Goal: Task Accomplishment & Management: Manage account settings

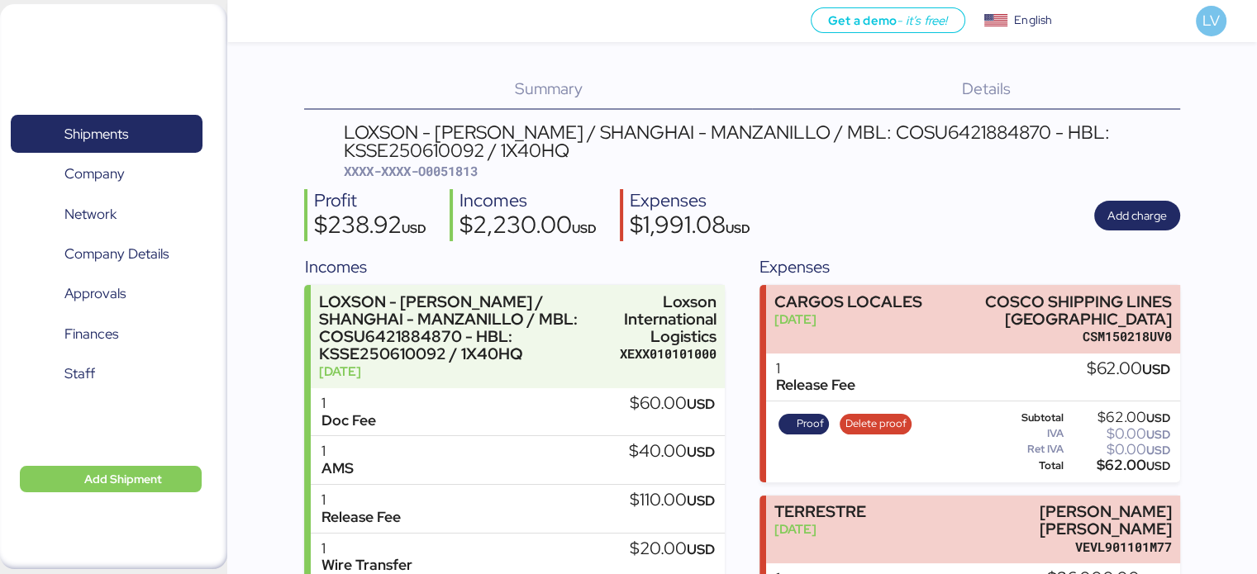
click at [150, 48] on div "Shipments 0 Company 0 Network 0 Company Details 0 Approvals 0 Finances 0 Staff …" at bounding box center [113, 286] width 227 height 565
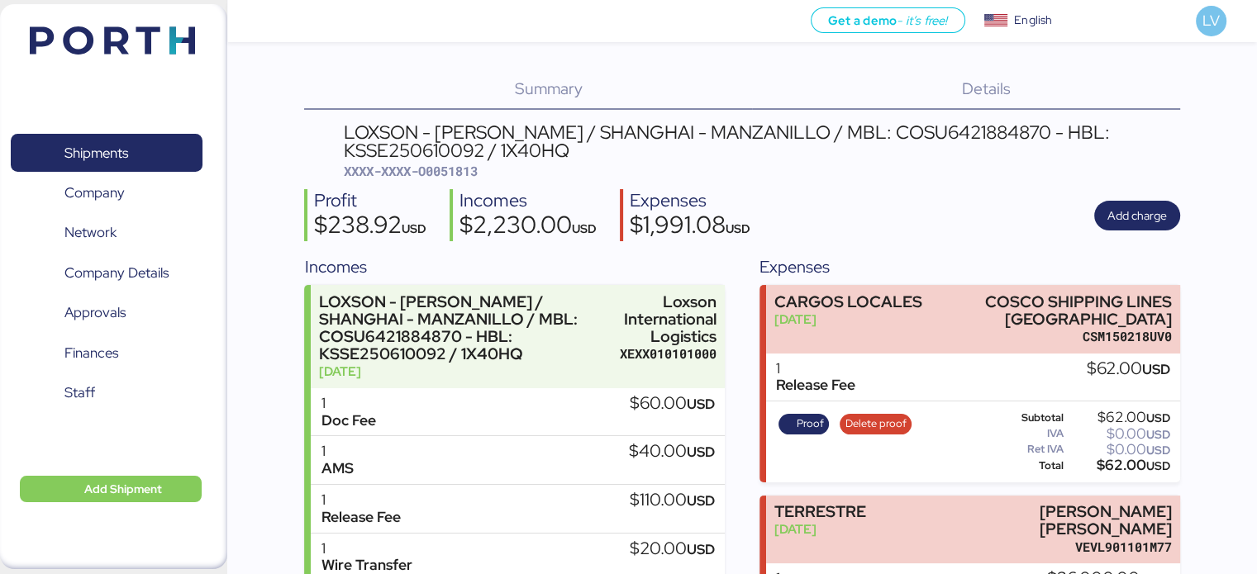
click at [149, 49] on img at bounding box center [112, 40] width 165 height 28
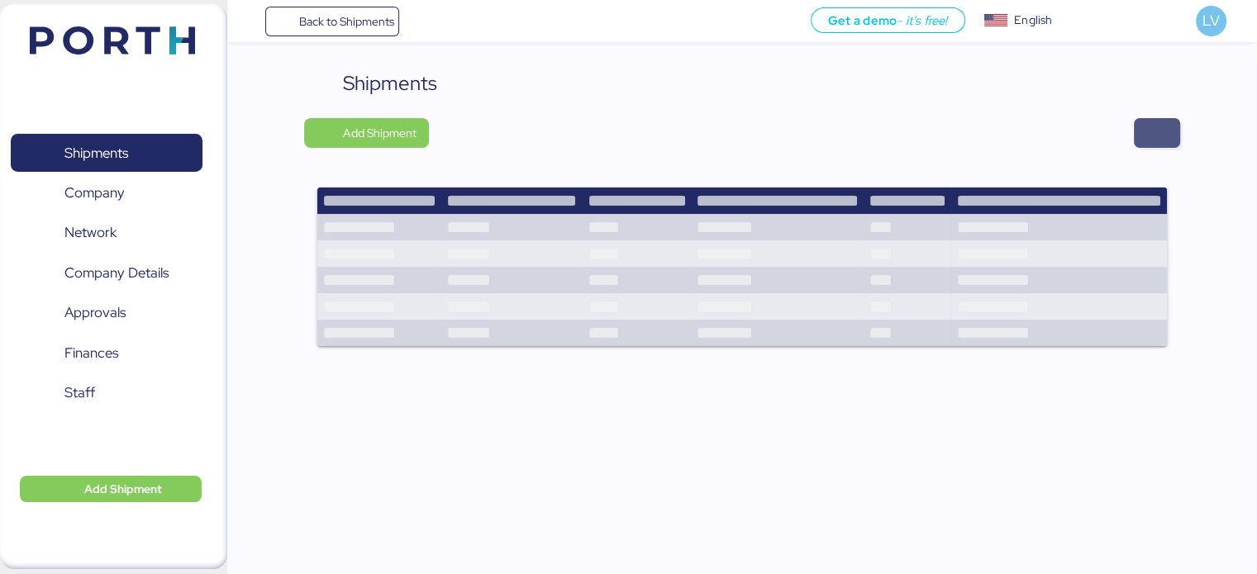
click at [1137, 122] on span "button" at bounding box center [1157, 133] width 46 height 30
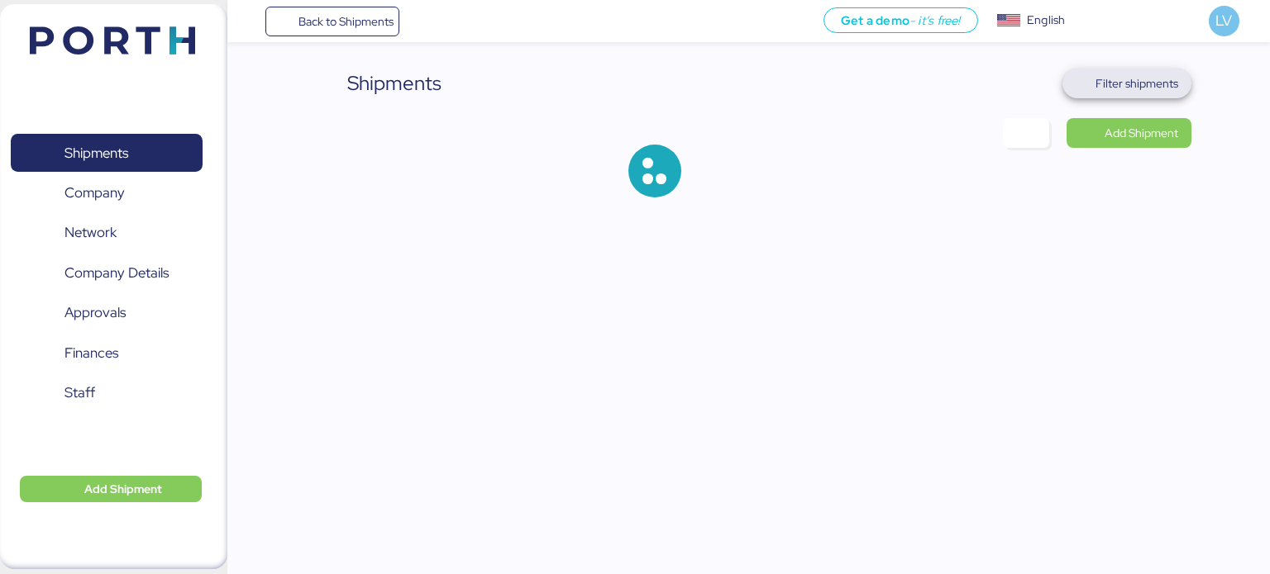
click at [1084, 79] on span "Filter shipments" at bounding box center [1126, 83] width 103 height 23
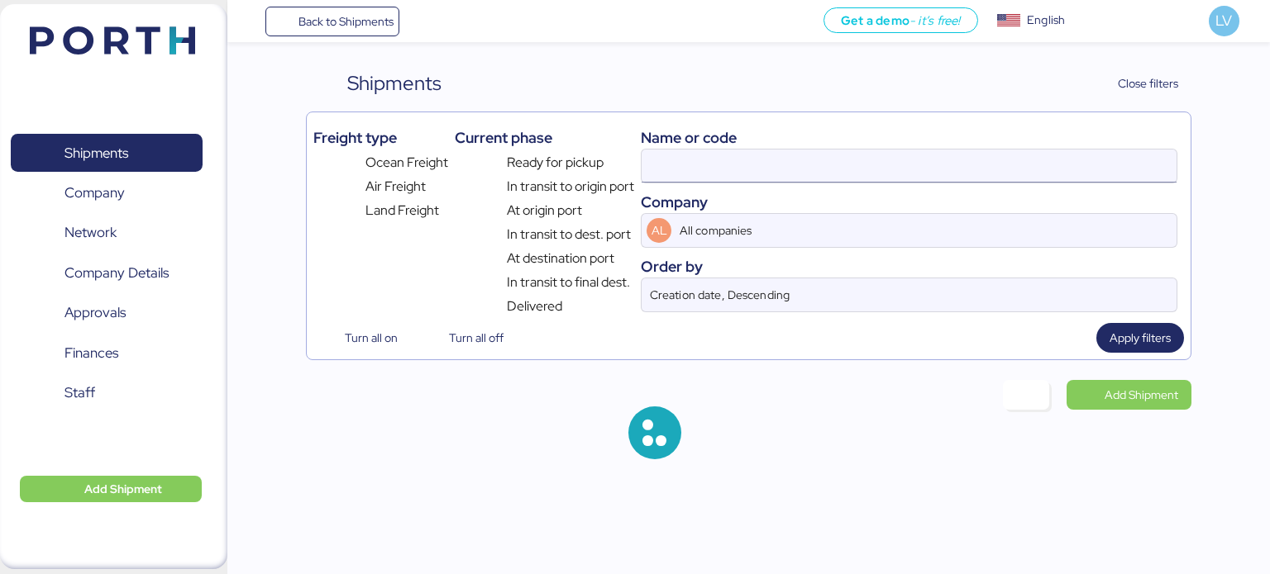
click at [917, 161] on input at bounding box center [908, 166] width 535 height 33
paste input "TYOFD9230900"
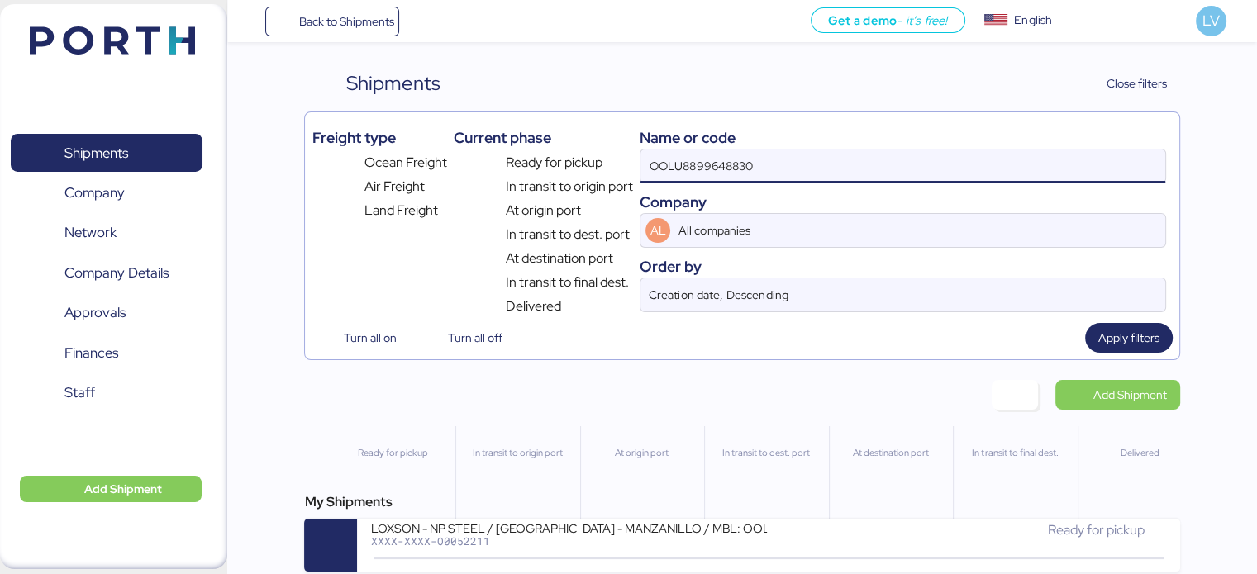
click at [913, 160] on input "OOLU8899648830" at bounding box center [903, 166] width 524 height 33
click at [912, 160] on input "OOLU8899648830" at bounding box center [903, 166] width 524 height 33
paste input "TYOFD923090"
type input "TYOFD9230900"
click at [912, 160] on input "TYOFD9230900" at bounding box center [903, 166] width 524 height 33
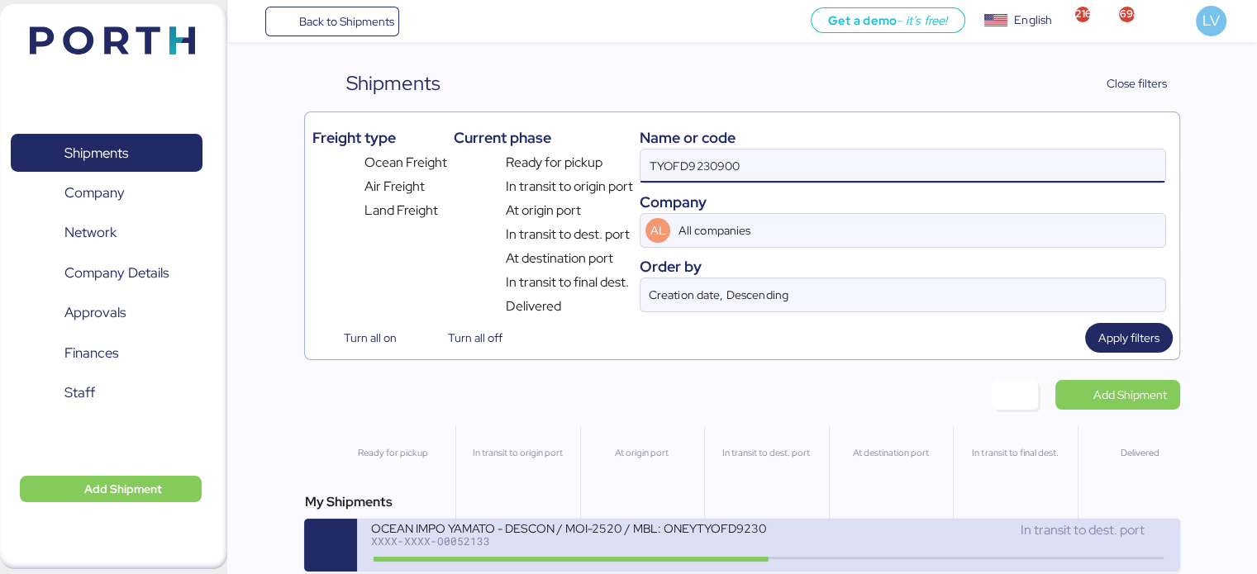
click at [574, 547] on div "XXXX-XXXX-O0052133" at bounding box center [568, 542] width 397 height 12
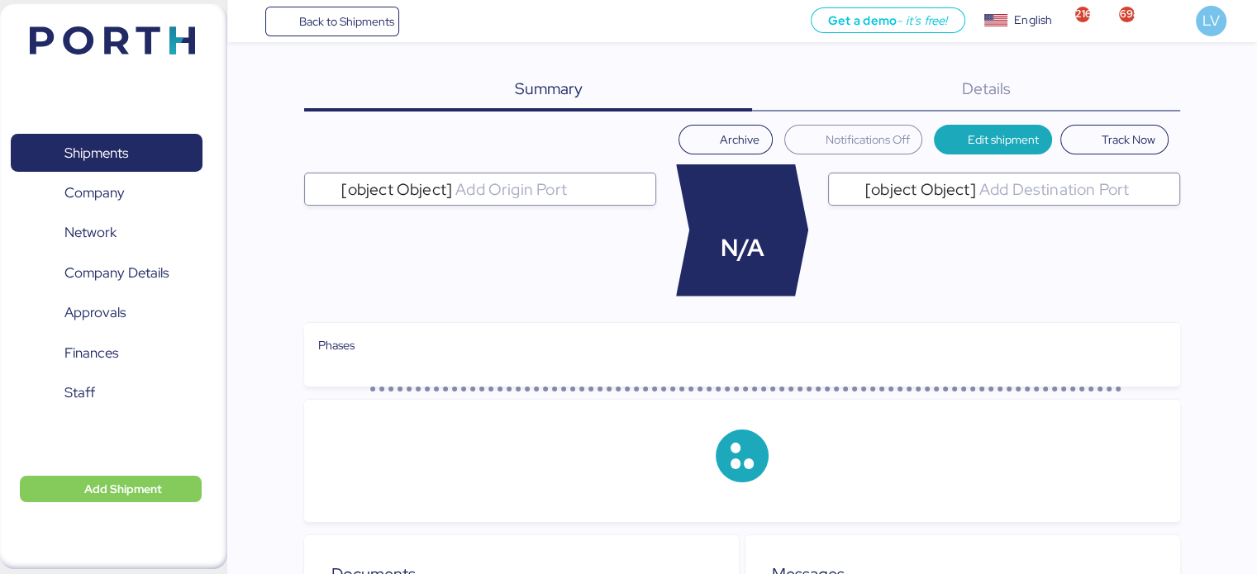
click at [1155, 100] on div "Details 0" at bounding box center [966, 90] width 428 height 43
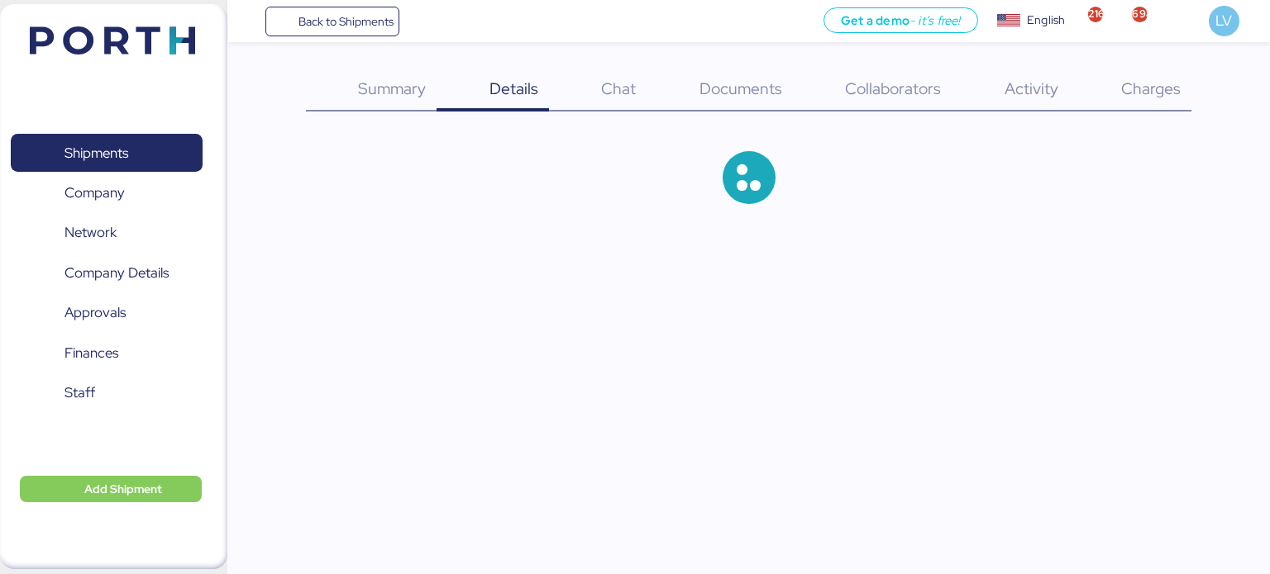
click at [1155, 100] on div "Charges 0" at bounding box center [1130, 90] width 123 height 43
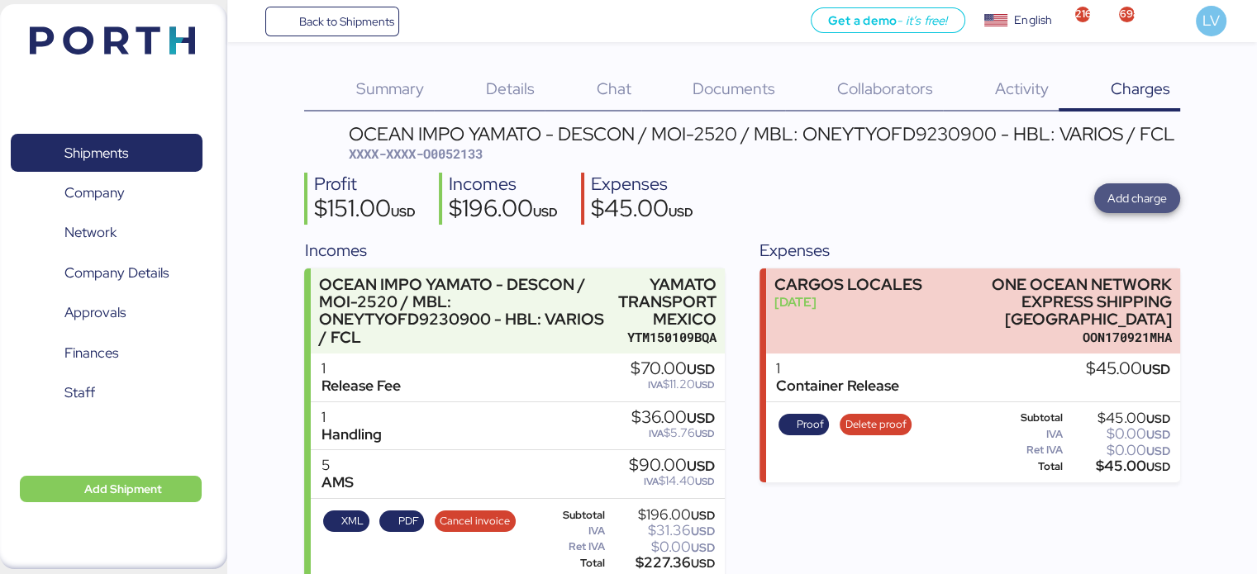
click at [1121, 204] on span "Add charge" at bounding box center [1138, 198] width 60 height 20
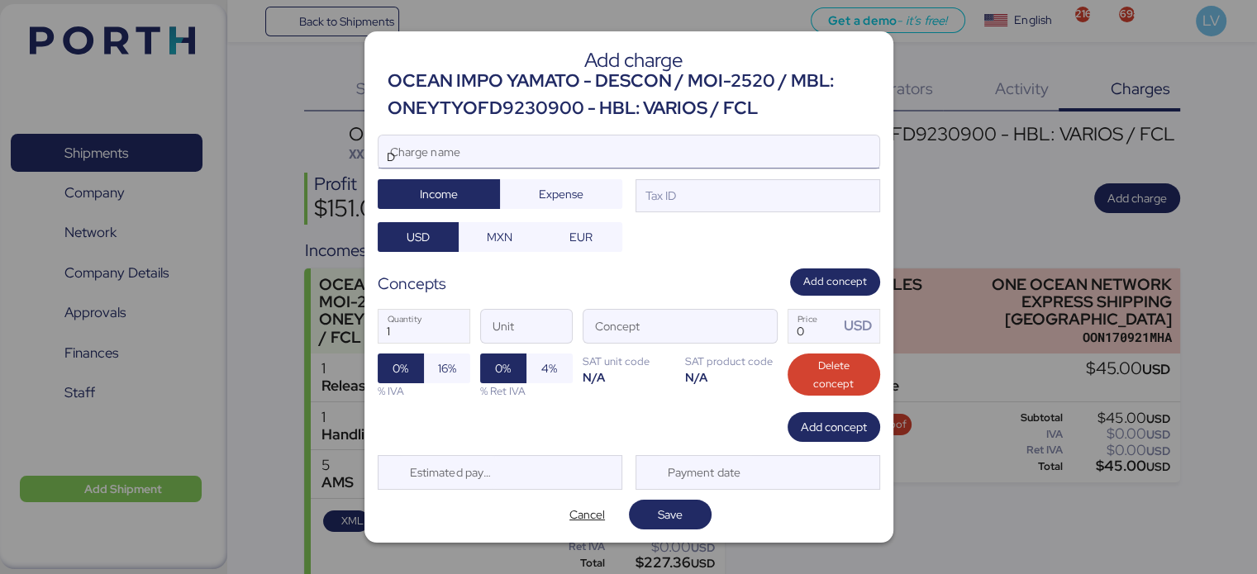
click at [791, 141] on input "D" at bounding box center [629, 152] width 501 height 33
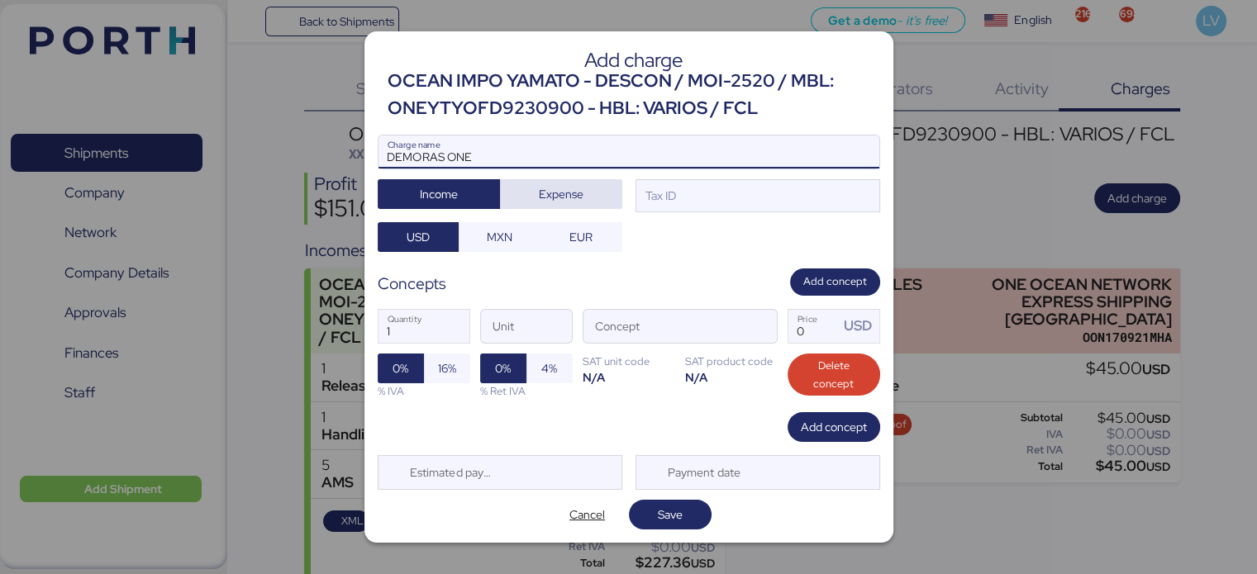
type input "DEMORAS ONE"
click at [575, 184] on span "Expense" at bounding box center [561, 194] width 45 height 20
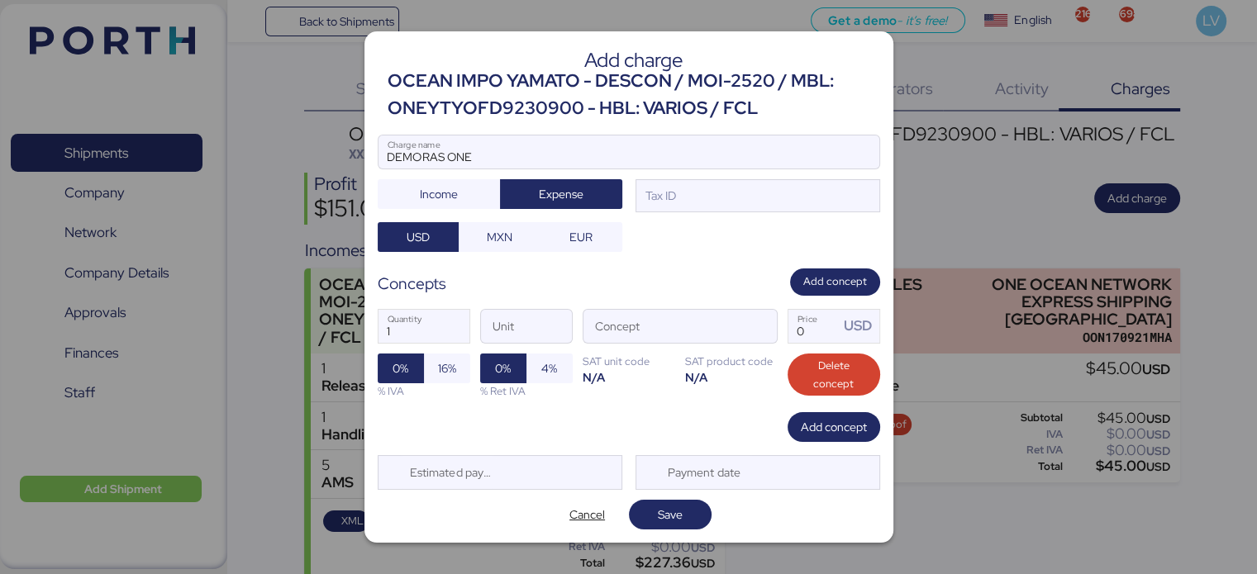
click at [709, 185] on div at bounding box center [629, 177] width 501 height 17
click at [709, 169] on input "DEMORAS ONE" at bounding box center [629, 152] width 501 height 33
click at [701, 217] on div "DEMORAS ONE Charge name Income Expense Tax ID USD MXN EUR" at bounding box center [629, 193] width 503 height 117
click at [706, 214] on div "DEMORAS ONE Charge name Income Expense Tax ID USD MXN EUR" at bounding box center [629, 193] width 503 height 117
click at [690, 201] on div "Tax ID" at bounding box center [758, 195] width 245 height 33
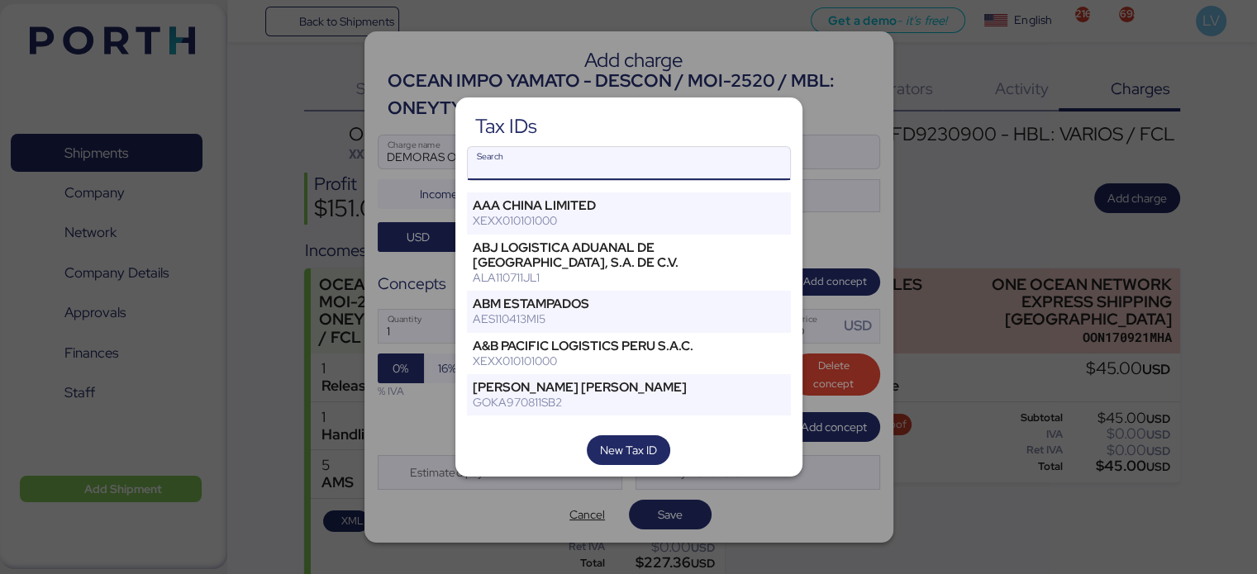
click at [669, 166] on input "Search" at bounding box center [629, 163] width 322 height 33
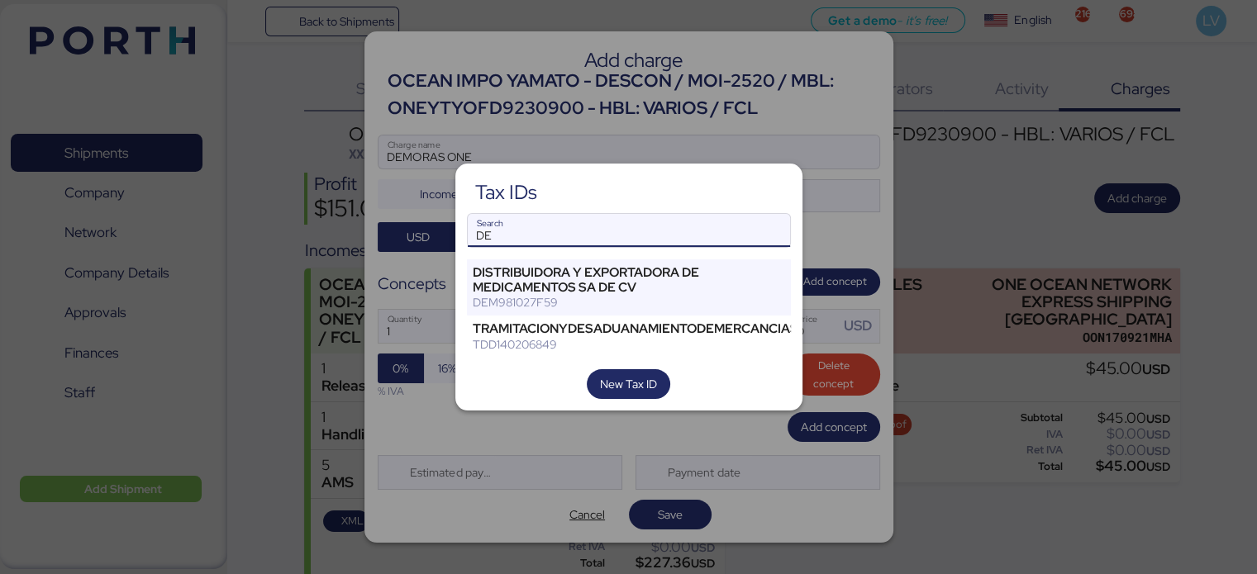
type input "D"
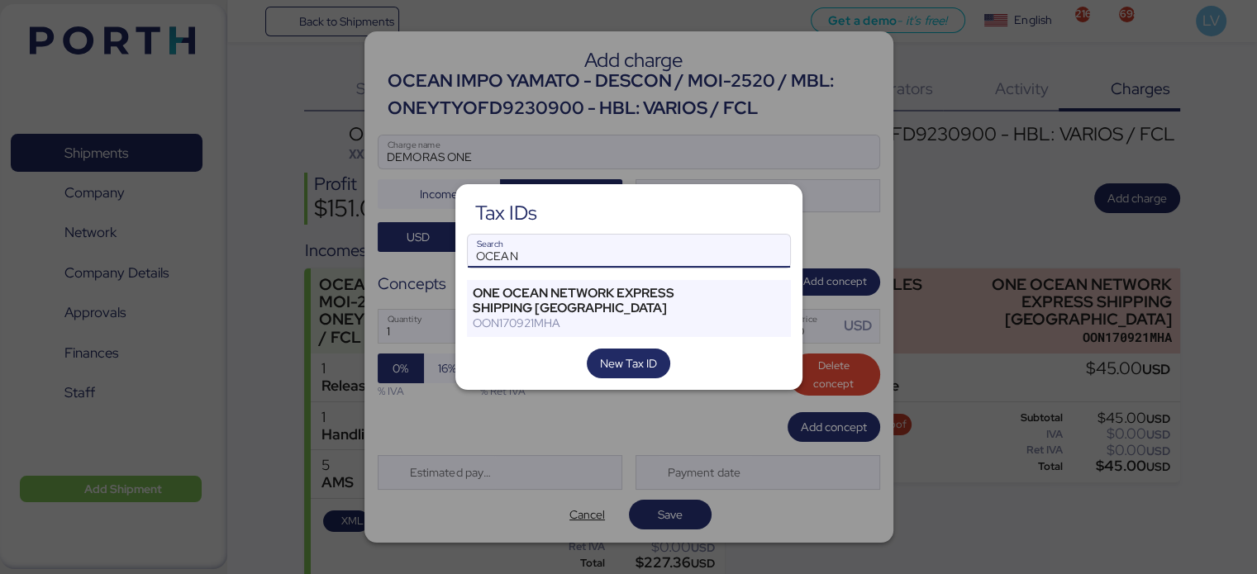
type input "OCEAN"
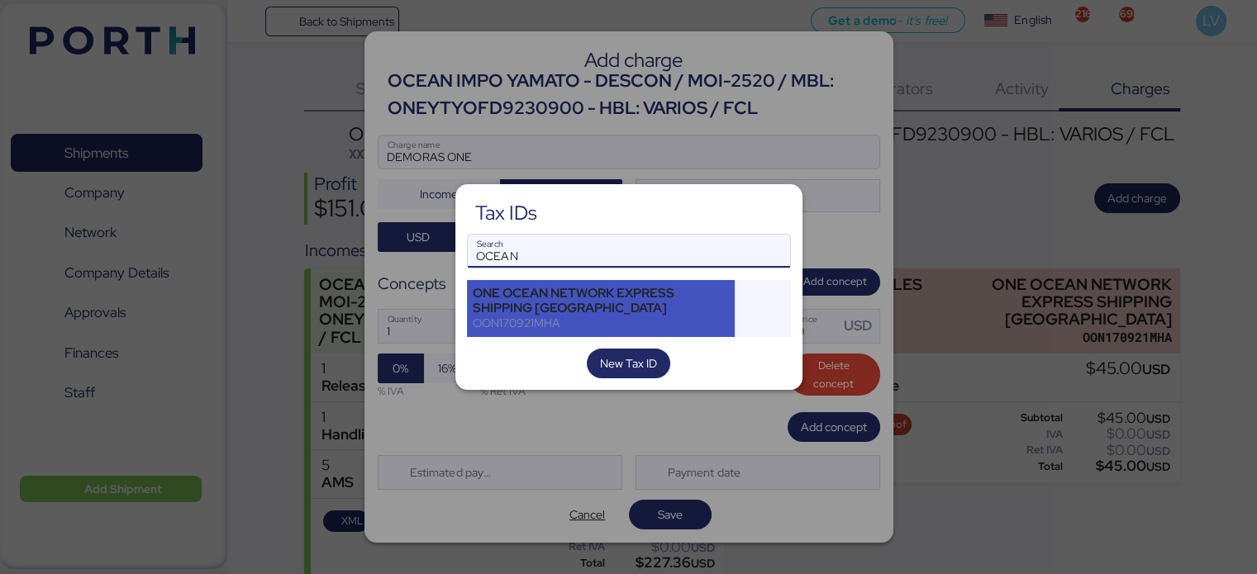
click at [600, 299] on div "ONE OCEAN NETWORK EXPRESS SHIPPING [GEOGRAPHIC_DATA]" at bounding box center [601, 301] width 257 height 30
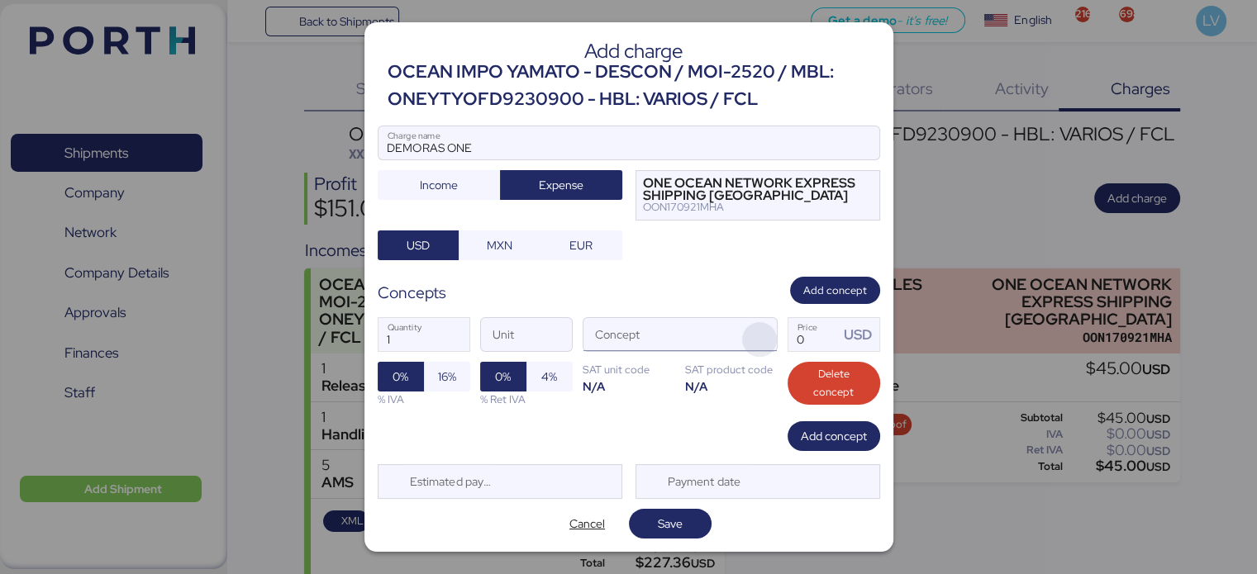
click at [755, 343] on span "button" at bounding box center [759, 339] width 35 height 35
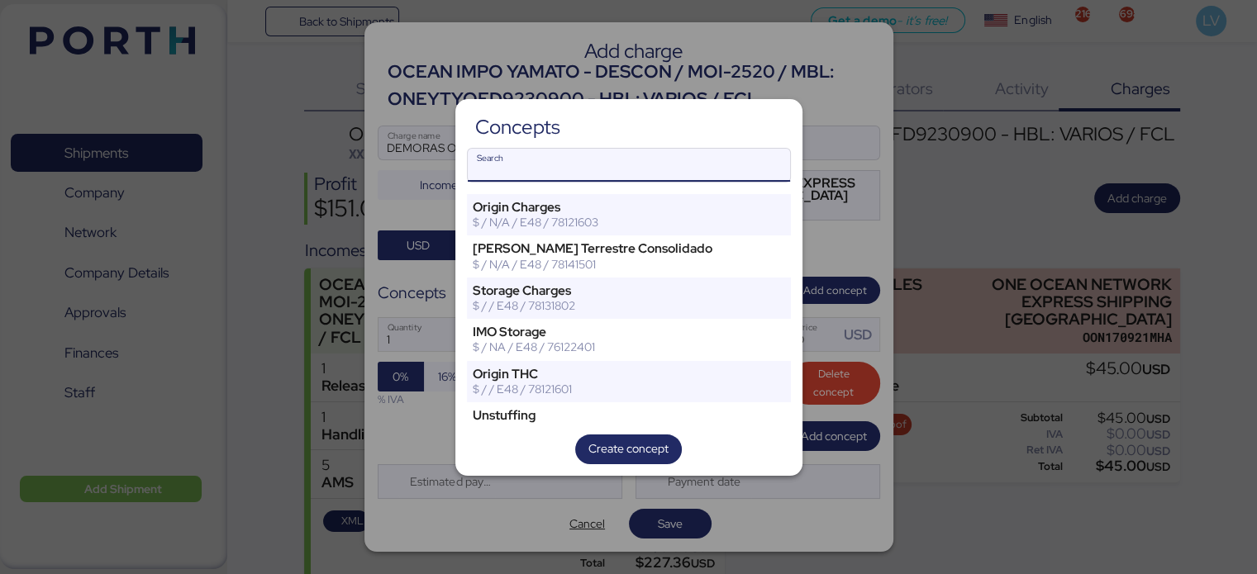
click at [684, 168] on input "Search" at bounding box center [629, 165] width 322 height 33
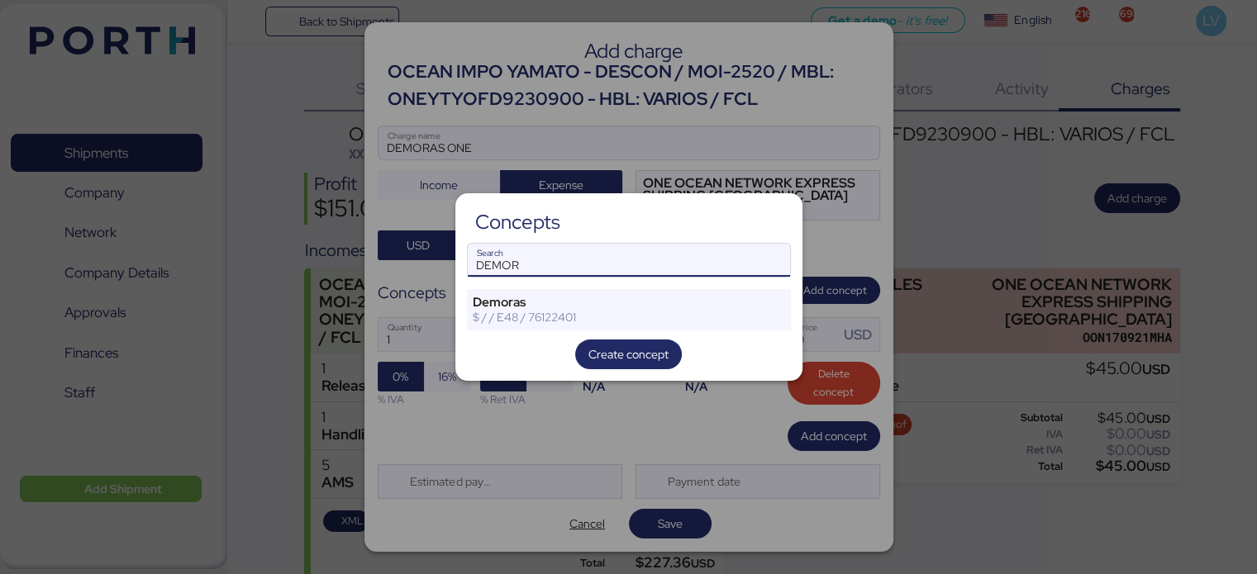
type input "DEMOR"
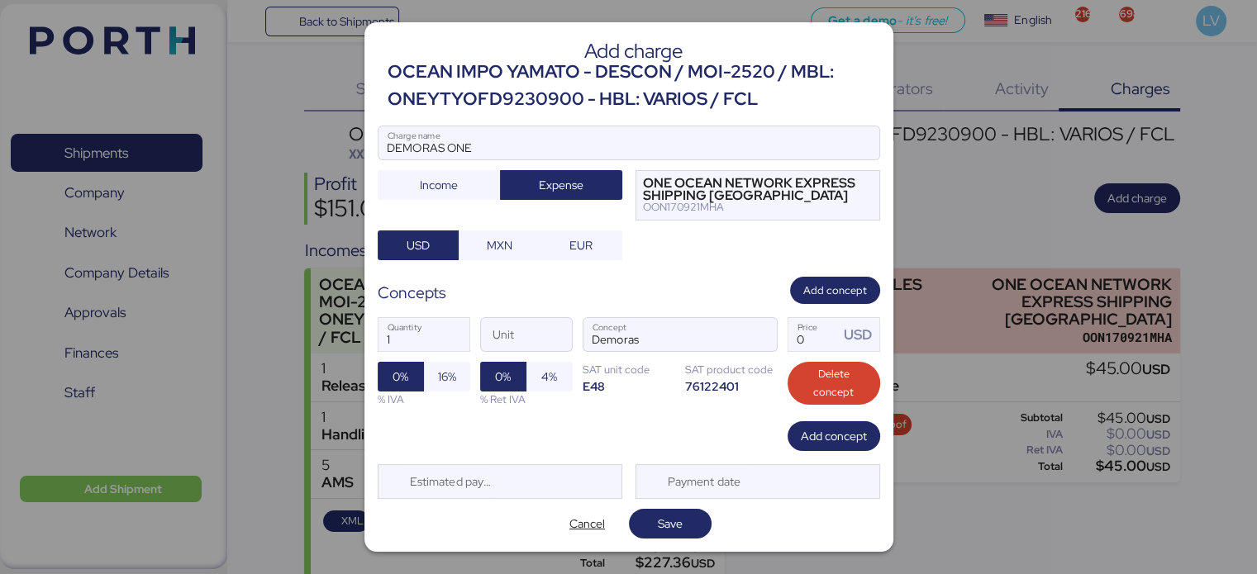
click at [788, 336] on label "0 Price USD" at bounding box center [834, 334] width 93 height 35
click at [788, 336] on input "0" at bounding box center [813, 334] width 51 height 33
type input "0"
type input "196"
click at [459, 344] on input "1" at bounding box center [424, 334] width 91 height 33
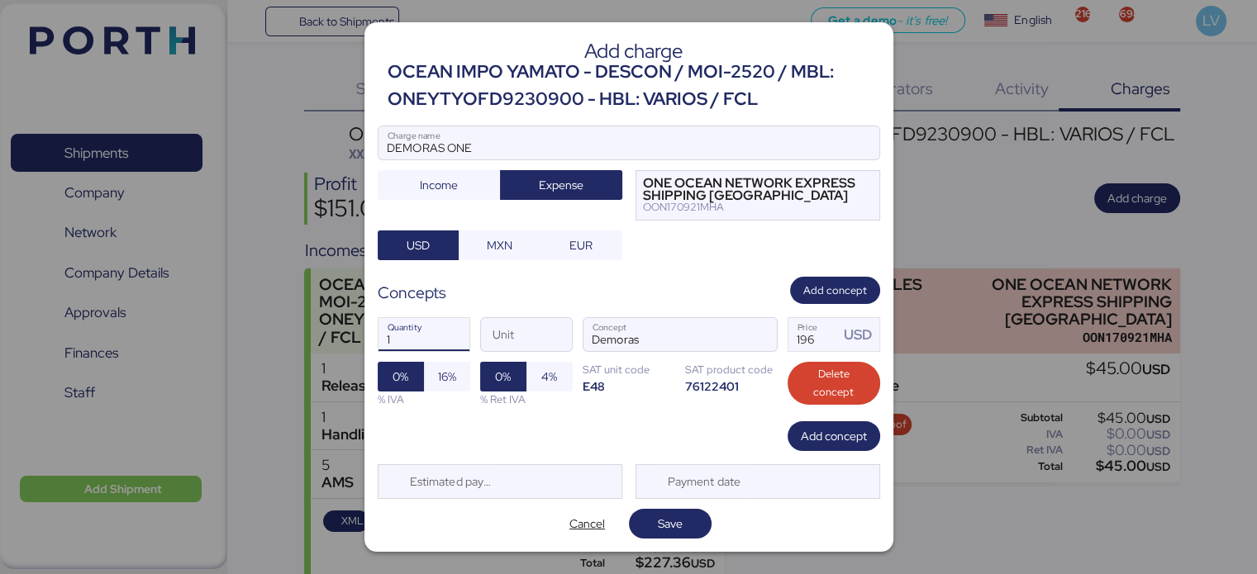
click at [678, 541] on div "Add charge OCEAN IMPO YAMATO - DESCON / MOI-2520 / MBL: ONEYTYOFD9230900 - HBL:…" at bounding box center [628, 286] width 529 height 529
click at [679, 528] on span "Save" at bounding box center [670, 524] width 25 height 20
type input "5"
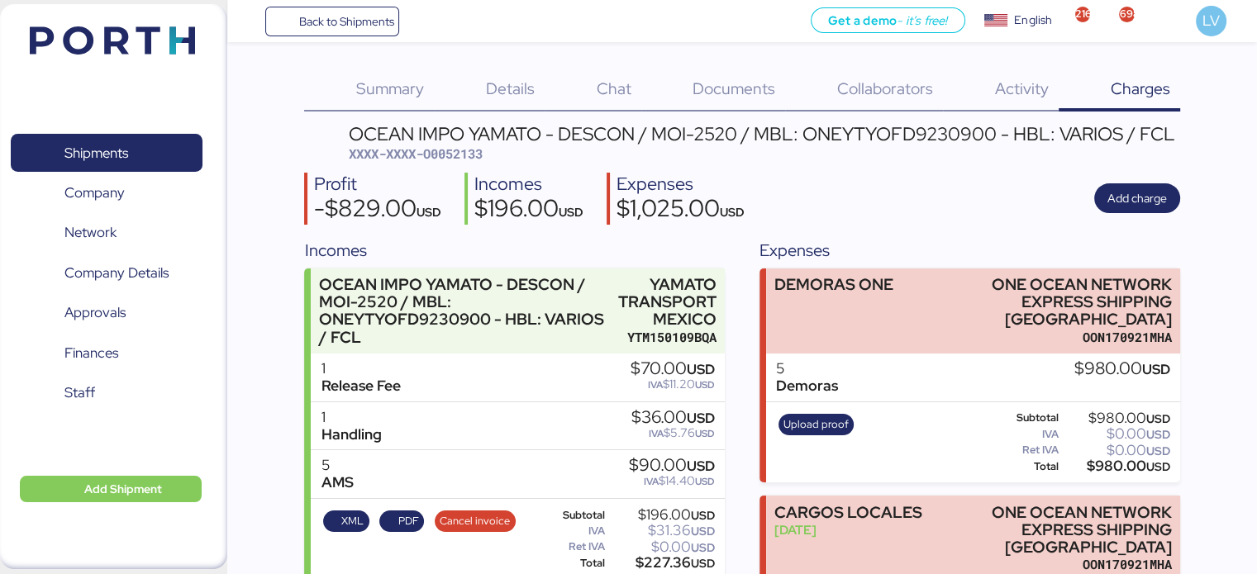
scroll to position [112, 0]
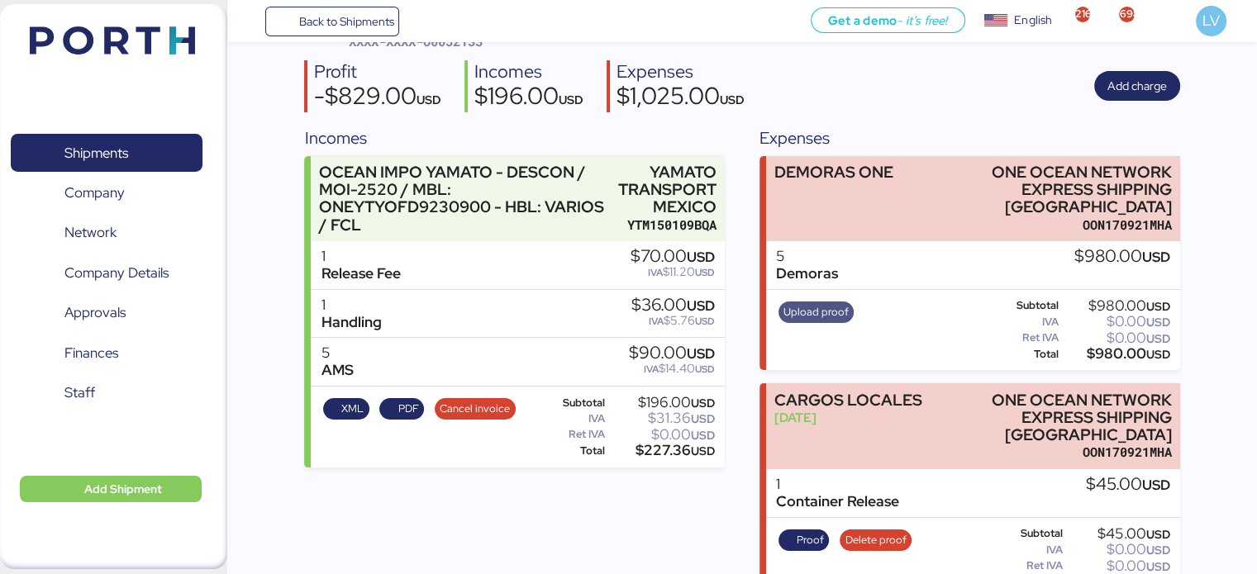
click at [808, 303] on span "Upload proof" at bounding box center [816, 312] width 65 height 18
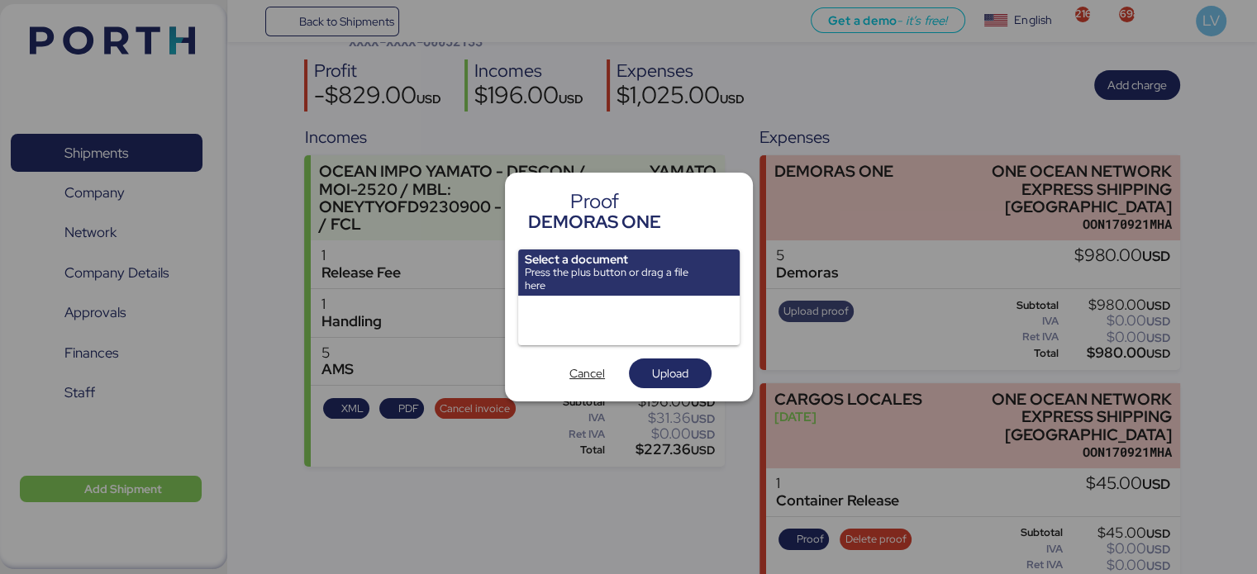
scroll to position [0, 0]
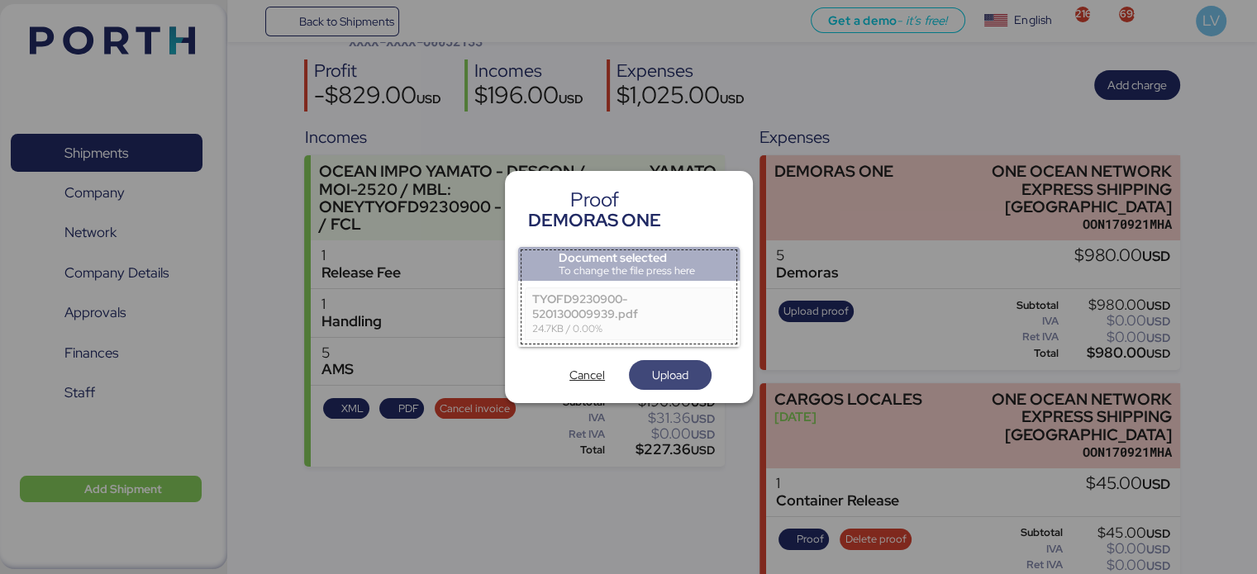
click at [673, 379] on span "Upload" at bounding box center [670, 375] width 36 height 20
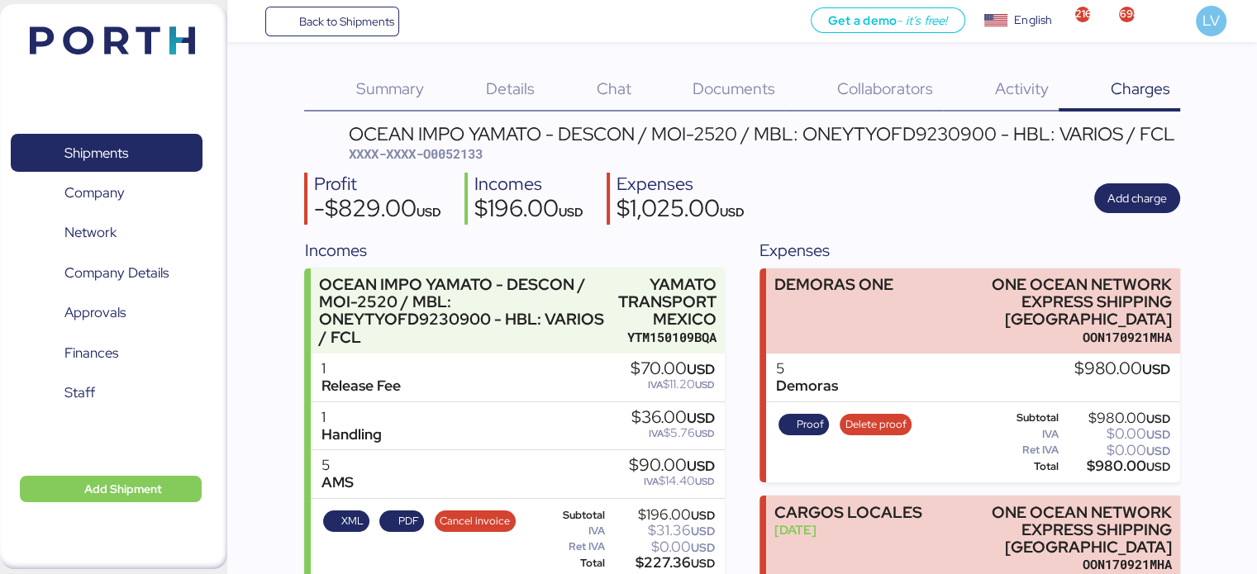
click at [455, 156] on span "XXXX-XXXX-O0052133" at bounding box center [416, 153] width 134 height 17
copy header "XXXX-XXXX-O0052133"
click at [455, 156] on span "XXXX-XXXX-O0052133" at bounding box center [416, 153] width 134 height 17
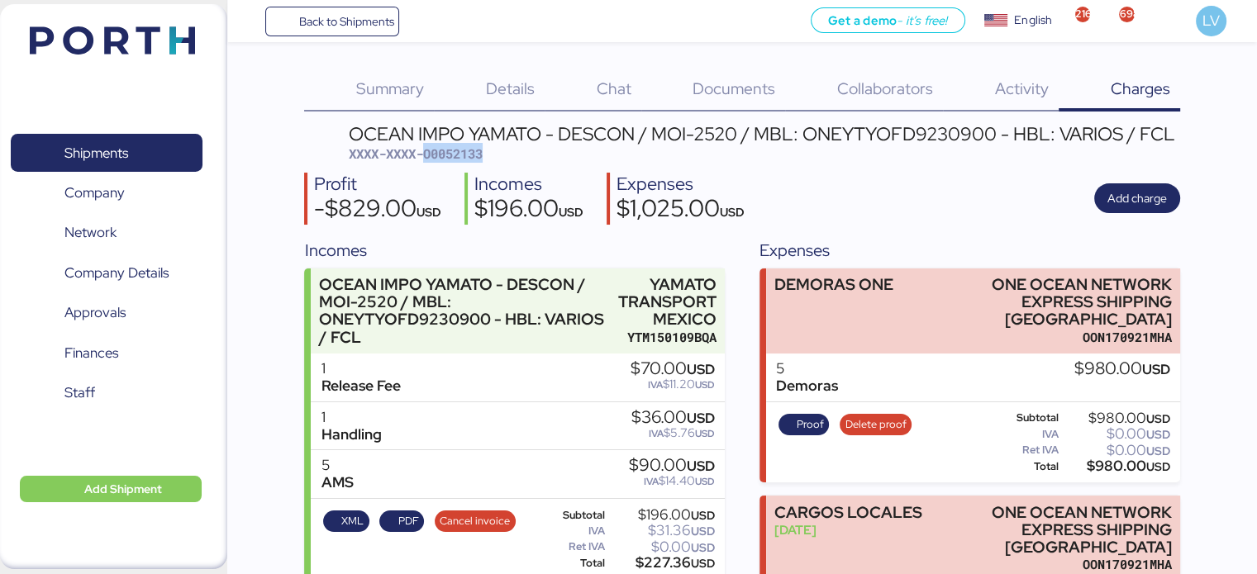
click at [455, 156] on span "XXXX-XXXX-O0052133" at bounding box center [416, 153] width 134 height 17
click at [426, 102] on div "Summary 0" at bounding box center [369, 90] width 130 height 43
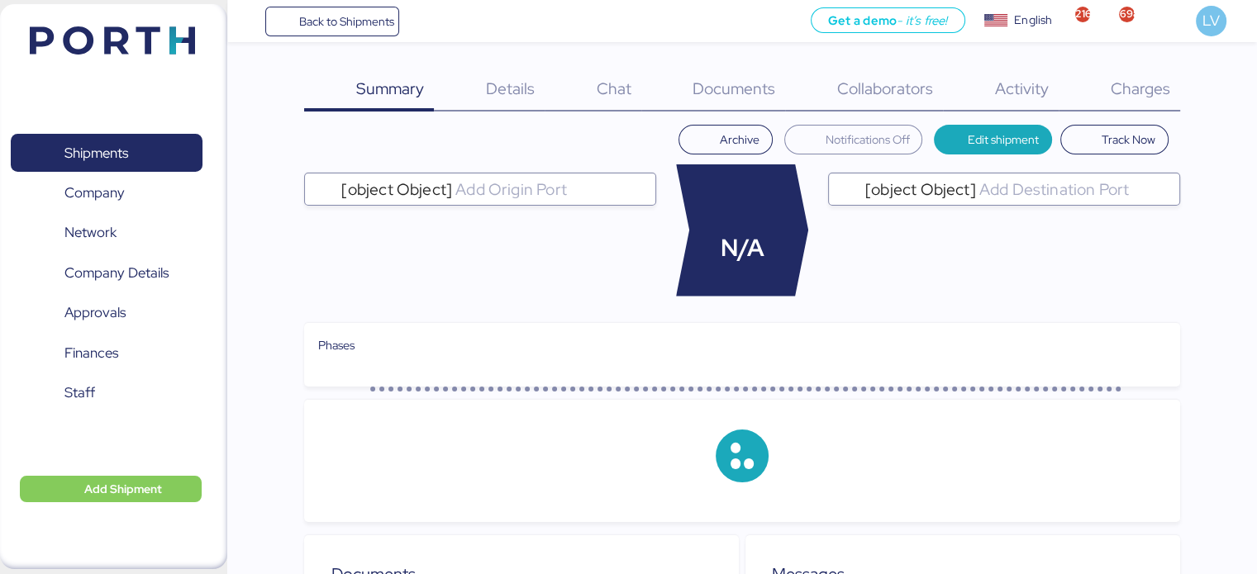
click at [398, 89] on span "Summary" at bounding box center [390, 88] width 68 height 21
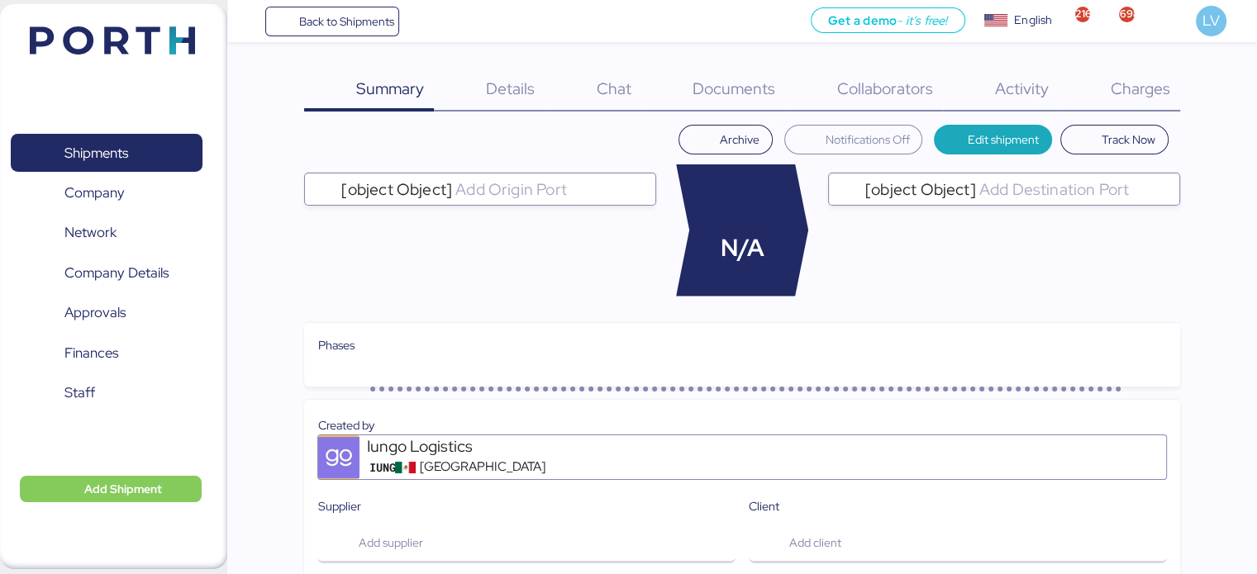
click at [398, 89] on span "Summary" at bounding box center [390, 88] width 68 height 21
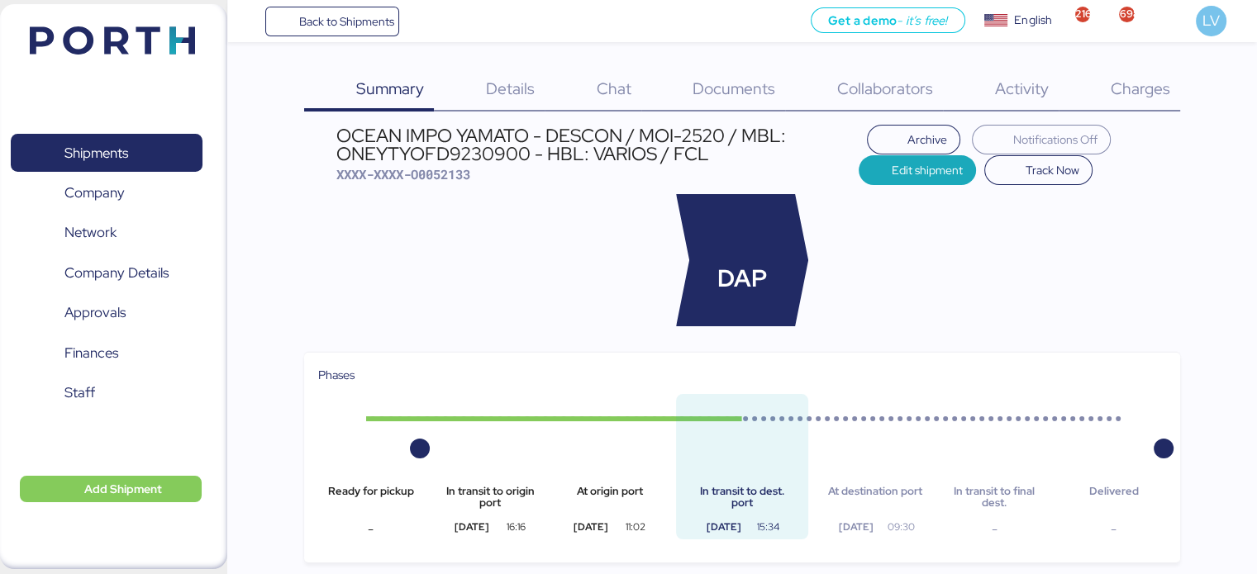
click at [1154, 80] on span "Charges" at bounding box center [1140, 88] width 60 height 21
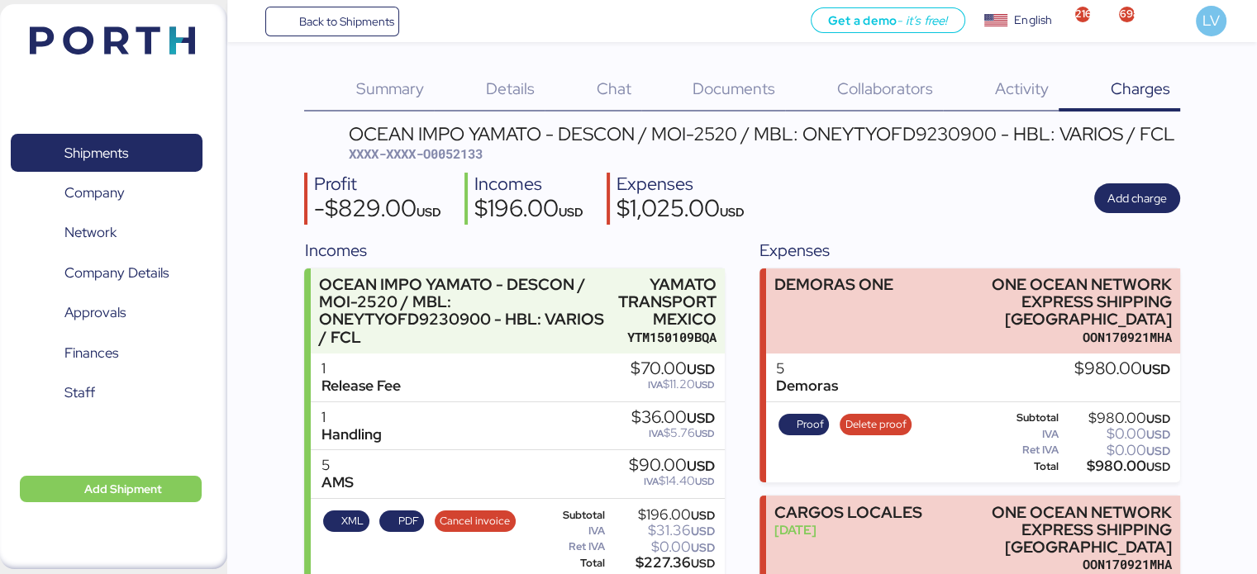
click at [450, 154] on span "XXXX-XXXX-O0052133" at bounding box center [416, 153] width 134 height 17
copy span "O0052133"
click at [341, 45] on div "Summary 0 Details 0 Chat 0 Documents 0 Collaborators 0 Activity 0 Charges 0 OCE…" at bounding box center [628, 355] width 1257 height 711
click at [357, 21] on span "Back to Shipments" at bounding box center [345, 22] width 95 height 20
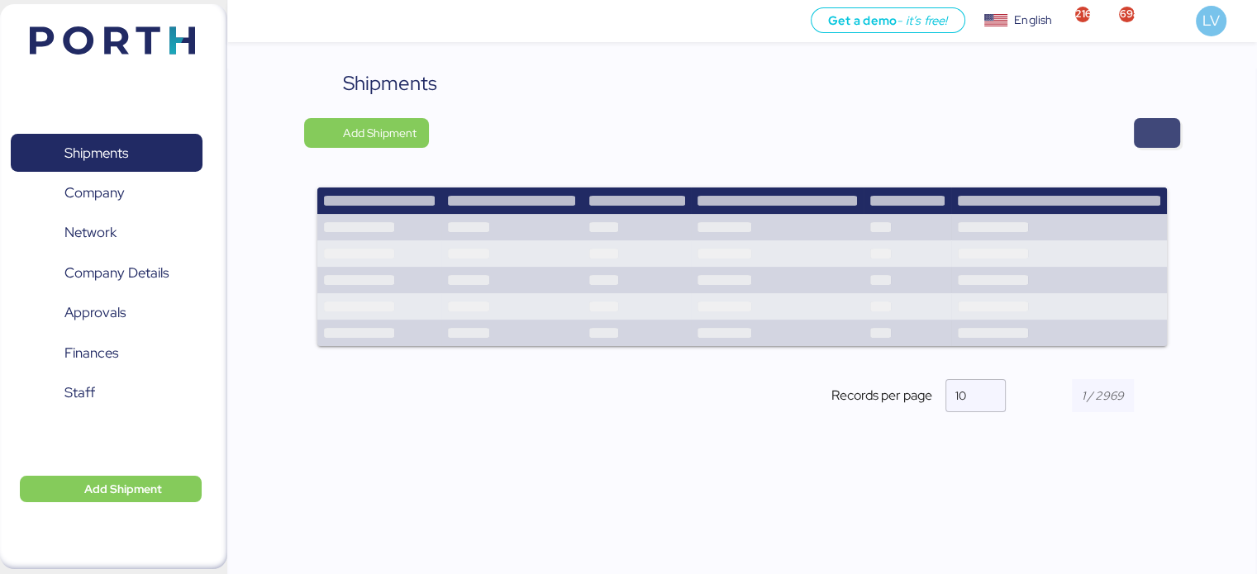
click at [1168, 141] on span "button" at bounding box center [1157, 133] width 46 height 30
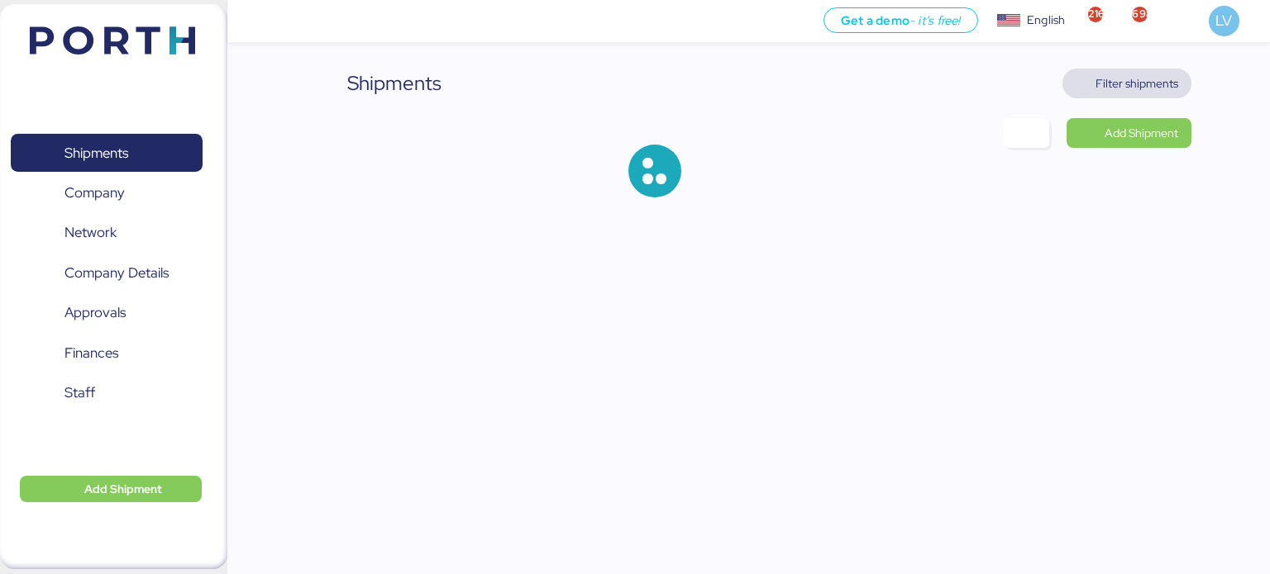
click at [1152, 80] on span "Filter shipments" at bounding box center [1136, 84] width 83 height 20
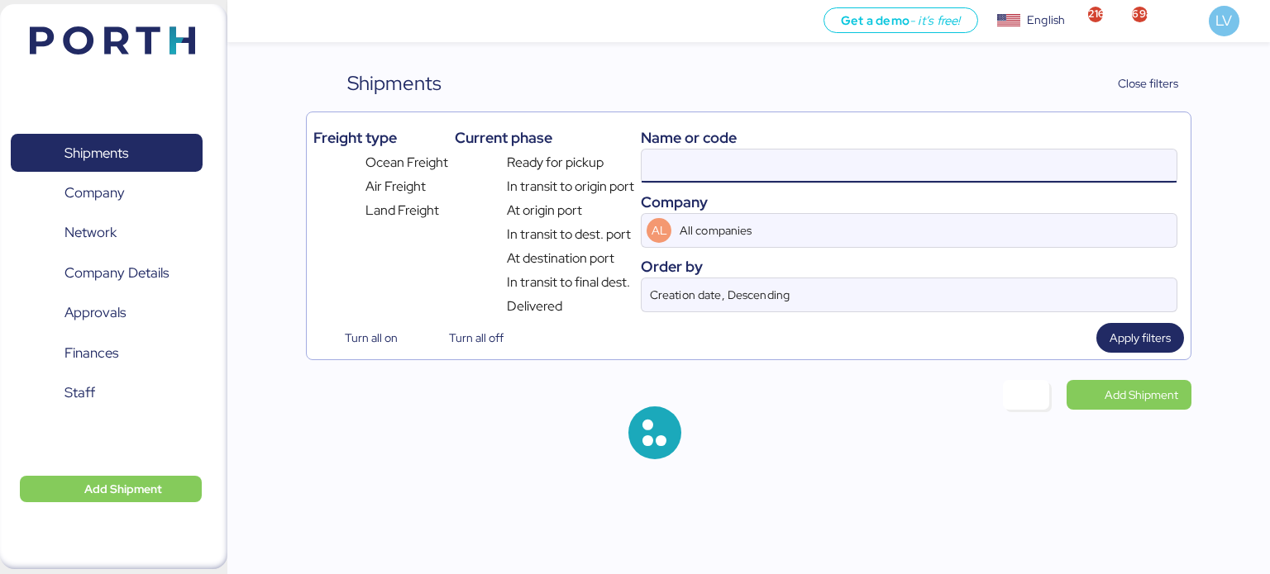
click at [952, 174] on input at bounding box center [908, 166] width 535 height 33
paste input "SAOF42322700"
type input "SAOF42322700"
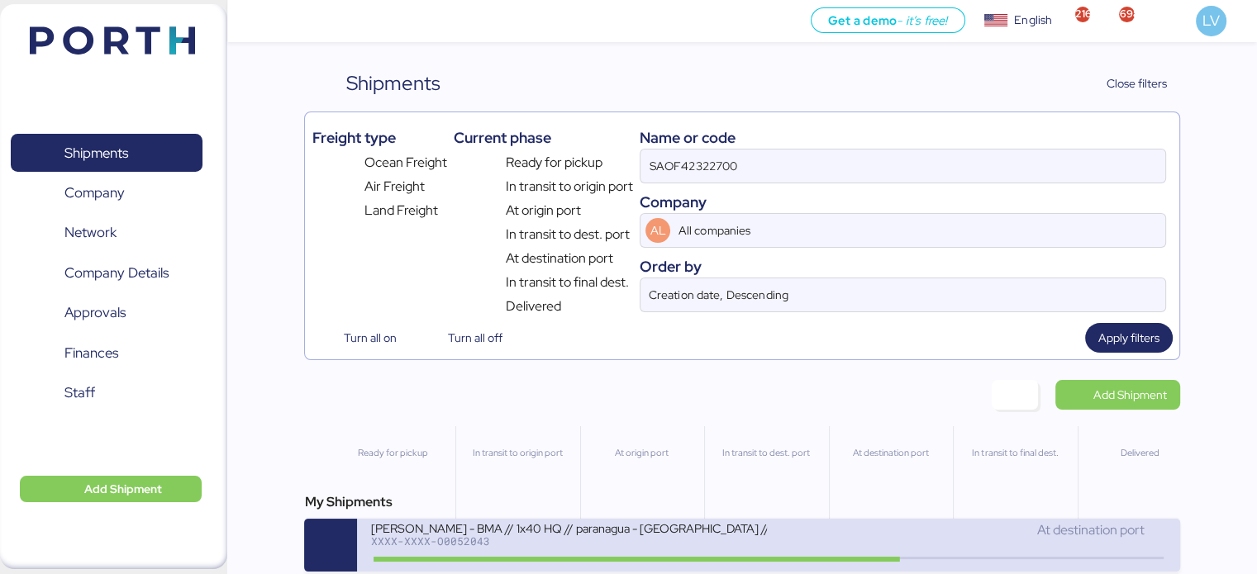
click at [519, 542] on div "XXXX-XXXX-O0052043" at bounding box center [568, 542] width 397 height 12
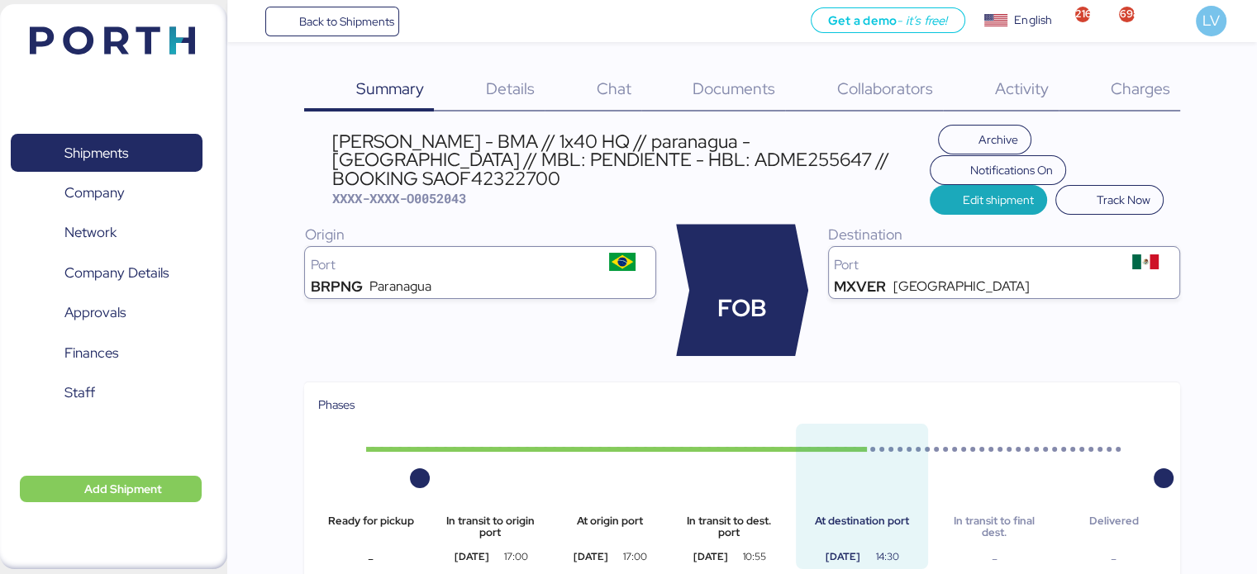
click at [1158, 87] on span "Charges" at bounding box center [1140, 88] width 60 height 21
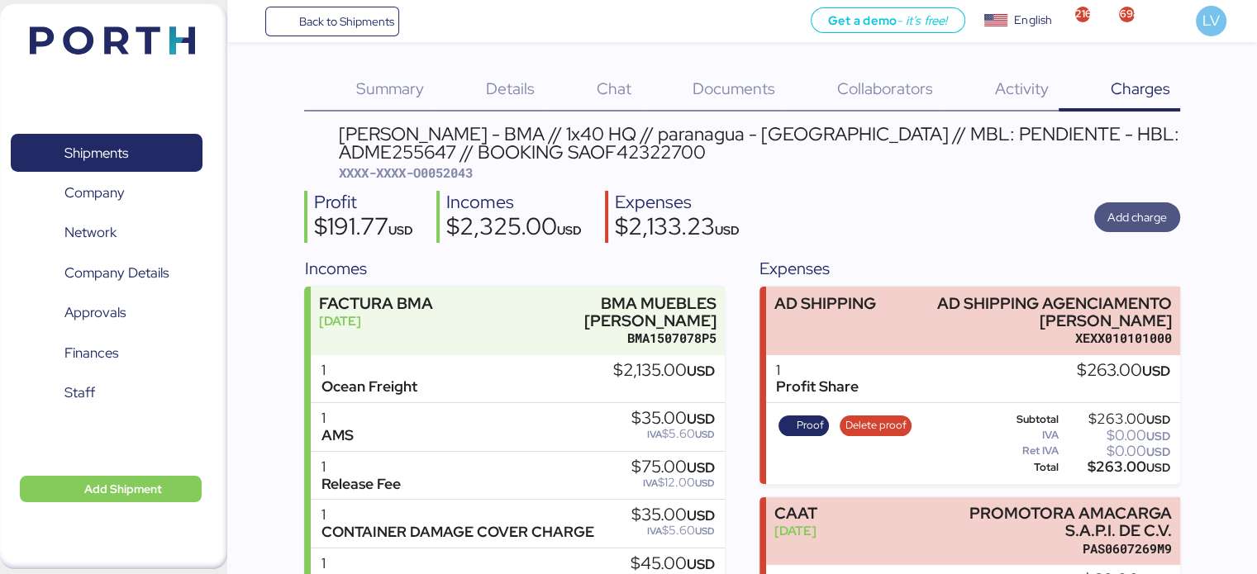
click at [1115, 207] on span "Add charge" at bounding box center [1138, 217] width 60 height 20
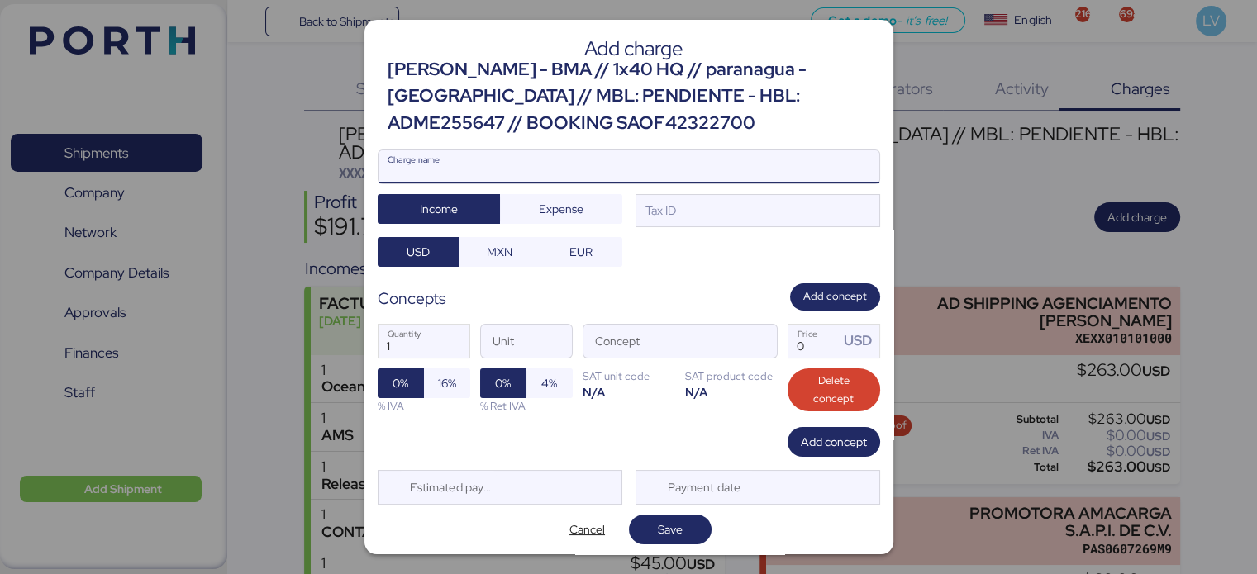
click at [712, 154] on input "Charge name" at bounding box center [629, 166] width 501 height 33
type input "d"
type input "DEMORAS"
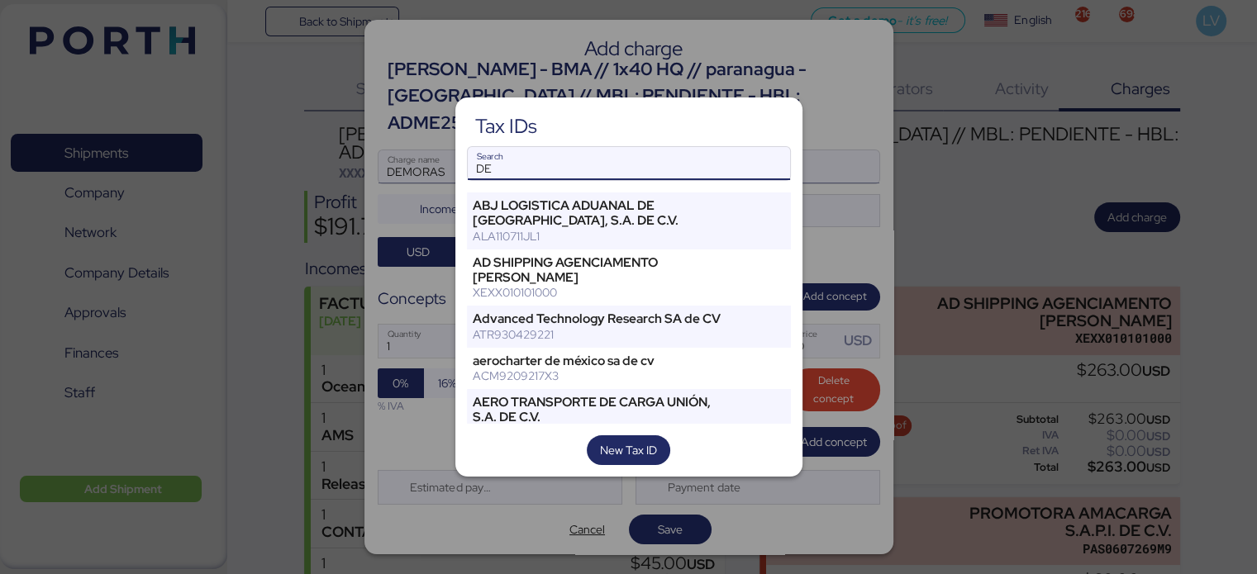
type input "D"
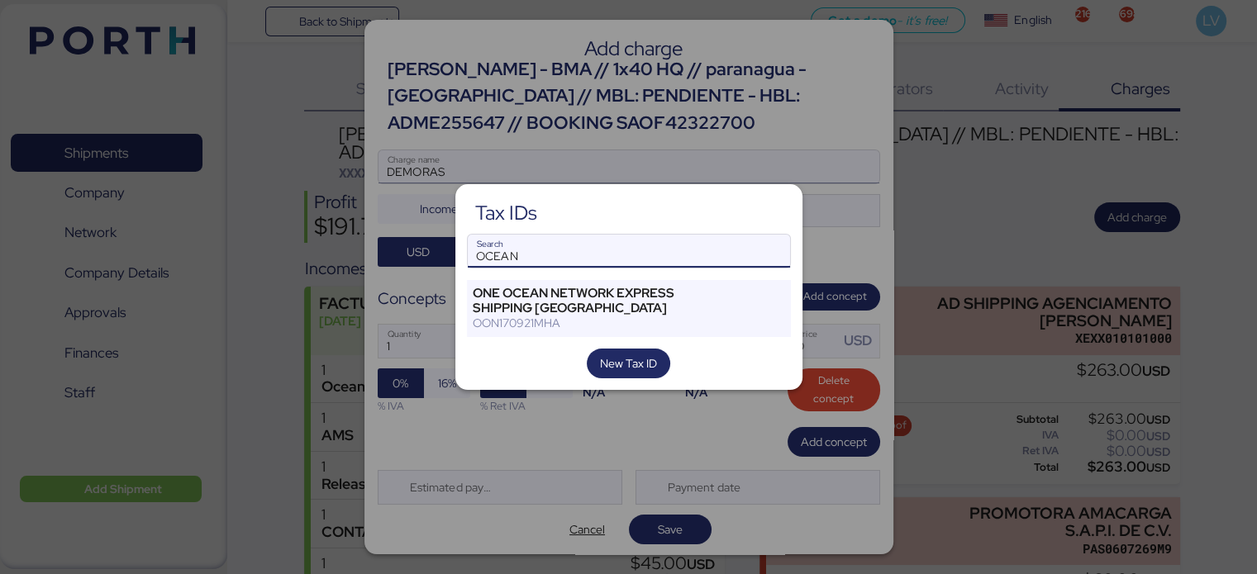
type input "OCEAN"
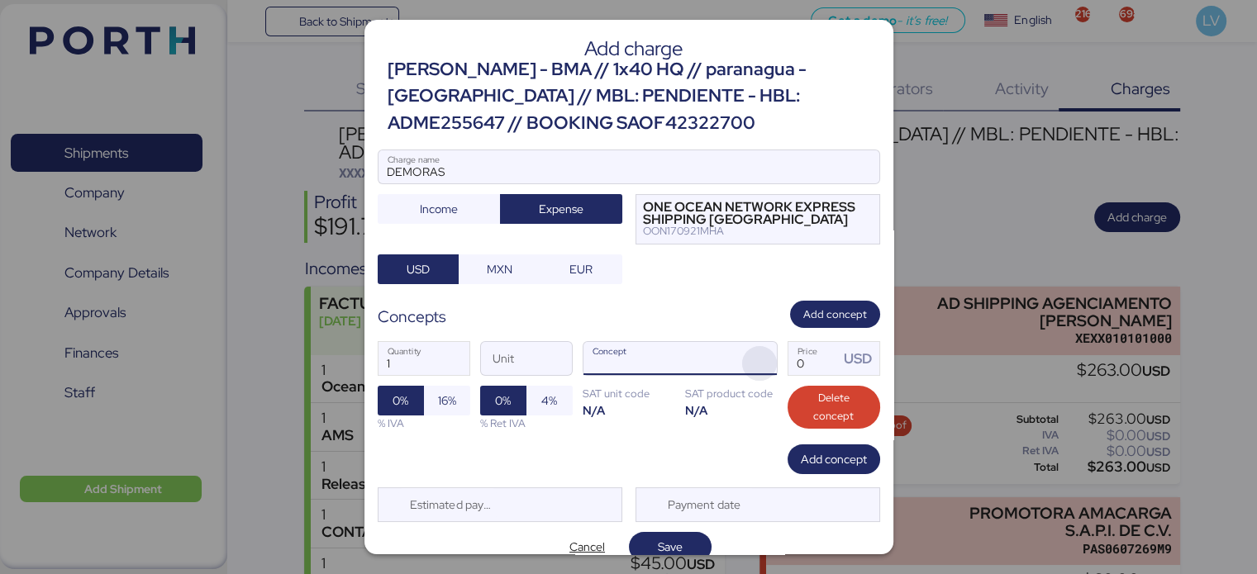
click at [742, 358] on span "button" at bounding box center [759, 363] width 35 height 35
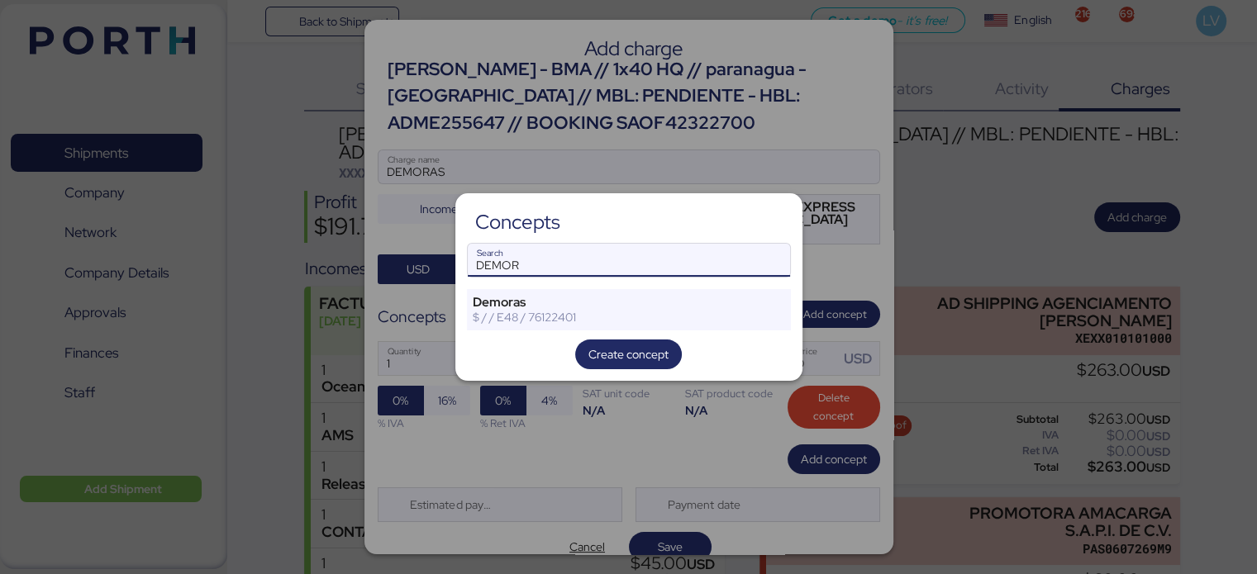
type input "DEMOR"
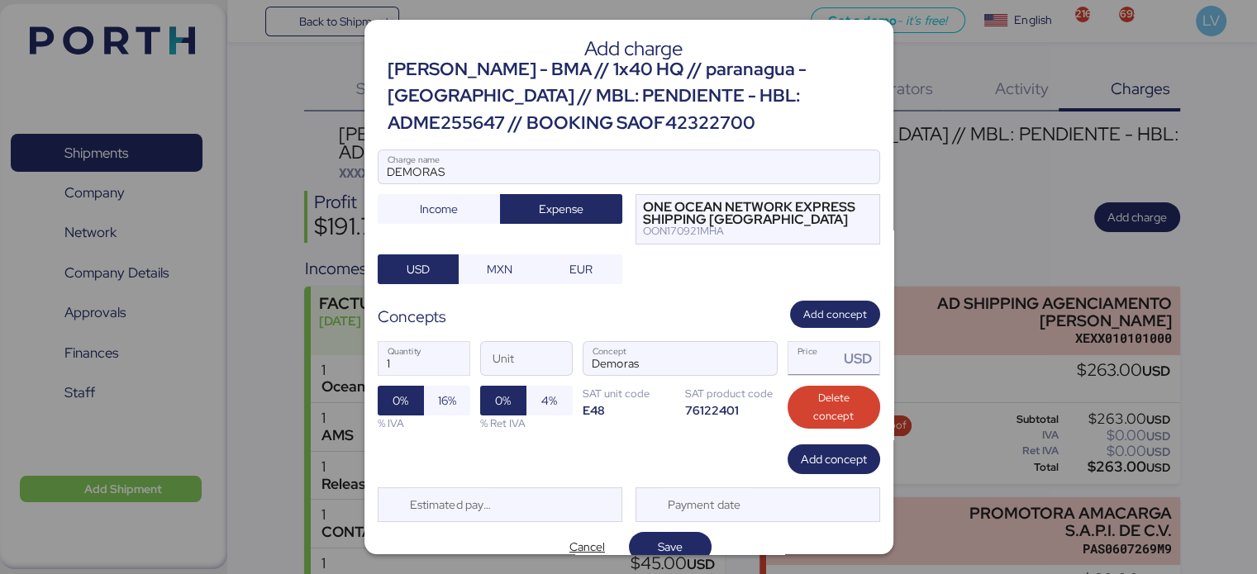
click at [798, 360] on input "Price USD" at bounding box center [813, 358] width 51 height 33
type input "140"
click at [409, 359] on input "1" at bounding box center [424, 358] width 91 height 33
click at [660, 538] on span "Save" at bounding box center [670, 547] width 25 height 20
type input "7"
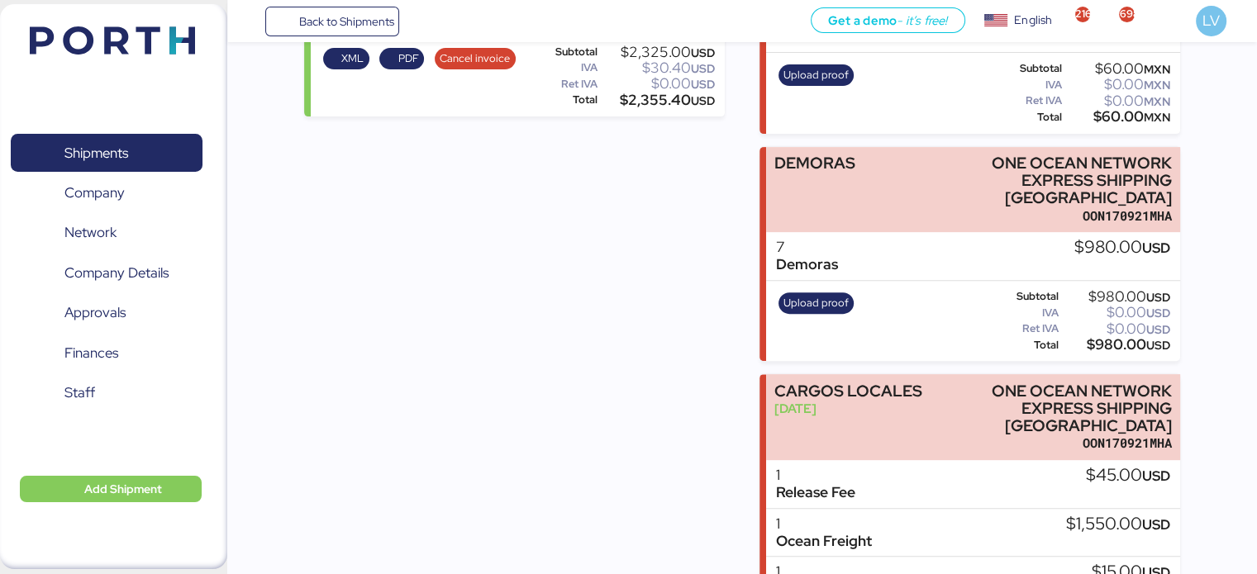
scroll to position [556, 0]
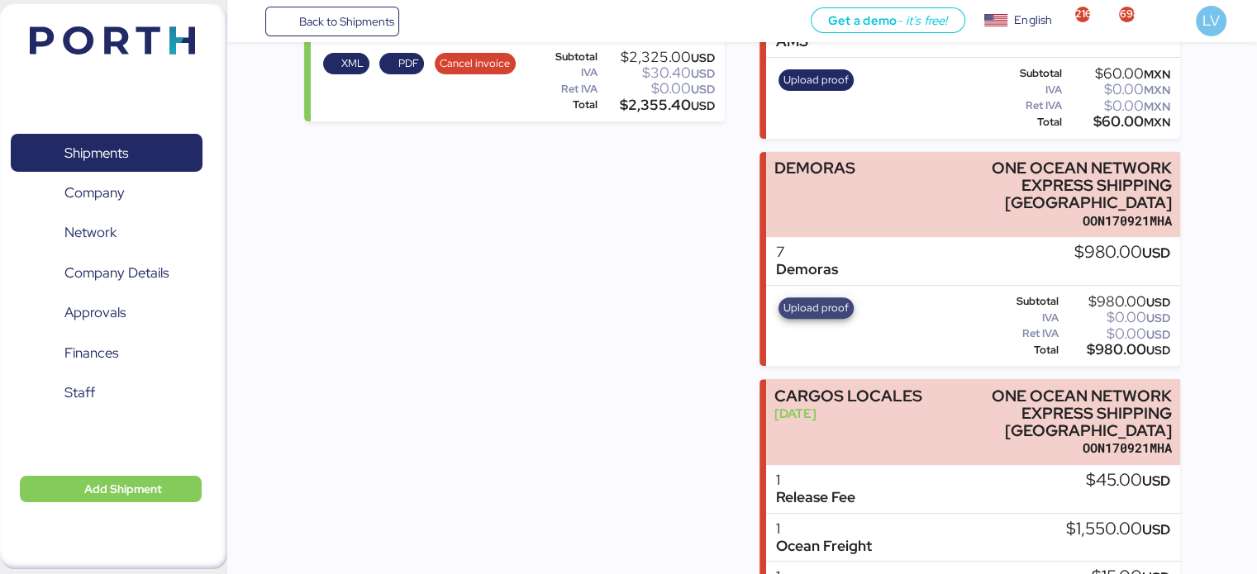
click at [817, 299] on span "Upload proof" at bounding box center [816, 308] width 65 height 18
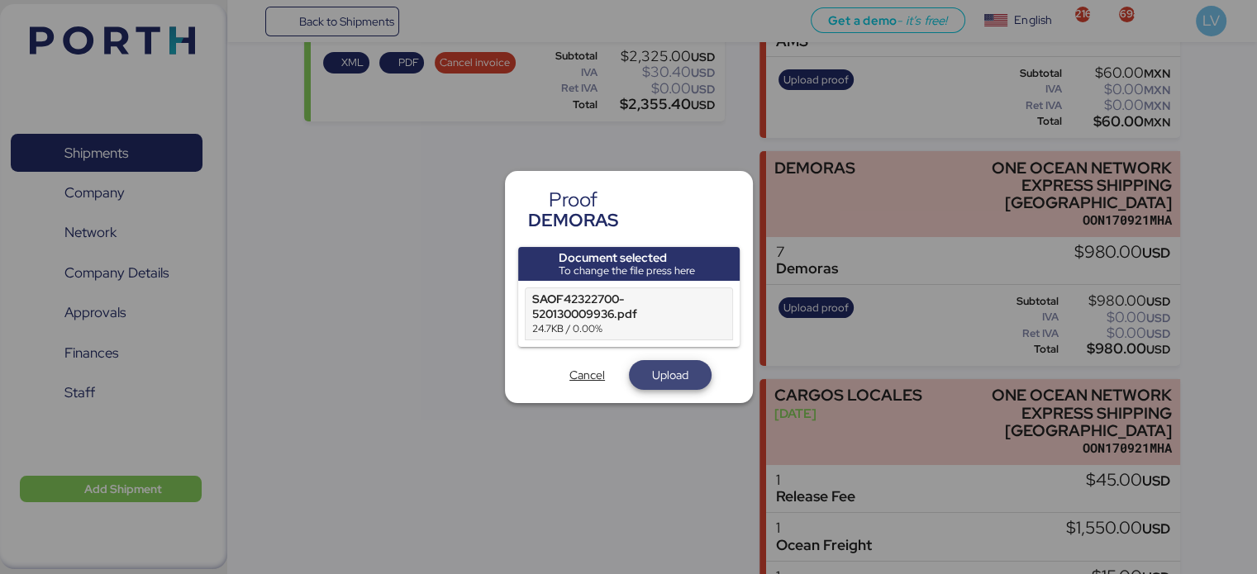
click at [697, 376] on span "Upload" at bounding box center [670, 375] width 56 height 23
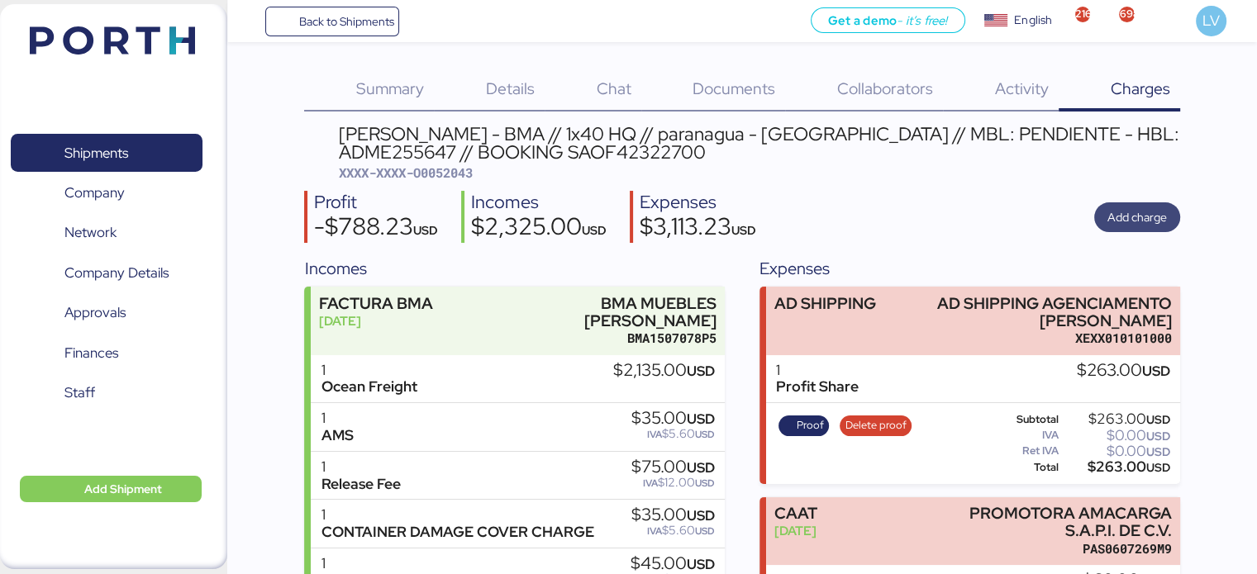
click at [1160, 209] on span "Add charge" at bounding box center [1138, 217] width 60 height 20
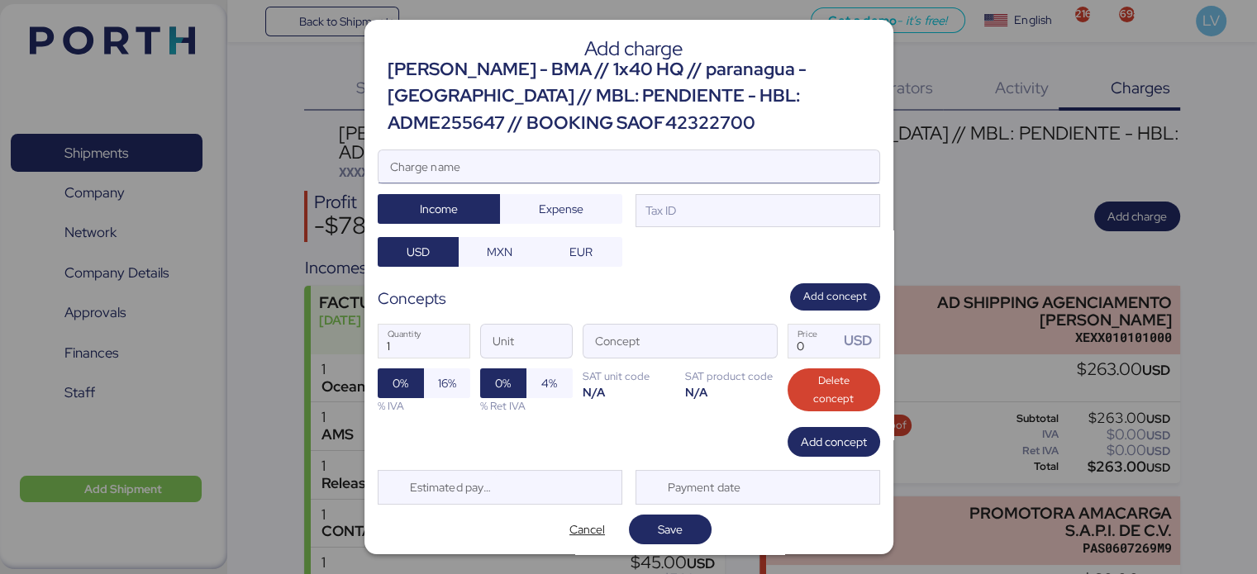
click at [745, 164] on input "Charge name" at bounding box center [629, 166] width 501 height 33
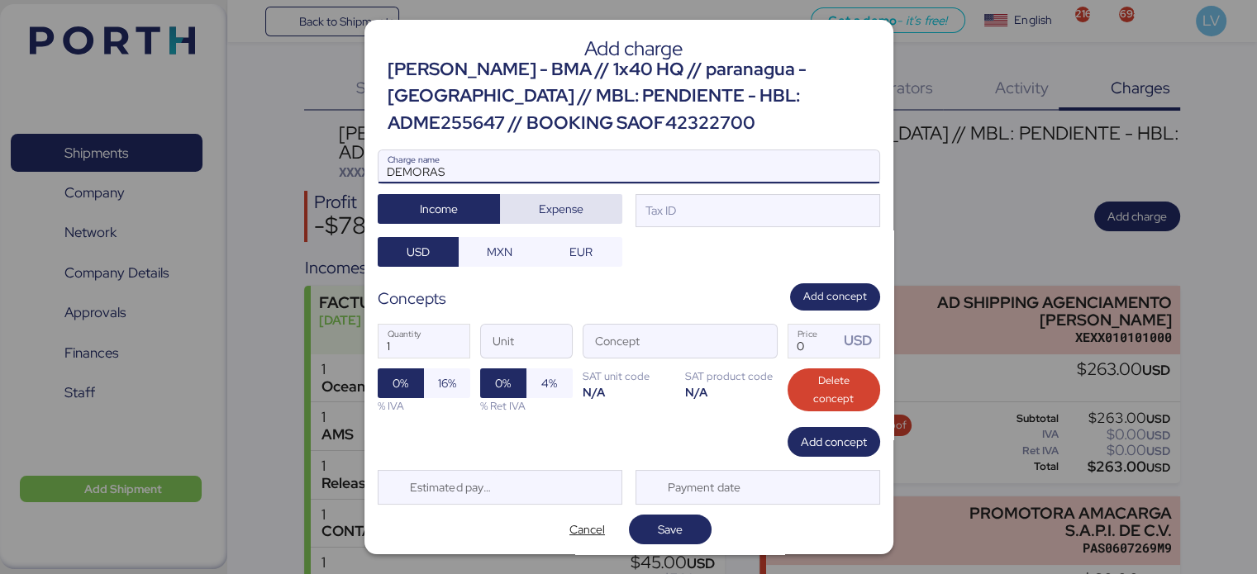
type input "DEMORAS"
click at [560, 208] on span "Expense" at bounding box center [561, 209] width 45 height 20
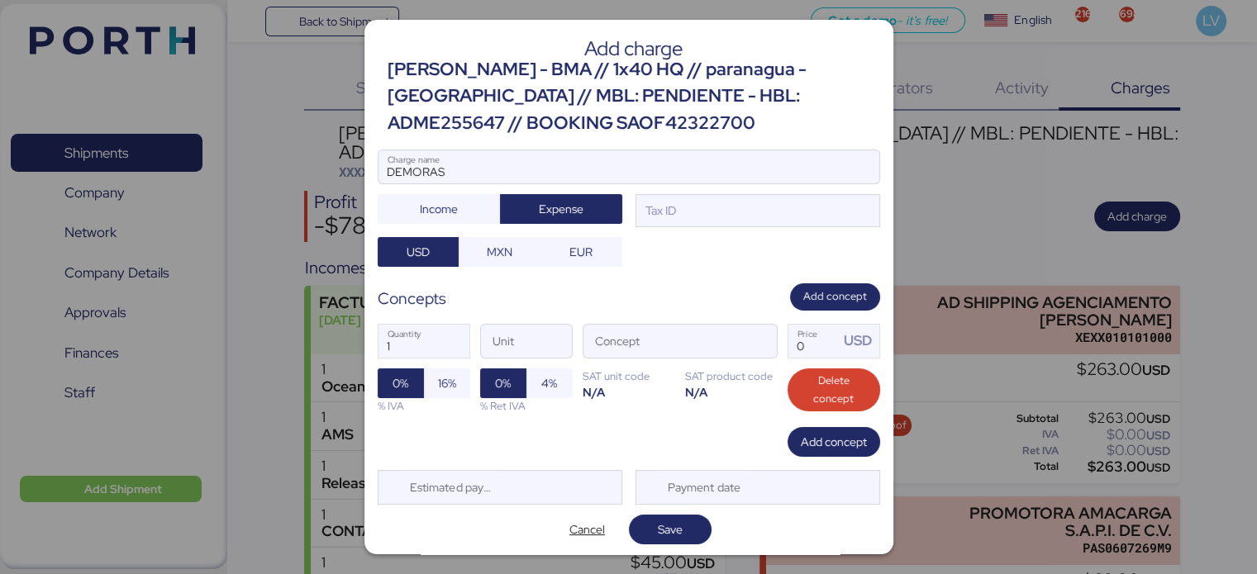
click at [716, 234] on div "DEMORAS Charge name Income Expense Tax ID USD MXN EUR" at bounding box center [629, 208] width 503 height 117
click at [714, 227] on div "DEMORAS Charge name Income Expense Tax ID USD MXN EUR" at bounding box center [629, 208] width 503 height 117
click at [714, 225] on div "Tax ID" at bounding box center [758, 210] width 245 height 33
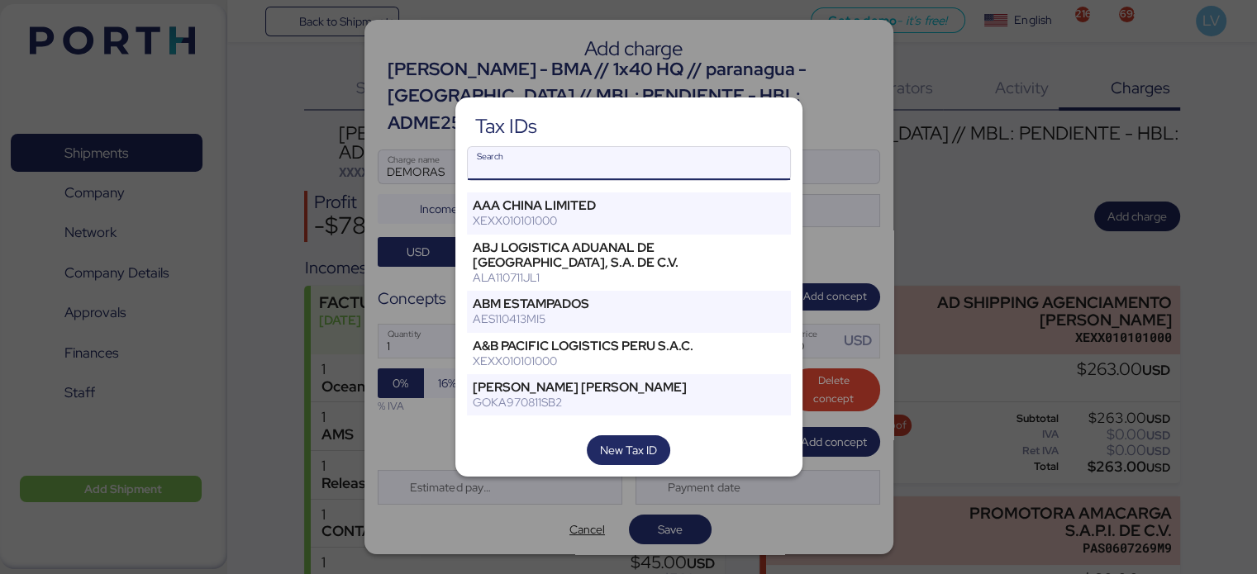
click at [625, 178] on input "Search" at bounding box center [629, 163] width 322 height 33
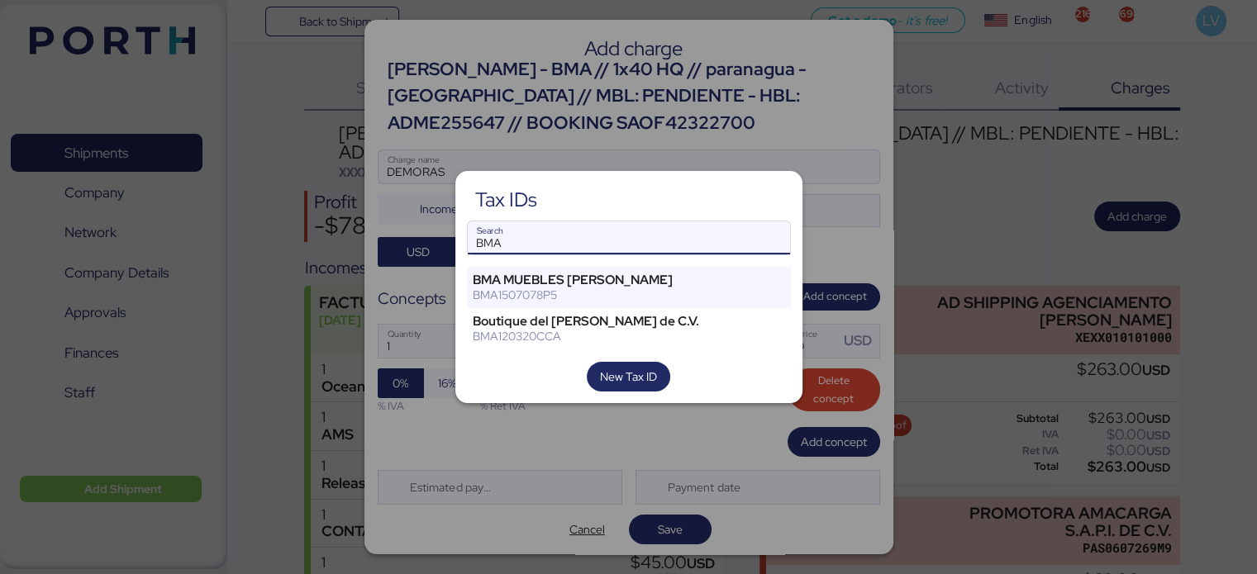
type input "BMA"
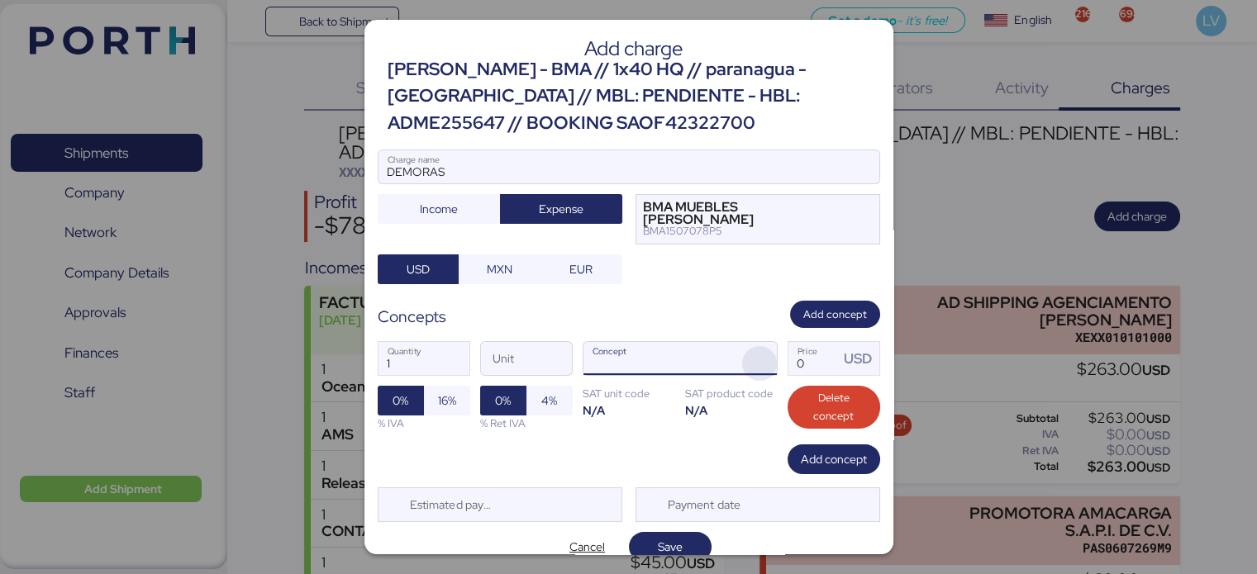
click at [754, 346] on span "button" at bounding box center [759, 363] width 35 height 35
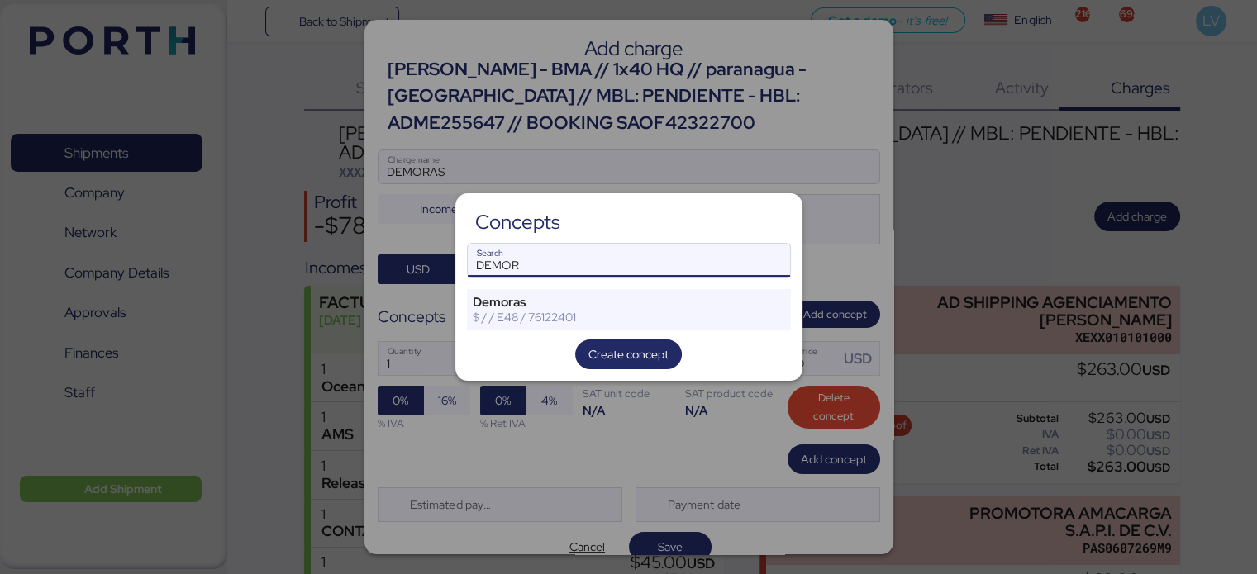
type input "DEMOR"
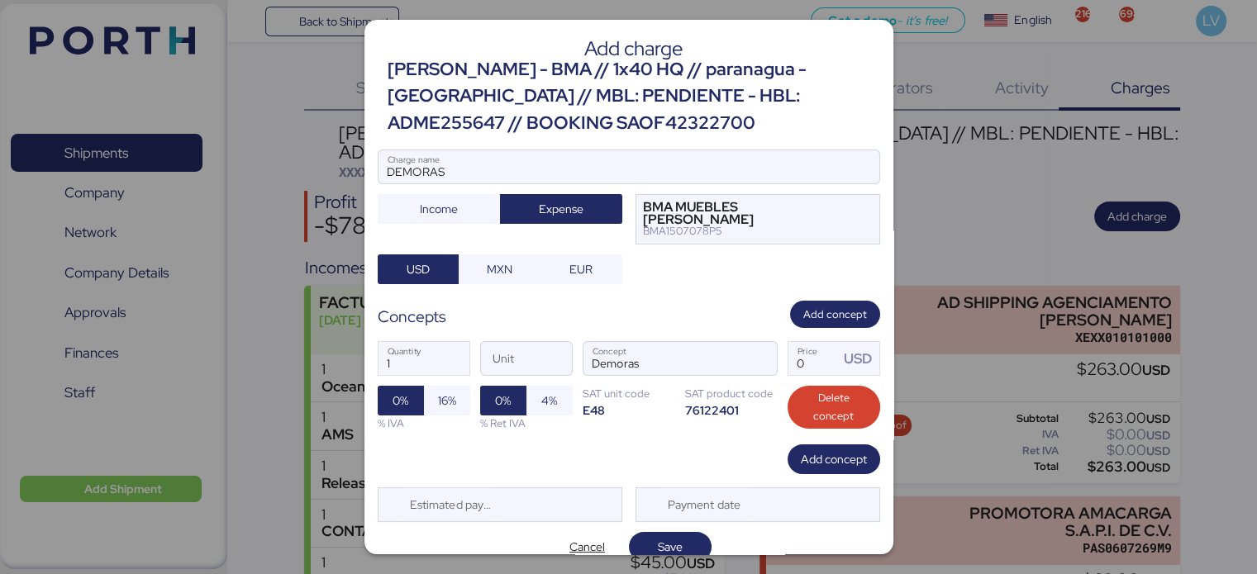
click at [398, 366] on div "1 Quantity Unit Demoras Concept 0 Price USD 0% 16% % IVA 0% 4% % Ret IVA SAT un…" at bounding box center [629, 386] width 503 height 117
click at [399, 360] on input "1" at bounding box center [424, 358] width 91 height 33
type input "7"
click at [788, 348] on input "Price USD" at bounding box center [813, 358] width 51 height 33
type input "140"
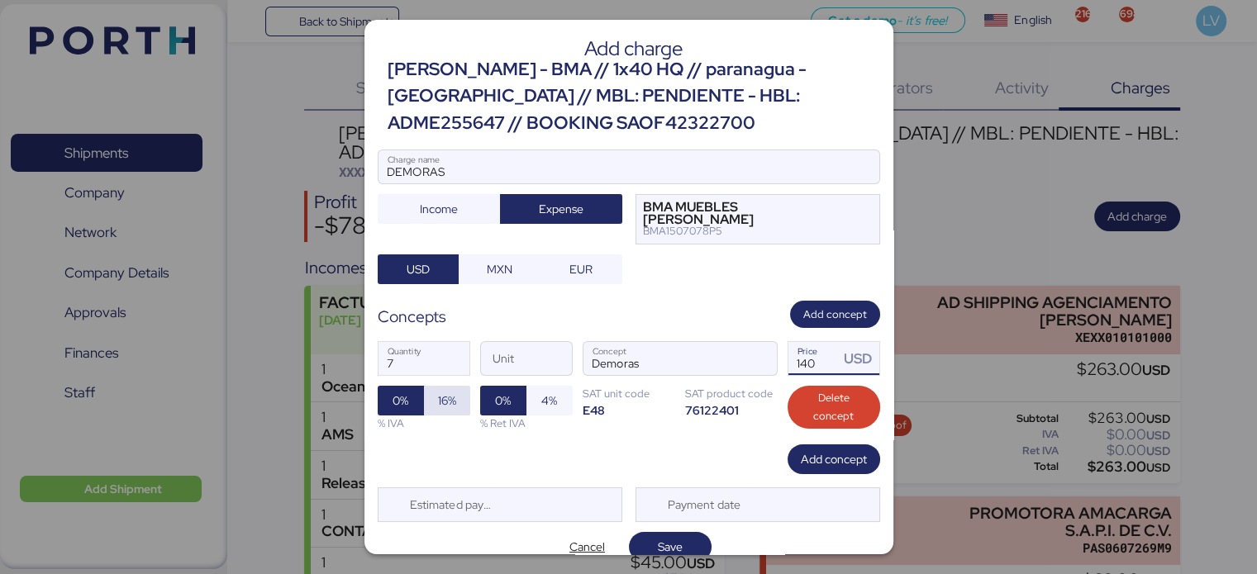
click at [450, 395] on span "16%" at bounding box center [447, 401] width 18 height 20
click at [801, 454] on span "Add concept" at bounding box center [834, 460] width 66 height 20
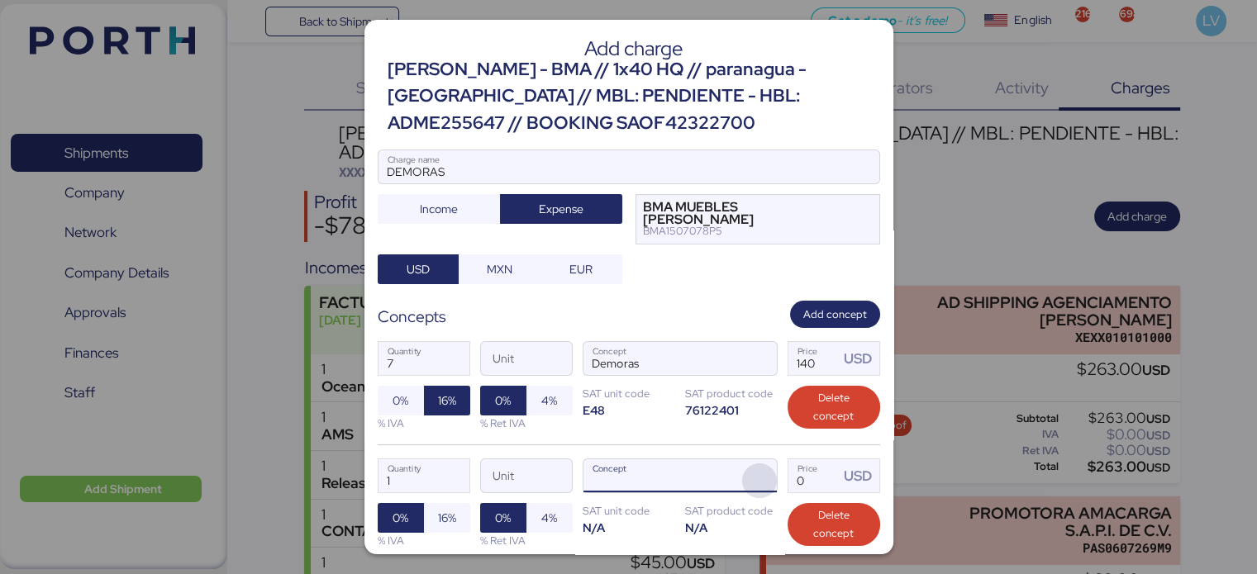
click at [756, 464] on span "button" at bounding box center [759, 481] width 35 height 35
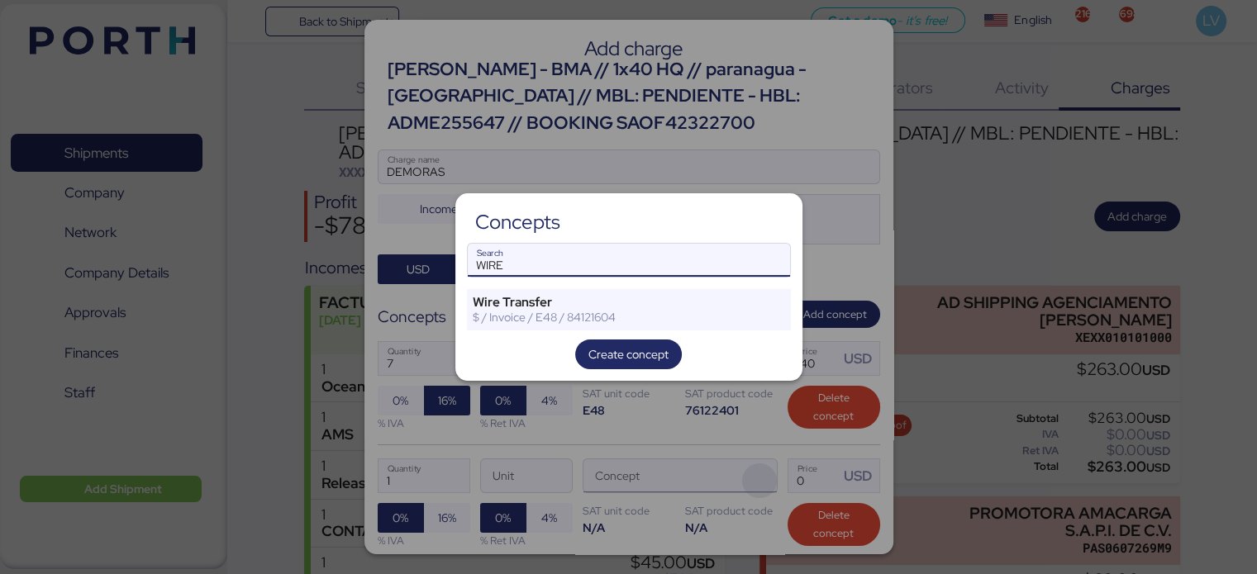
type input "WIRE"
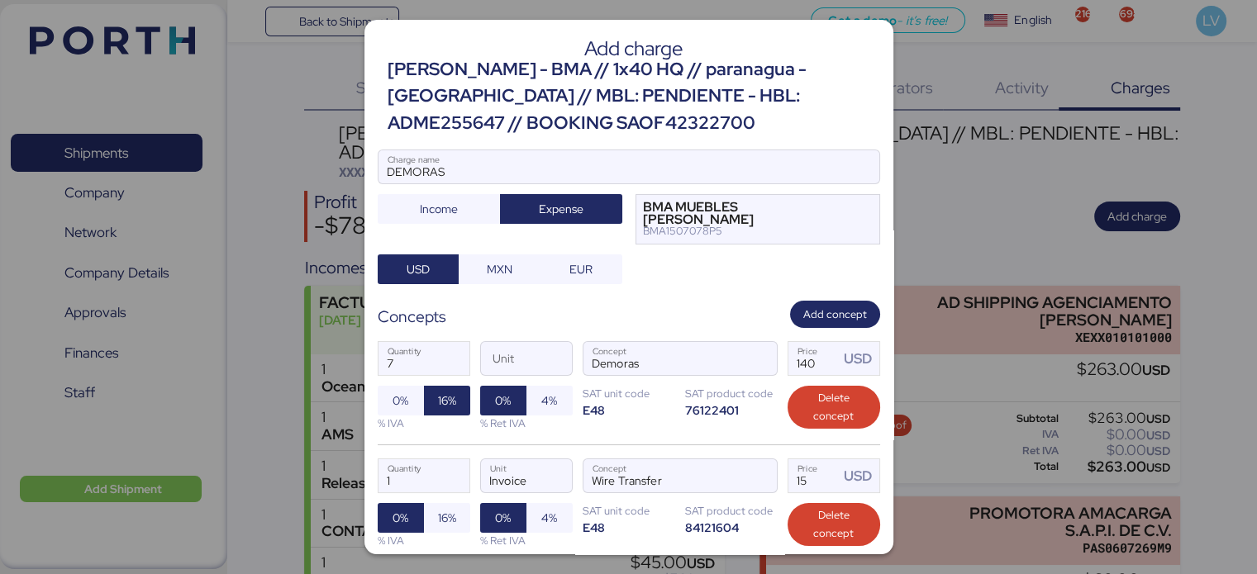
scroll to position [125, 0]
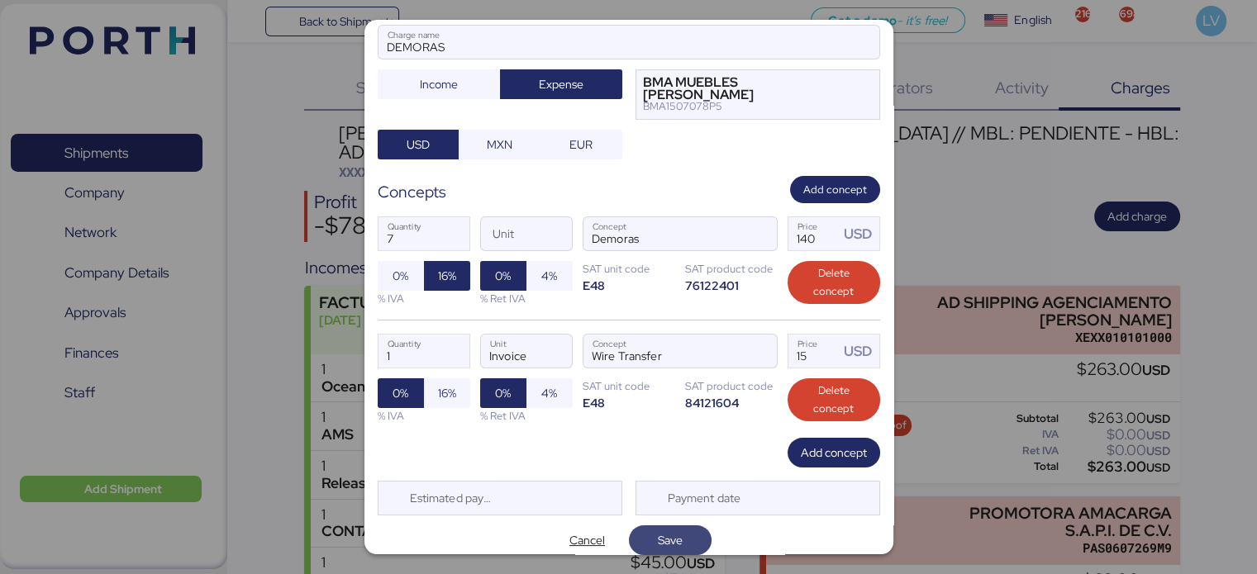
click at [688, 535] on span "Save" at bounding box center [670, 540] width 56 height 23
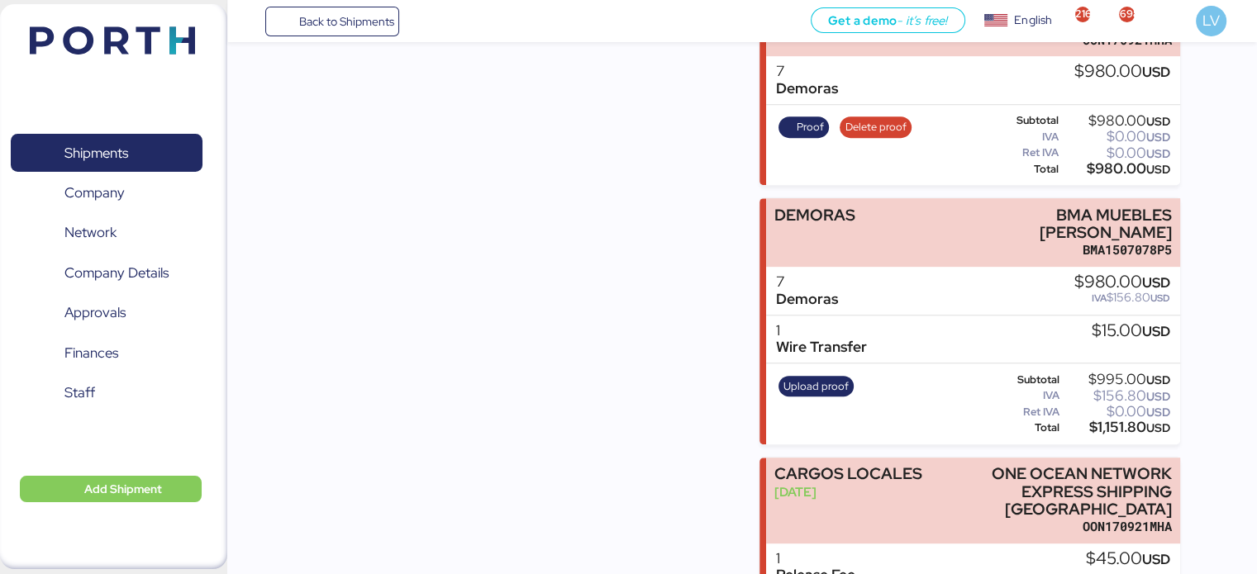
scroll to position [726, 0]
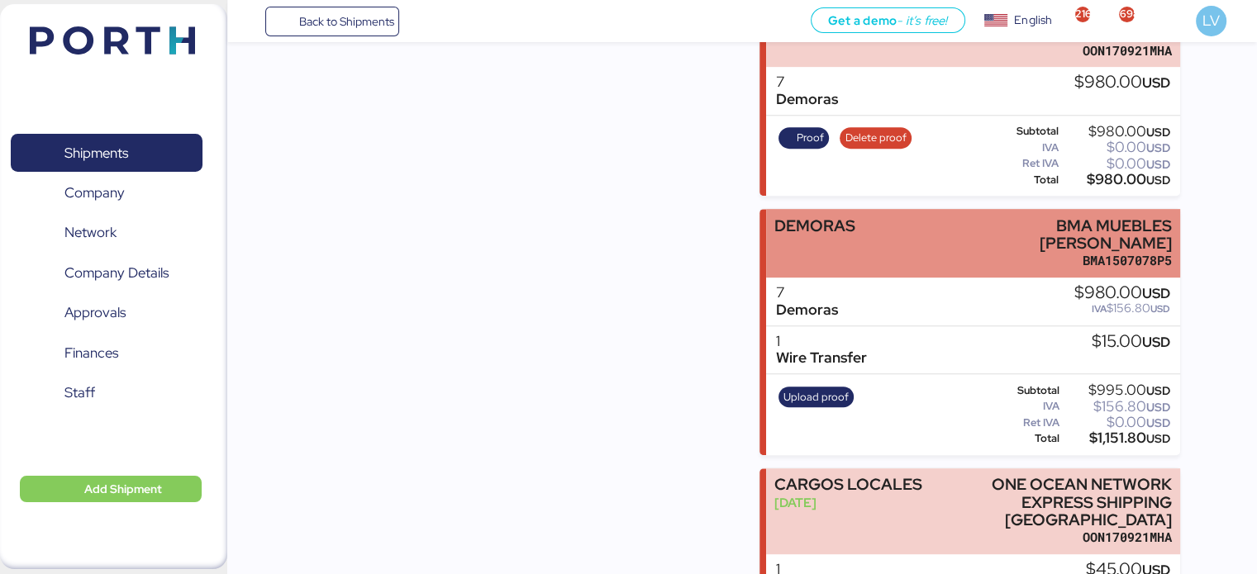
click at [840, 217] on div "DEMORAS" at bounding box center [814, 243] width 81 height 52
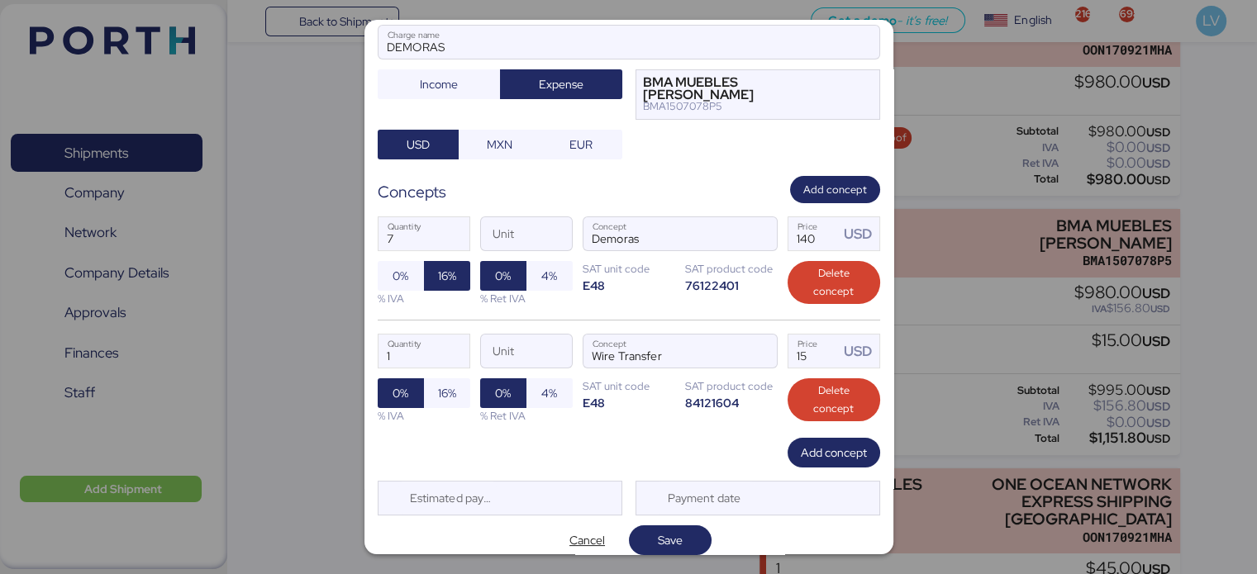
scroll to position [0, 0]
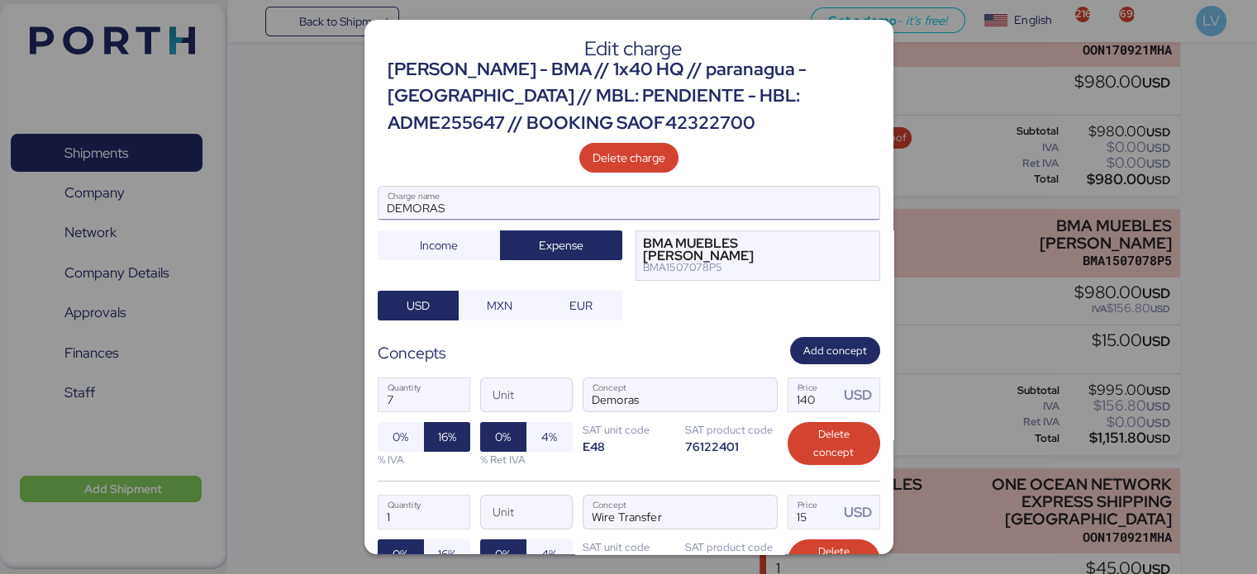
click at [450, 217] on input "DEMORAS" at bounding box center [629, 203] width 501 height 33
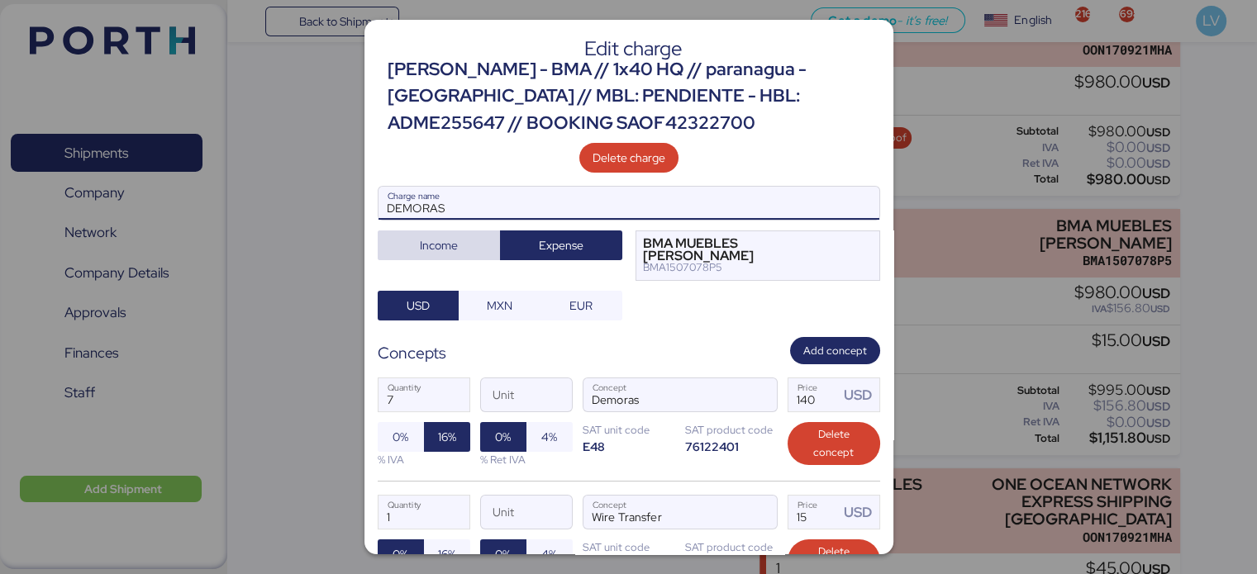
click at [448, 248] on span "Income" at bounding box center [439, 246] width 38 height 20
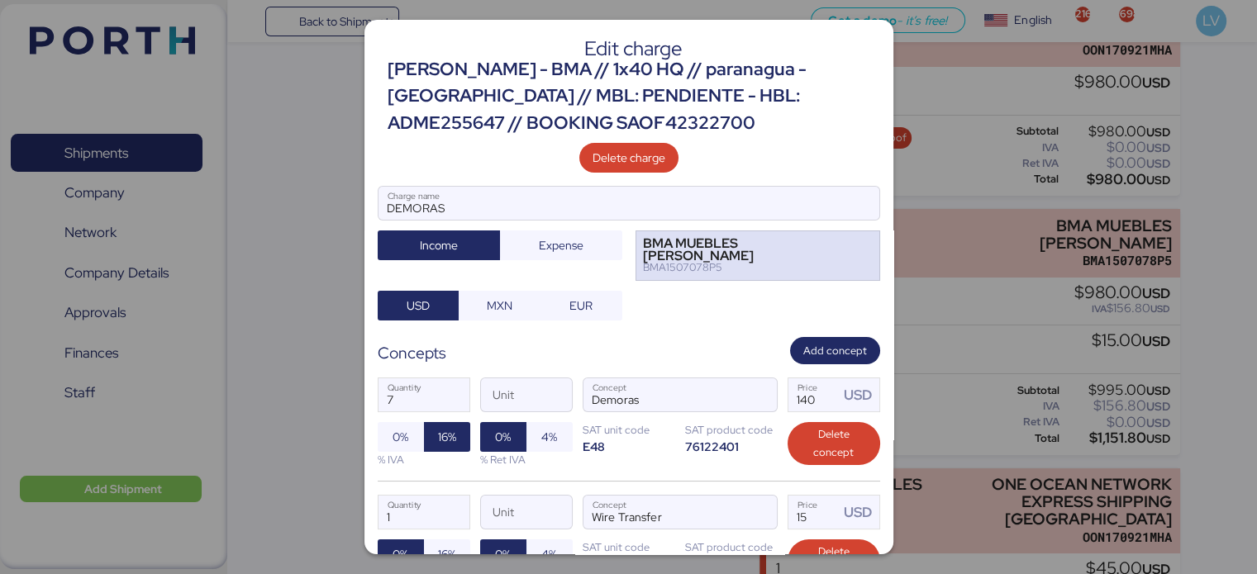
scroll to position [161, 0]
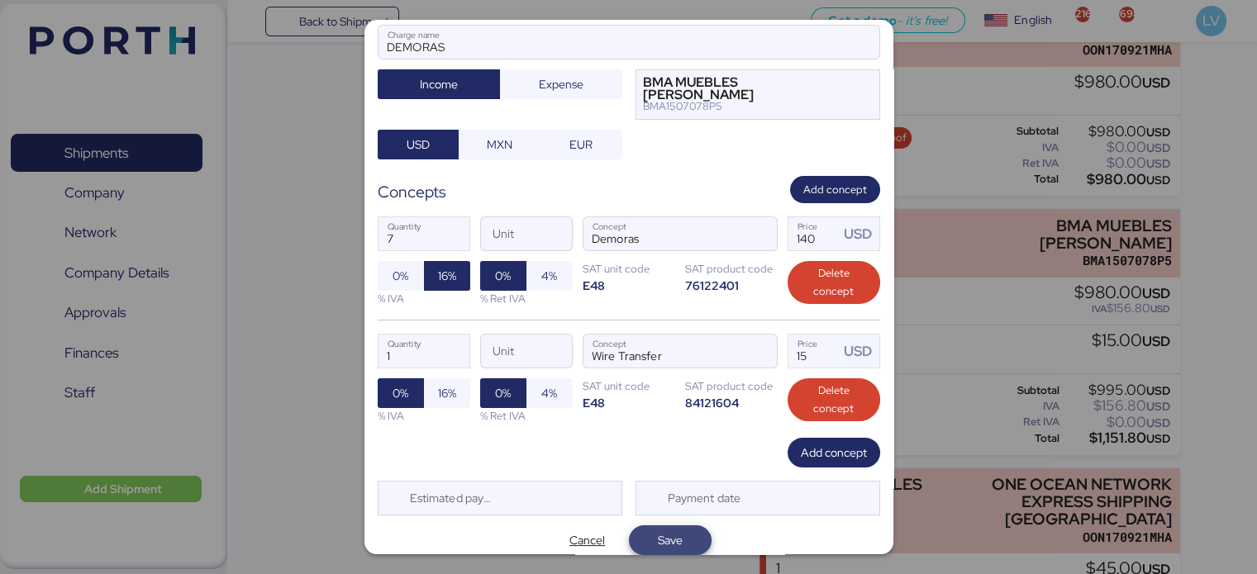
click at [664, 531] on span "Save" at bounding box center [670, 541] width 25 height 20
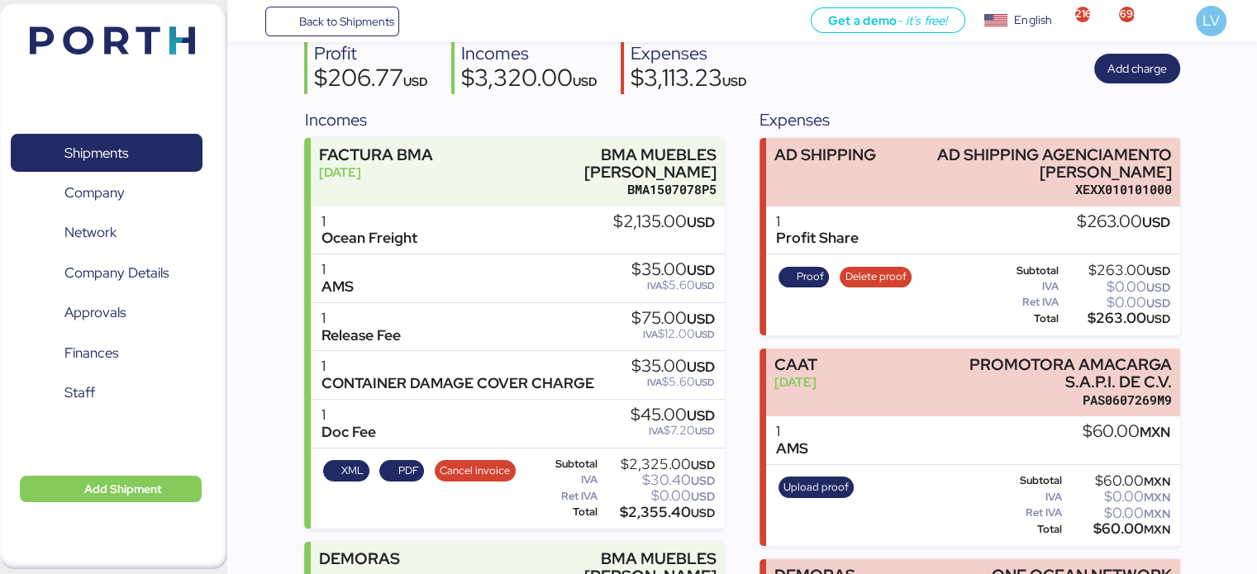
scroll to position [25, 0]
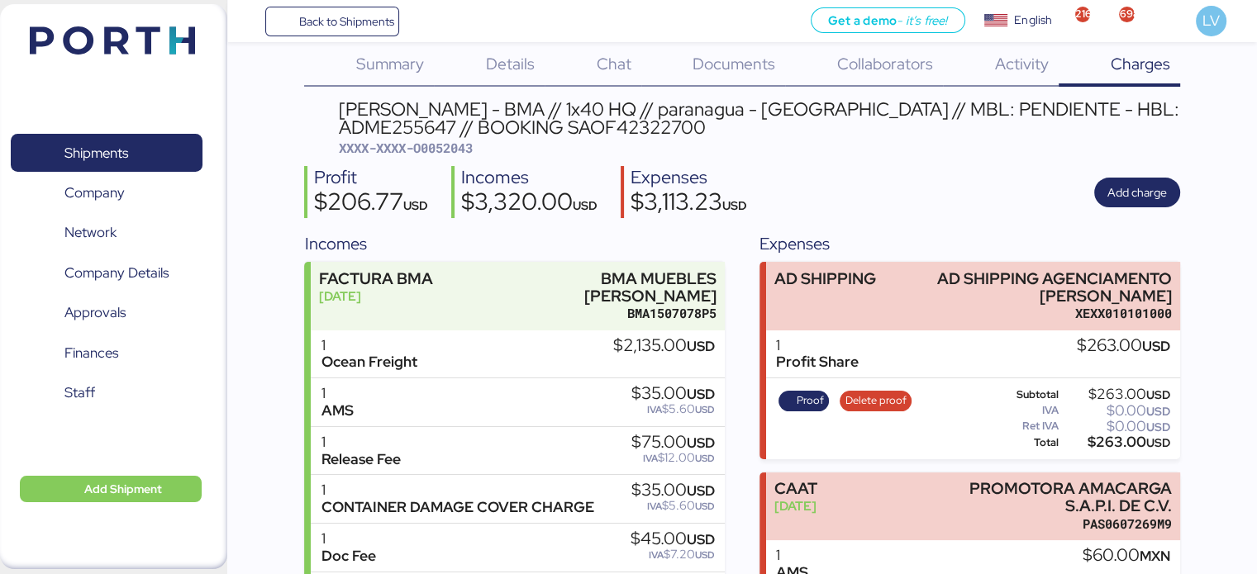
click at [464, 136] on div "BERTOLINI - BMA // 1x40 HQ // paranagua - Veracruz // MBL: PENDIENTE - HBL: ADM…" at bounding box center [759, 128] width 841 height 57
copy span "O0052043"
click at [360, 23] on span "Back to Shipments" at bounding box center [345, 22] width 95 height 20
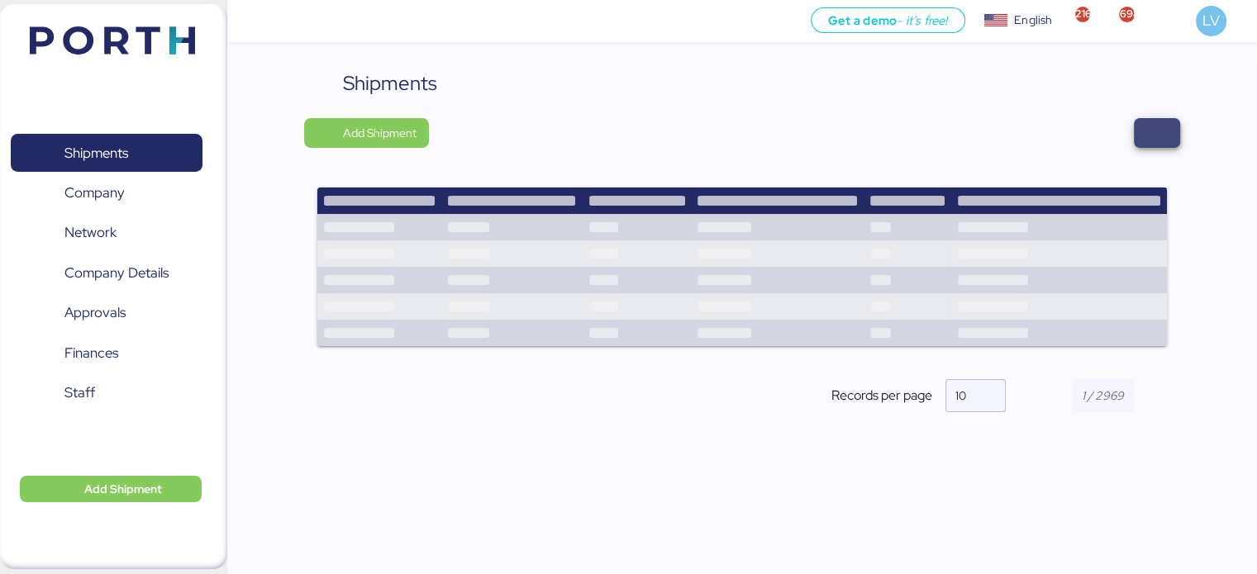
click at [1162, 129] on span "button" at bounding box center [1157, 132] width 20 height 23
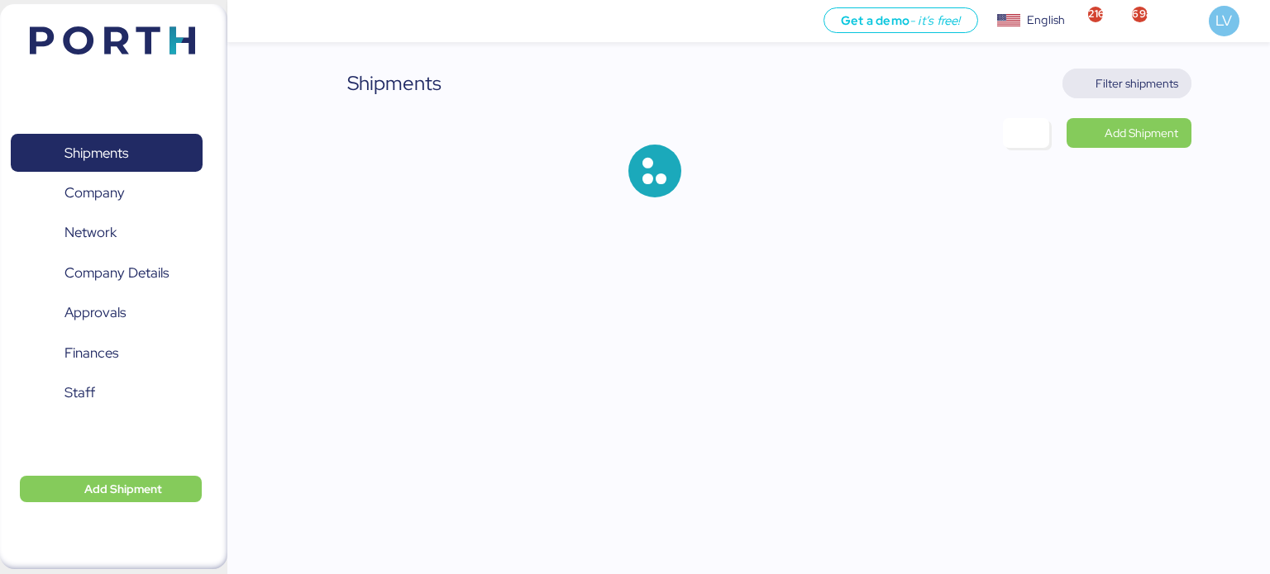
click at [1151, 82] on span "Filter shipments" at bounding box center [1136, 84] width 83 height 20
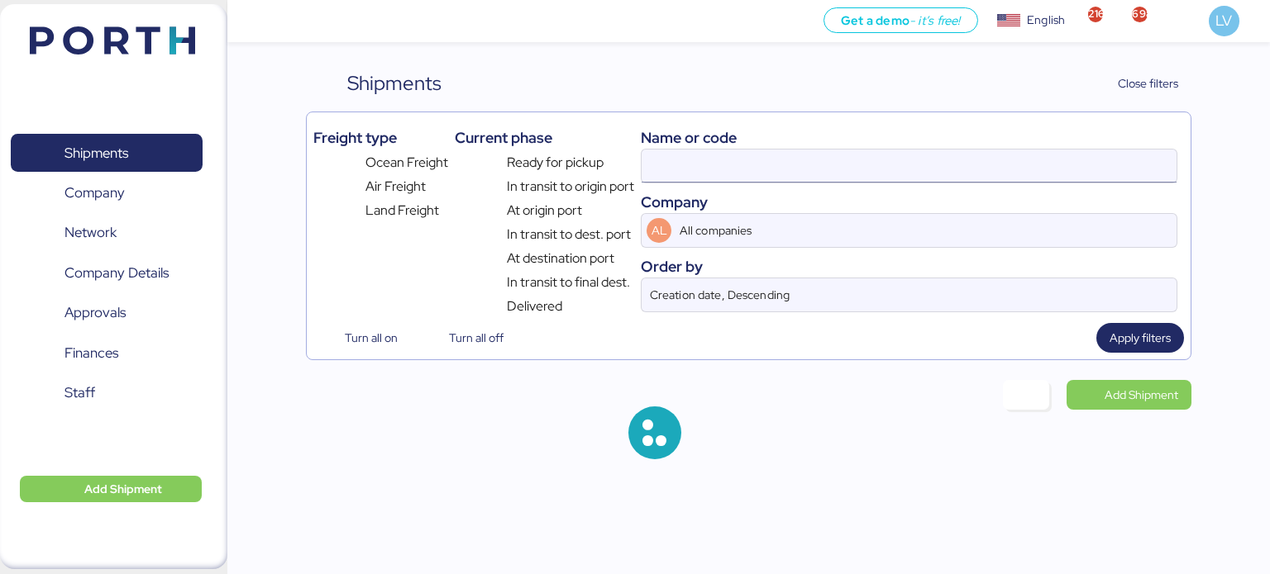
click at [960, 170] on input at bounding box center [908, 166] width 535 height 33
paste input "EBKG14358789"
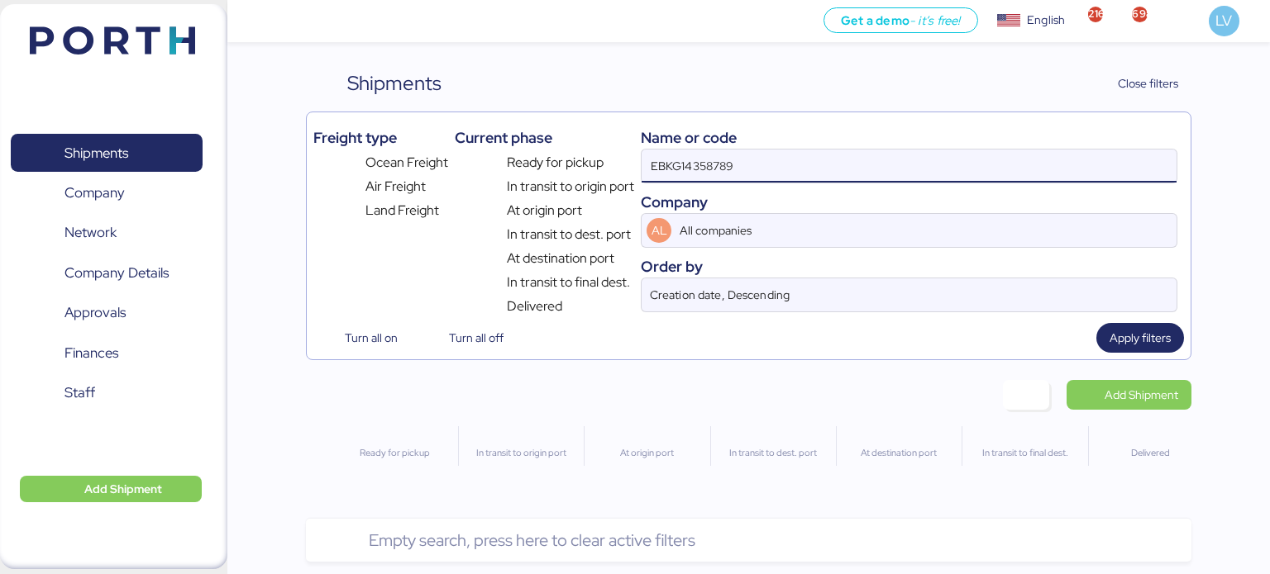
click at [685, 179] on input "EBKG14358789" at bounding box center [908, 166] width 535 height 33
paste input "174767"
type input "174767"
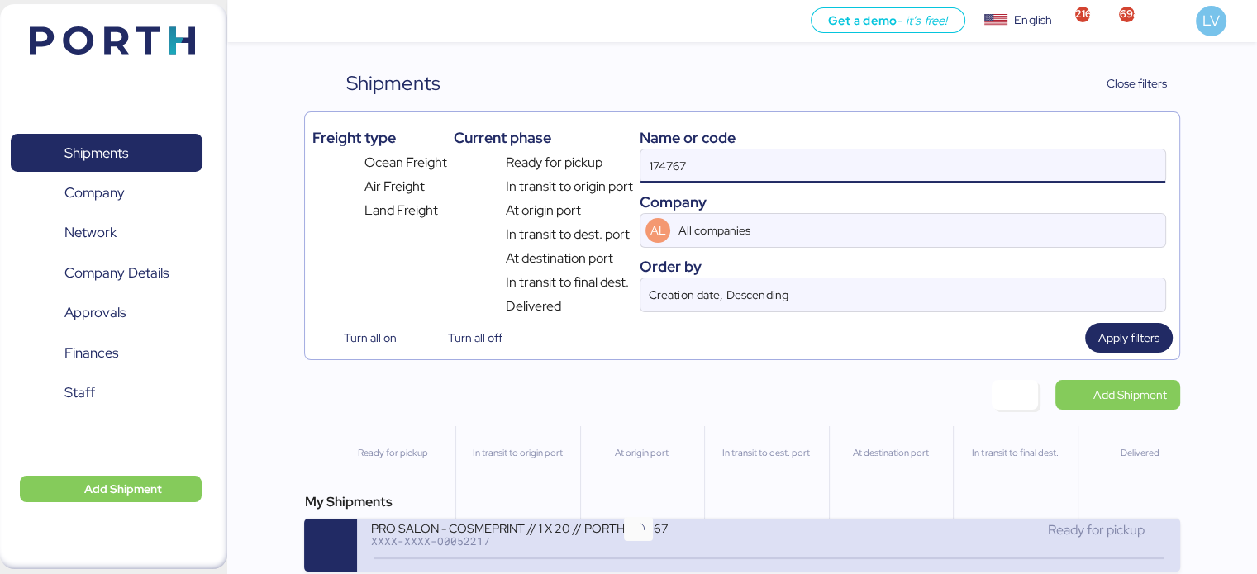
click at [657, 567] on icon at bounding box center [637, 559] width 79 height 18
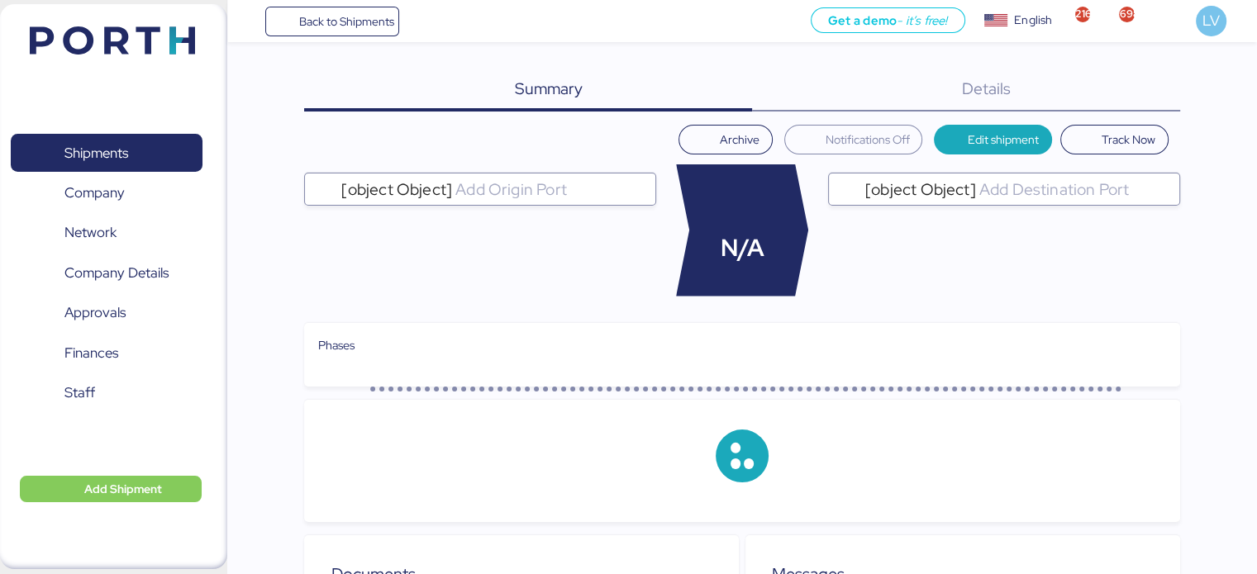
click at [1146, 112] on div "Summary 0 Details 0 Archive Notifications Off Edit shipment Track Now [object O…" at bounding box center [741, 517] width 875 height 896
click at [1140, 105] on div "Details 0" at bounding box center [966, 90] width 428 height 43
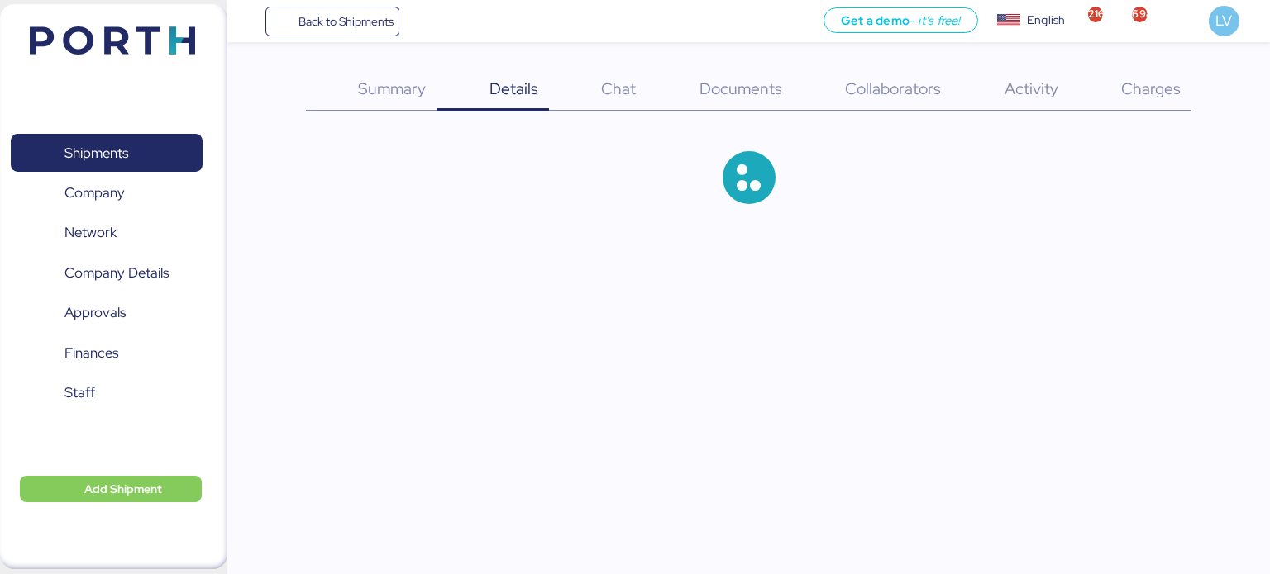
click at [1140, 106] on div "Charges 0" at bounding box center [1130, 90] width 123 height 43
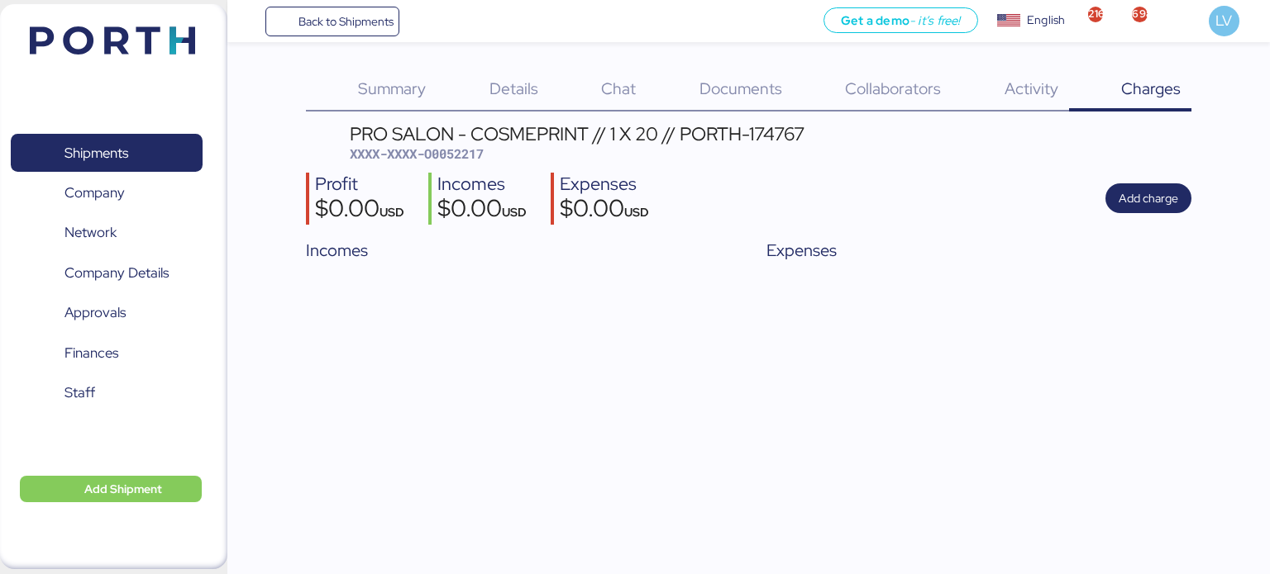
click at [519, 85] on span "Details" at bounding box center [513, 88] width 49 height 21
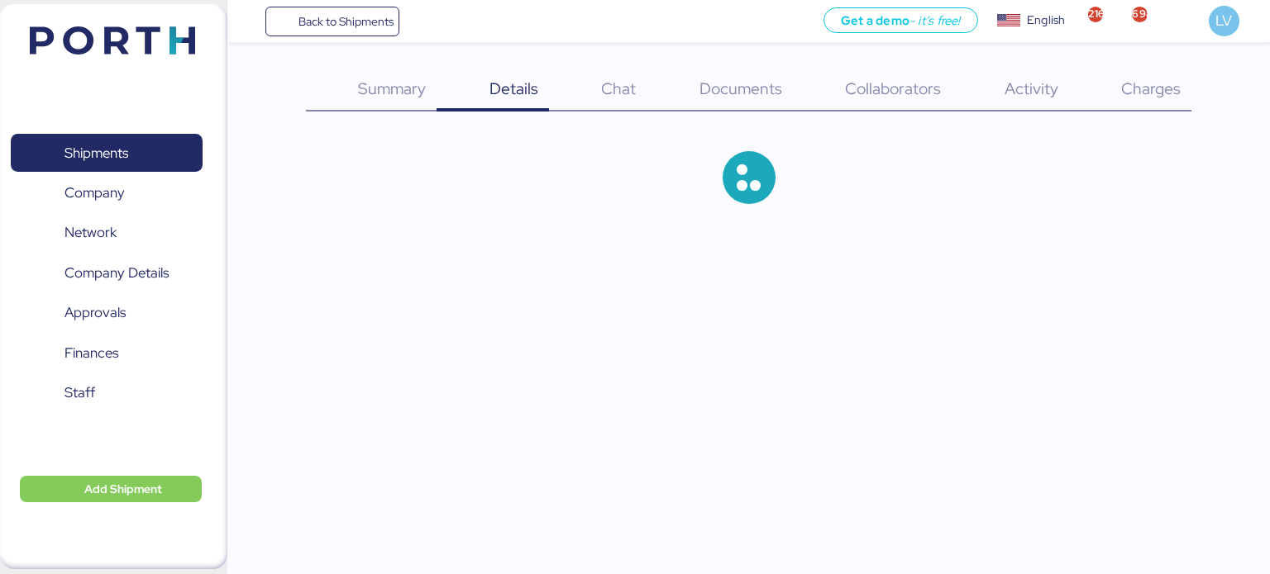
click at [1181, 82] on div "Charges 0" at bounding box center [1130, 90] width 123 height 43
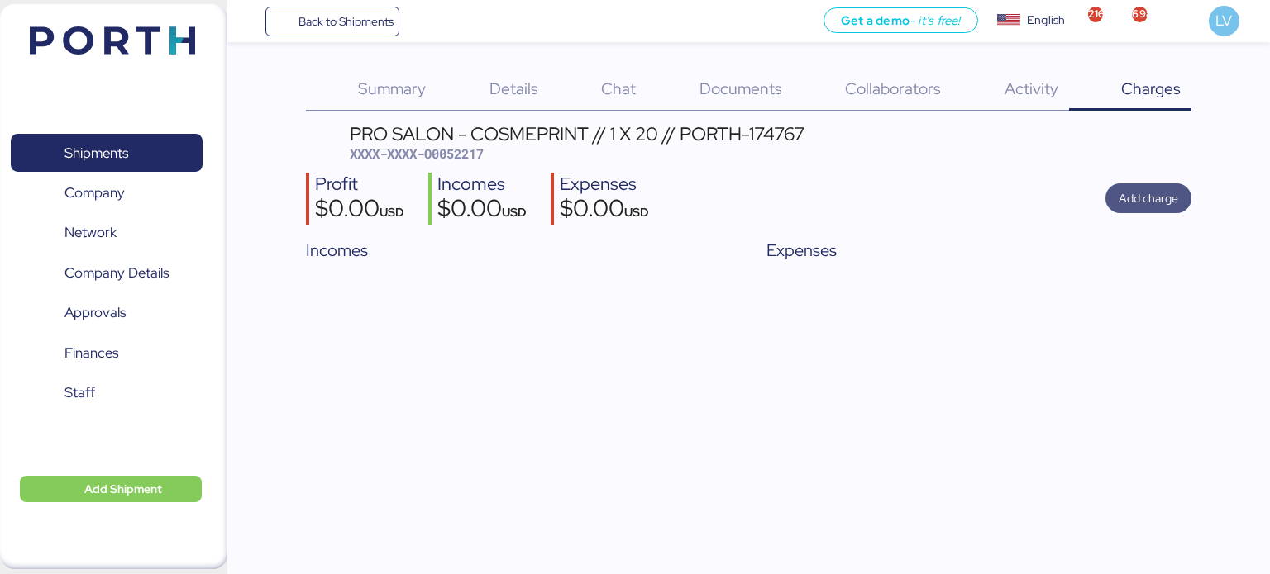
click at [1127, 190] on span "Add charge" at bounding box center [1148, 198] width 60 height 20
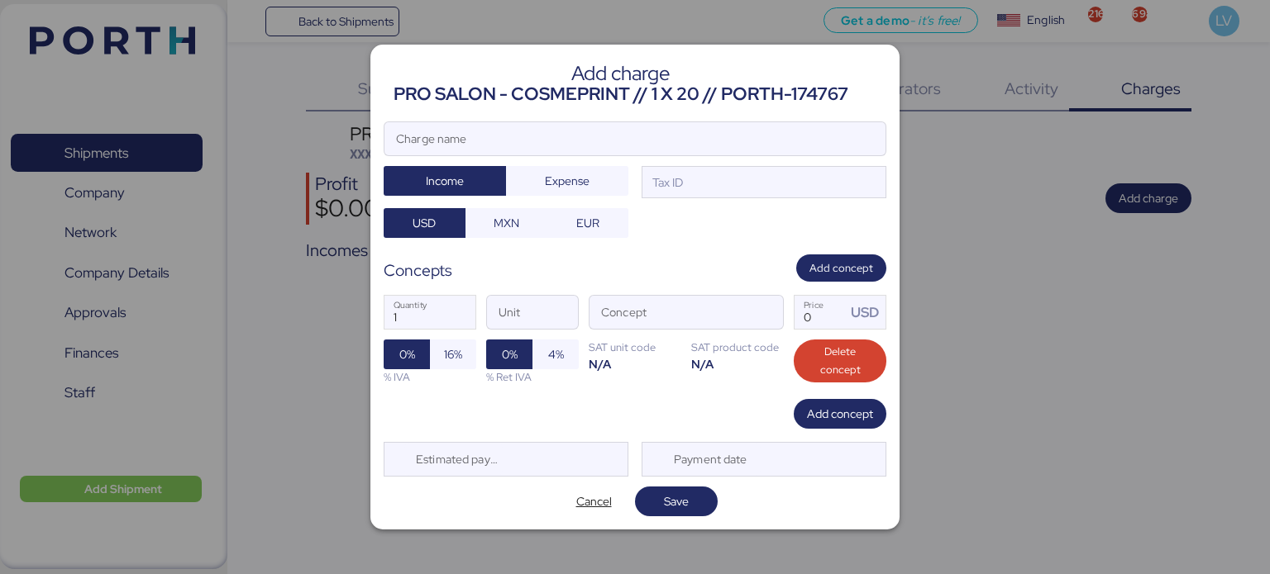
click at [1117, 304] on div at bounding box center [635, 287] width 1270 height 574
click at [617, 141] on input "Charge name" at bounding box center [634, 138] width 501 height 33
type input "FACTURA AGENTE"
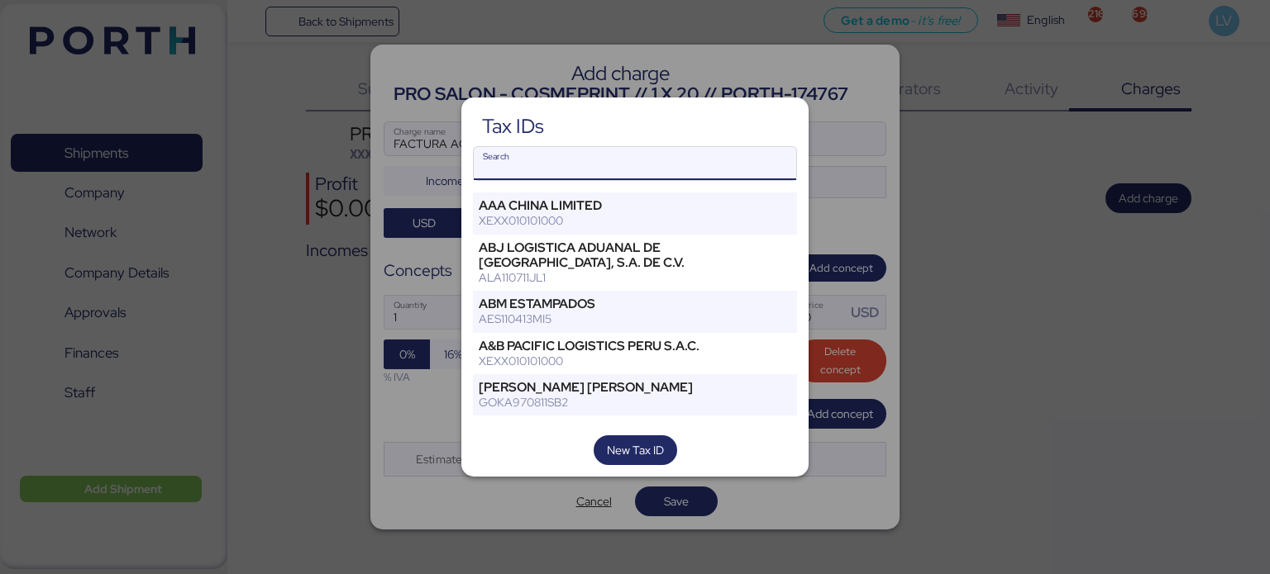
click at [617, 161] on input "Search" at bounding box center [635, 163] width 322 height 33
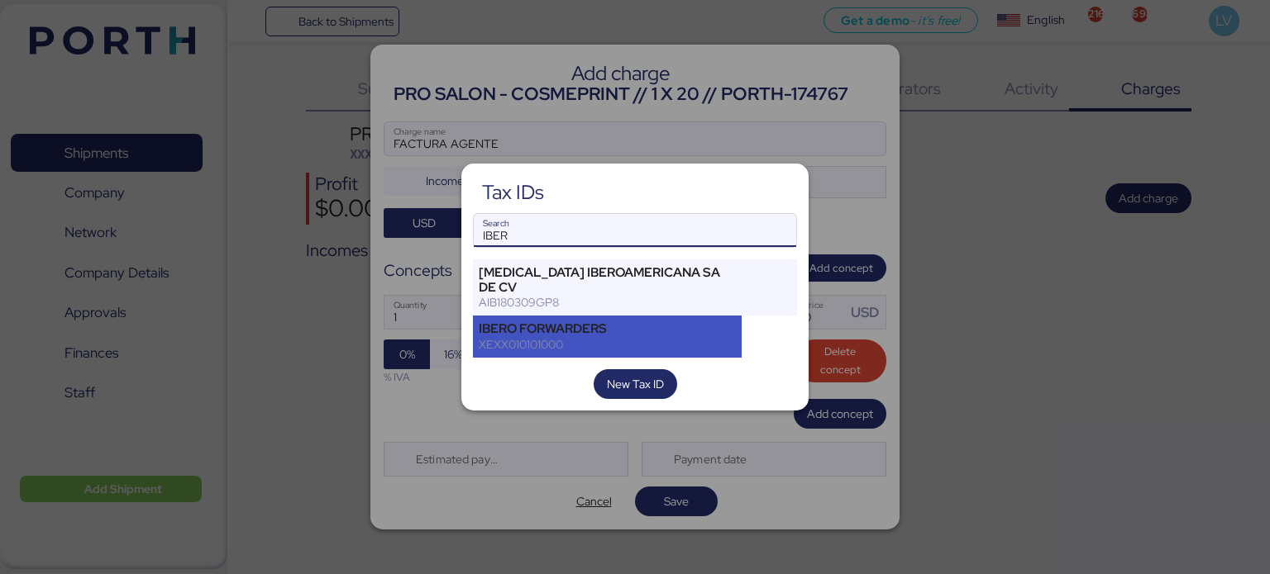
type input "IBER"
click at [513, 337] on div "XEXX010101000" at bounding box center [607, 344] width 257 height 15
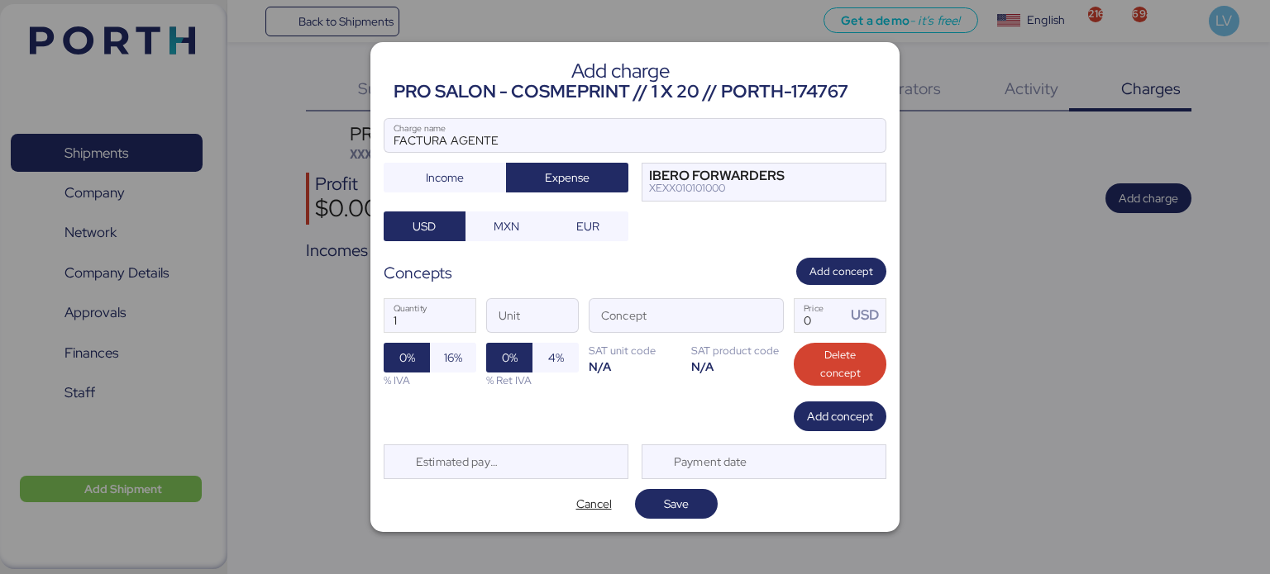
click at [785, 324] on div "1 Quantity Unit Concept 0 Price USD 0% 16% % IVA 0% 4% % Ret IVA SAT unit code …" at bounding box center [634, 343] width 503 height 117
click at [780, 322] on span "button" at bounding box center [765, 320] width 35 height 35
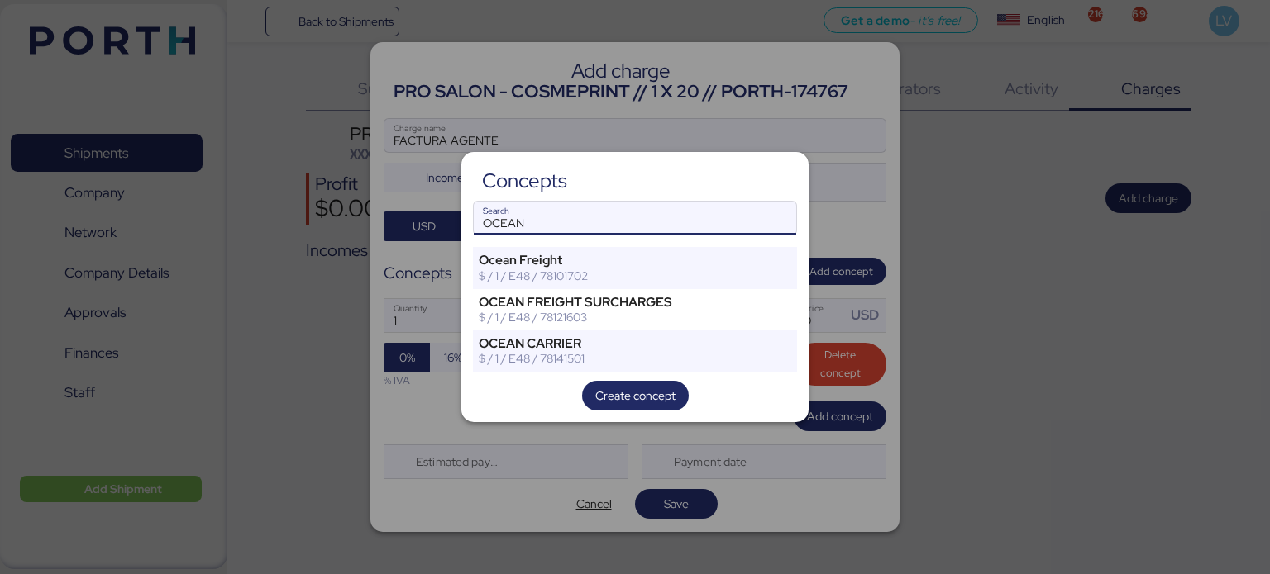
type input "OCEAN"
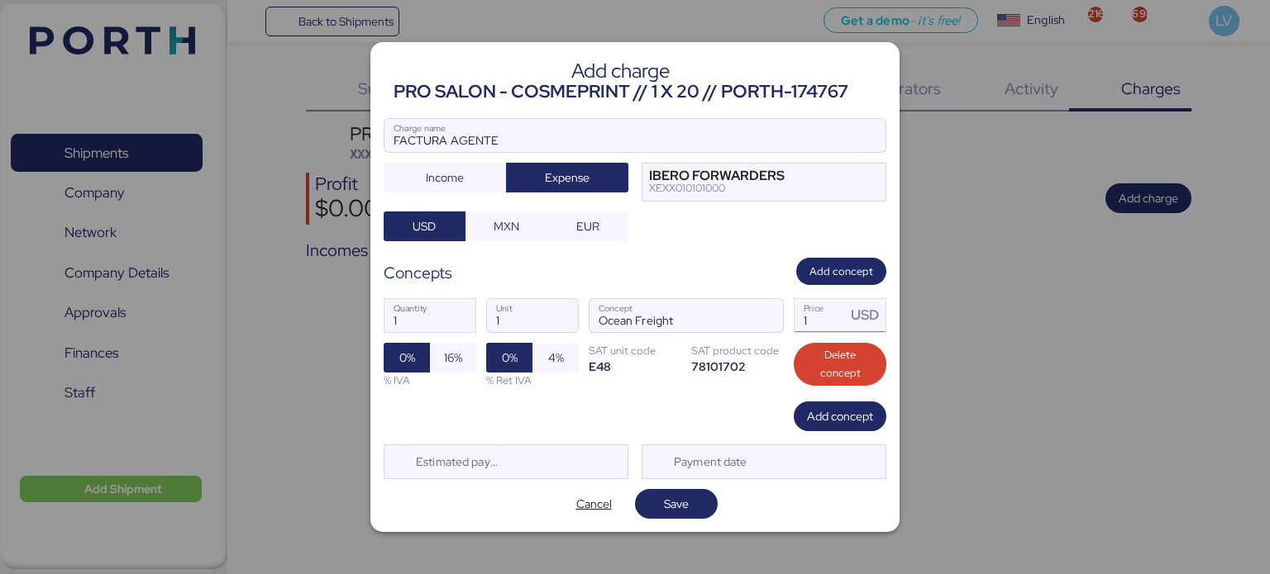
click at [814, 320] on input "1" at bounding box center [819, 315] width 51 height 33
paste input "4.30110"
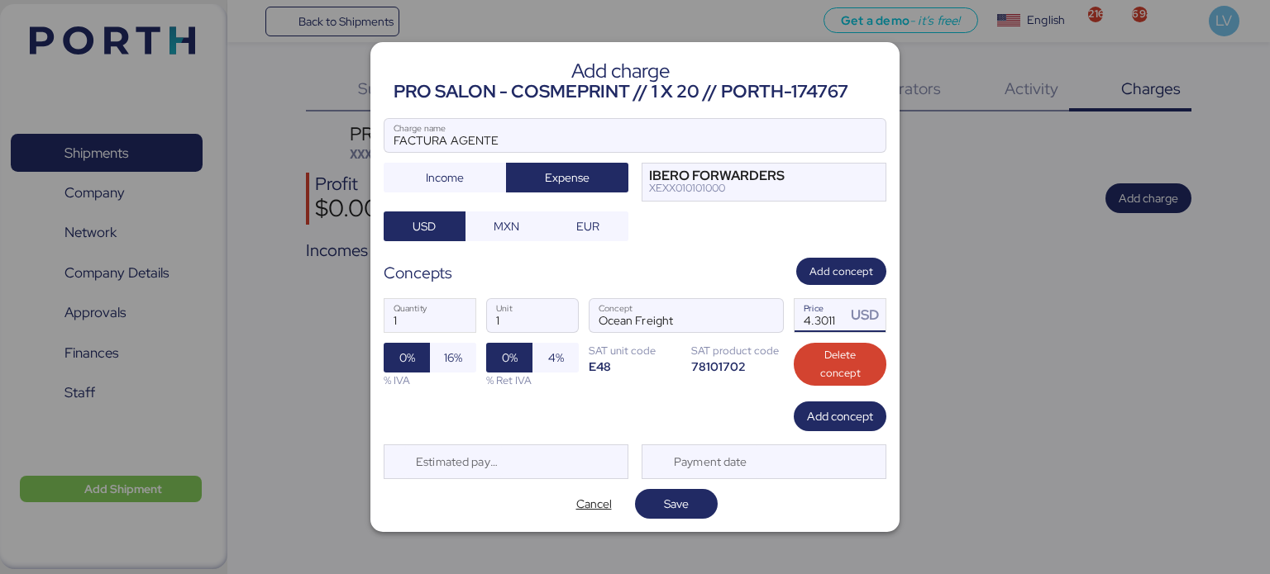
click at [755, 355] on div "SAT product code" at bounding box center [737, 351] width 93 height 16
click at [821, 307] on input "4.3011" at bounding box center [819, 315] width 51 height 33
click at [820, 310] on input "4.3011" at bounding box center [819, 315] width 51 height 33
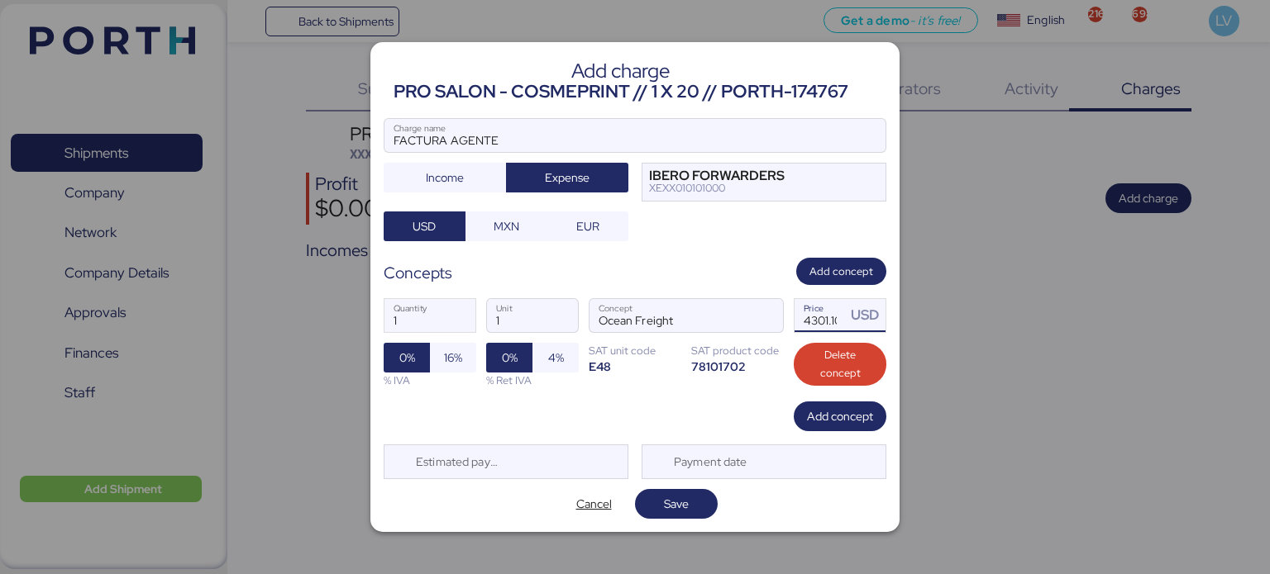
scroll to position [0, 6]
type input "4301.1"
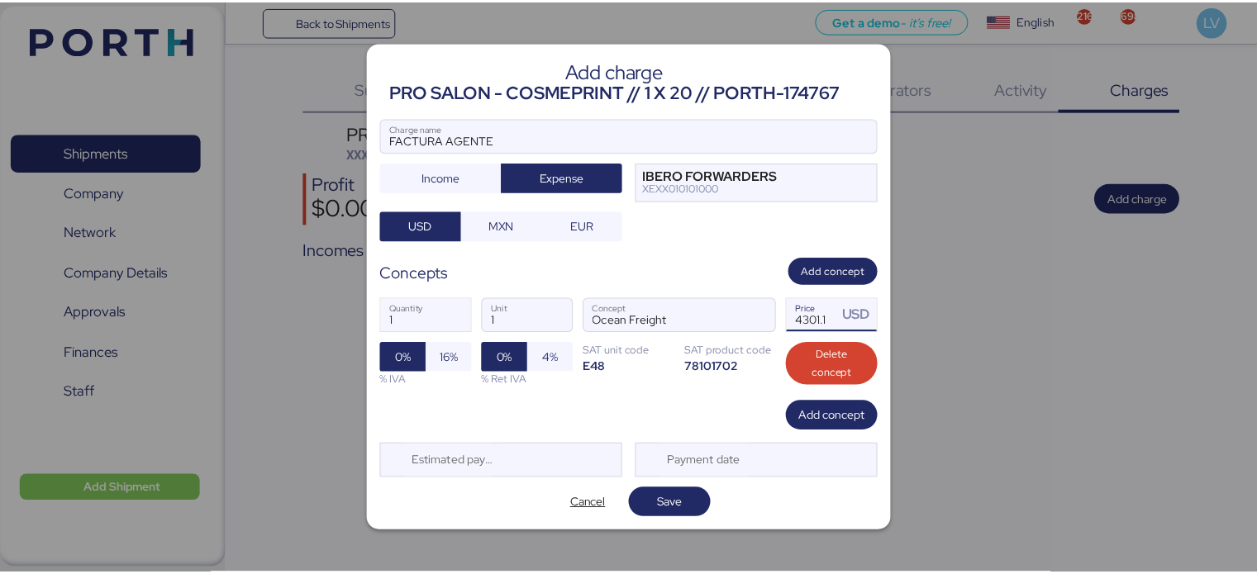
scroll to position [0, 0]
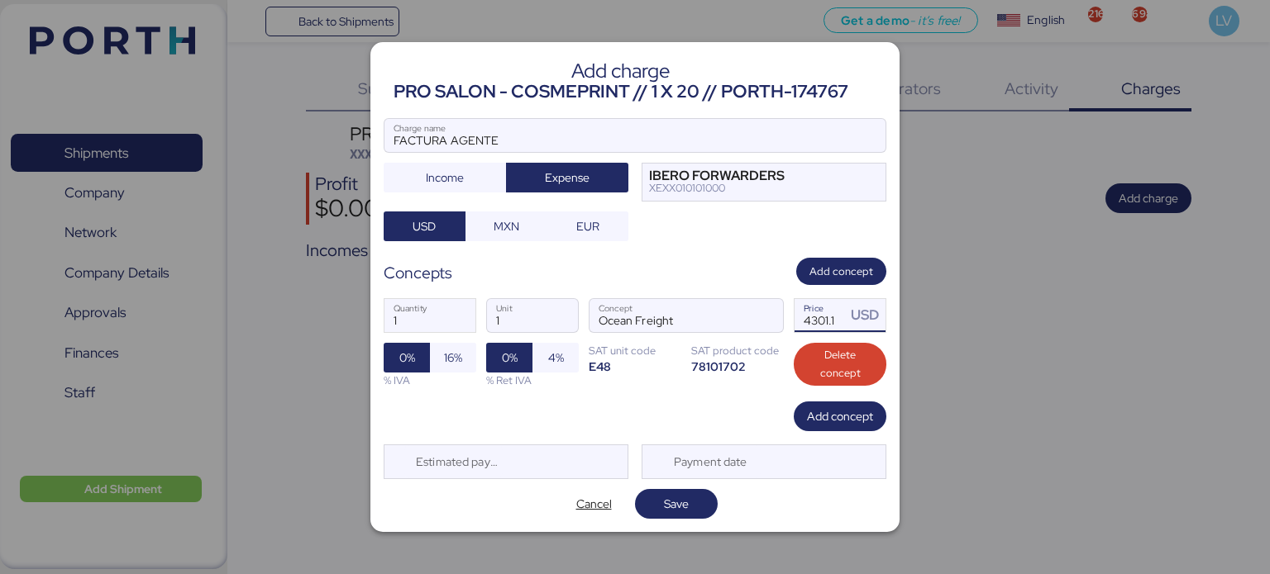
click at [436, 374] on div "% IVA" at bounding box center [429, 381] width 93 height 16
click at [444, 360] on span "16%" at bounding box center [453, 358] width 18 height 20
click at [393, 348] on span "0%" at bounding box center [406, 358] width 46 height 30
click at [665, 494] on span "Save" at bounding box center [676, 504] width 25 height 20
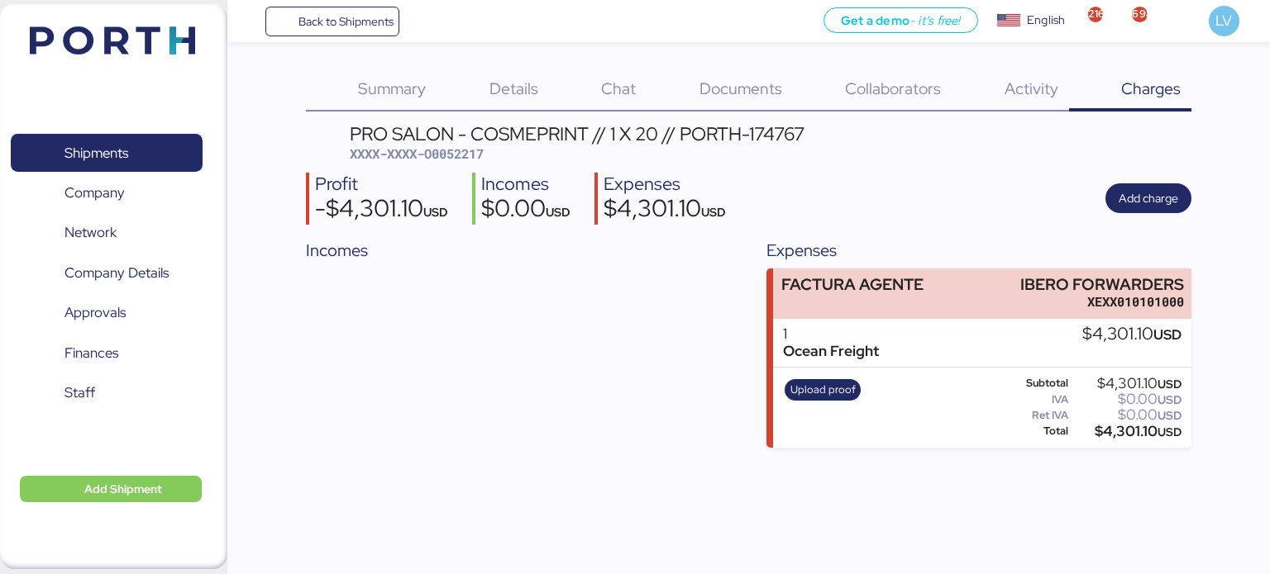
click at [803, 366] on div "1 Ocean Freight $4,301.10 USD" at bounding box center [982, 343] width 418 height 49
click at [810, 391] on span "Upload proof" at bounding box center [822, 390] width 65 height 18
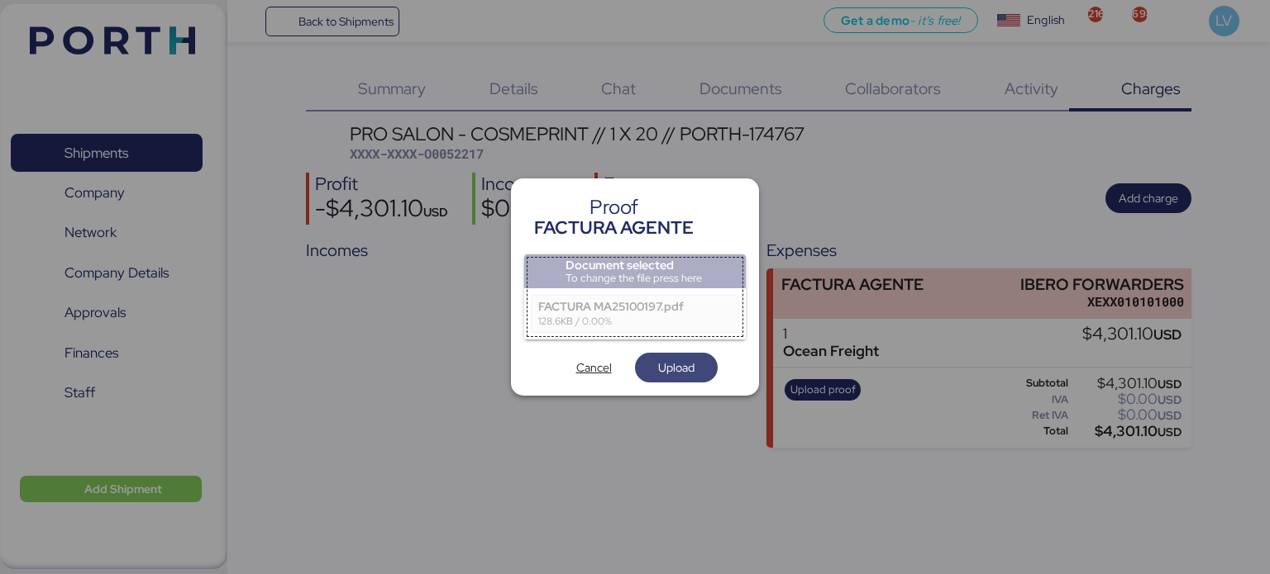
click at [684, 363] on span "Upload" at bounding box center [676, 368] width 36 height 20
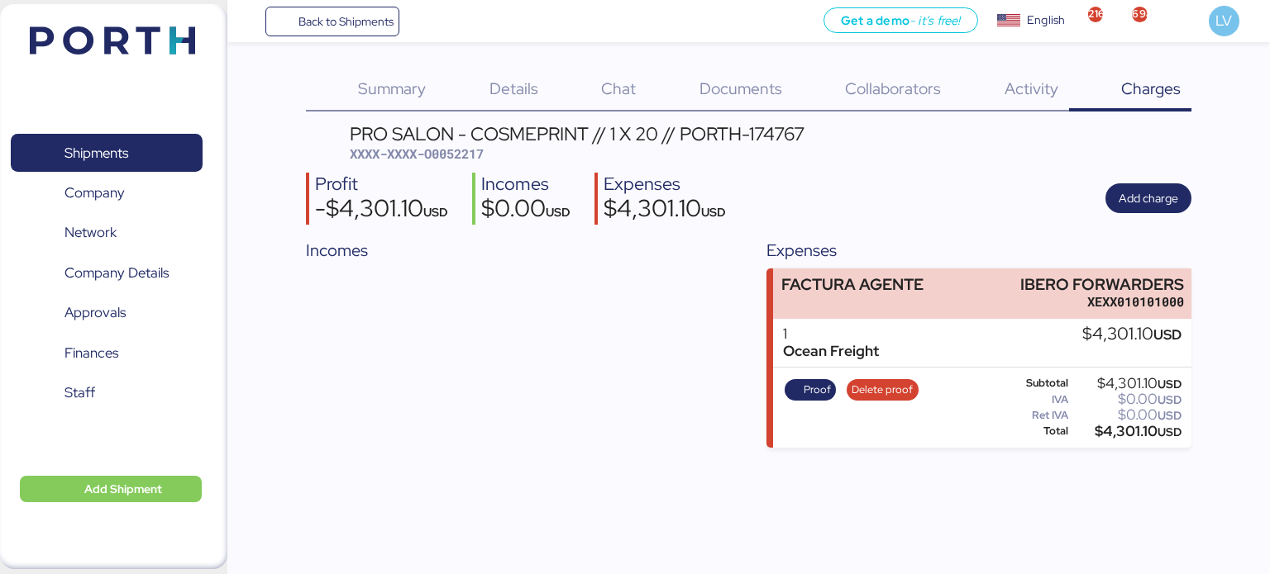
click at [443, 137] on div "PRO SALON - COSMEPRINT // 1 X 20 // PORTH-174767" at bounding box center [577, 134] width 455 height 18
click at [442, 146] on span "XXXX-XXXX-O0052217" at bounding box center [417, 153] width 134 height 17
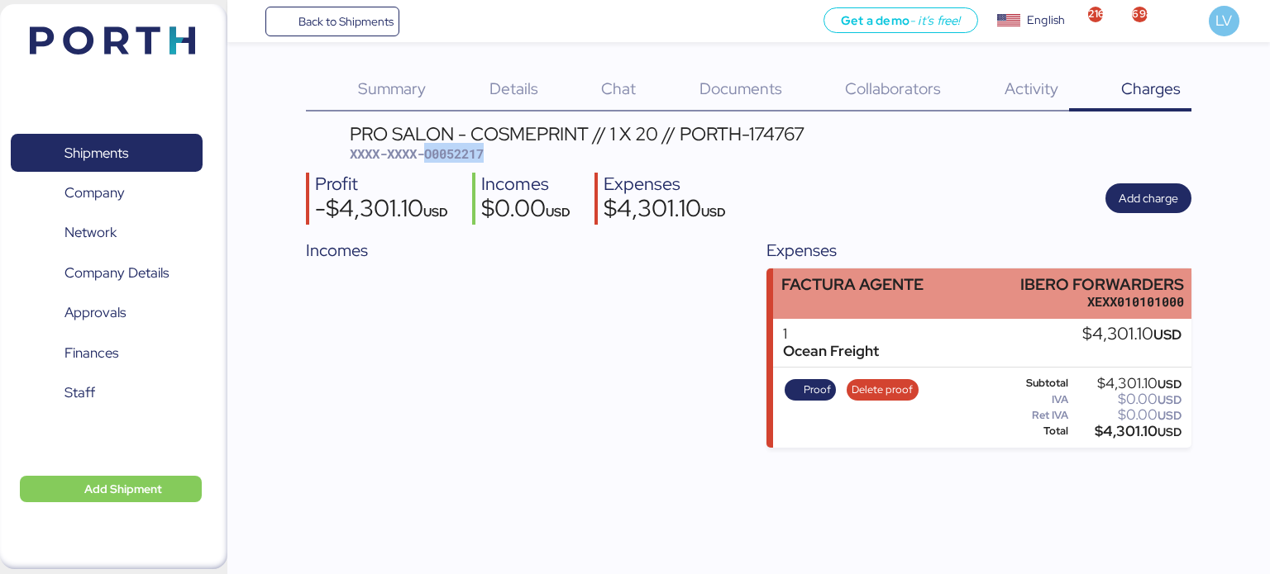
copy span "O0052217"
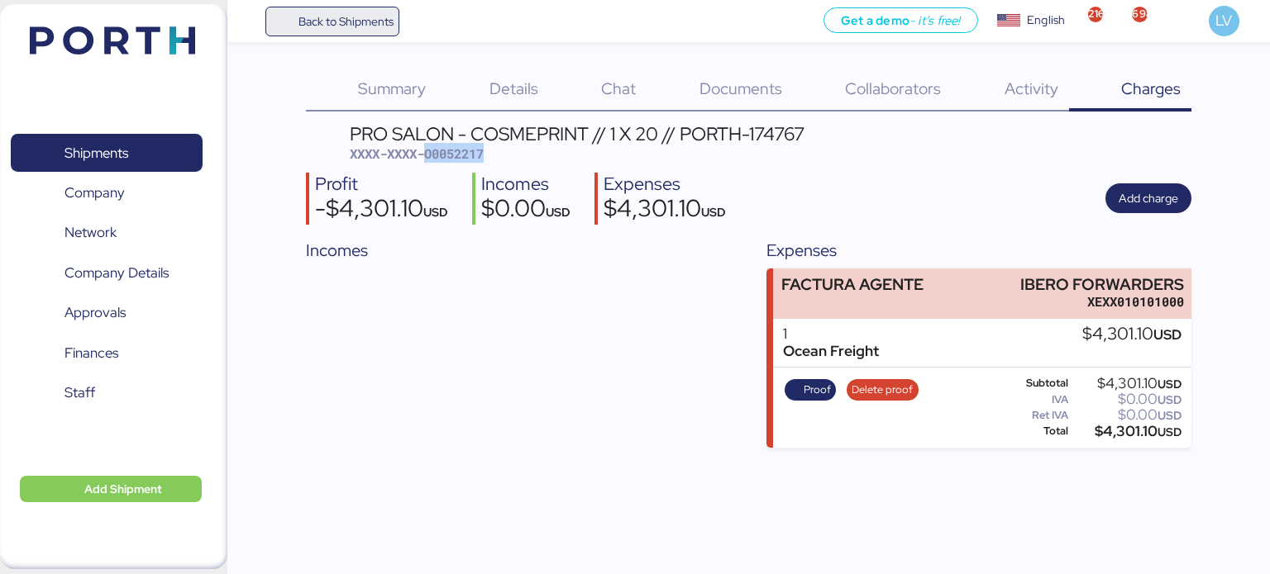
click at [390, 26] on span "Back to Shipments" at bounding box center [345, 22] width 95 height 20
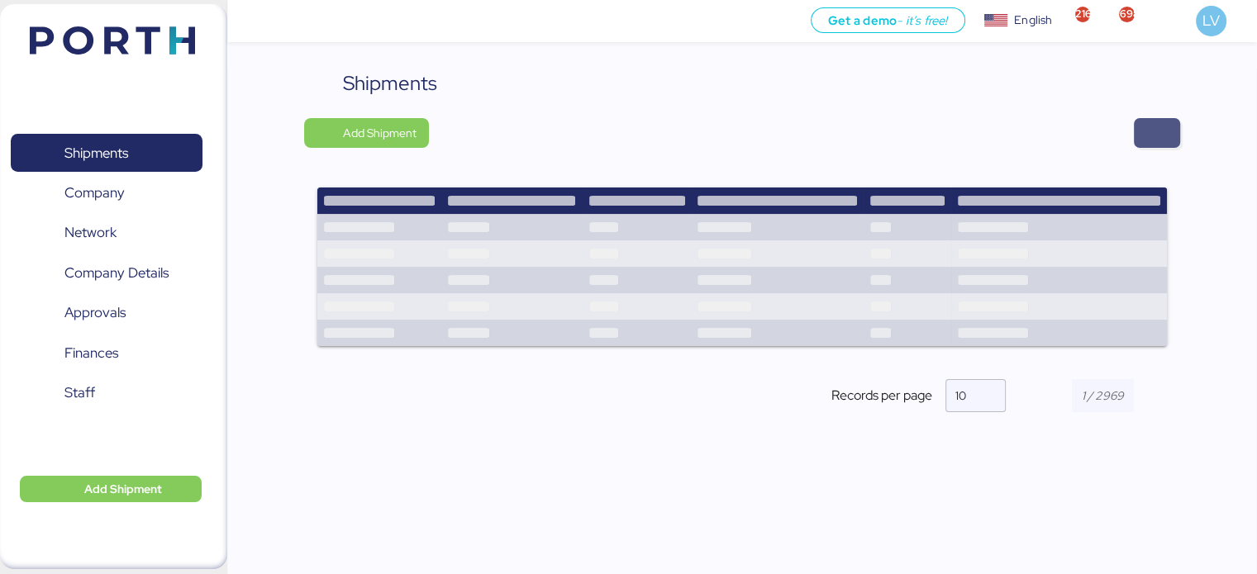
click at [1170, 136] on span "button" at bounding box center [1157, 133] width 46 height 30
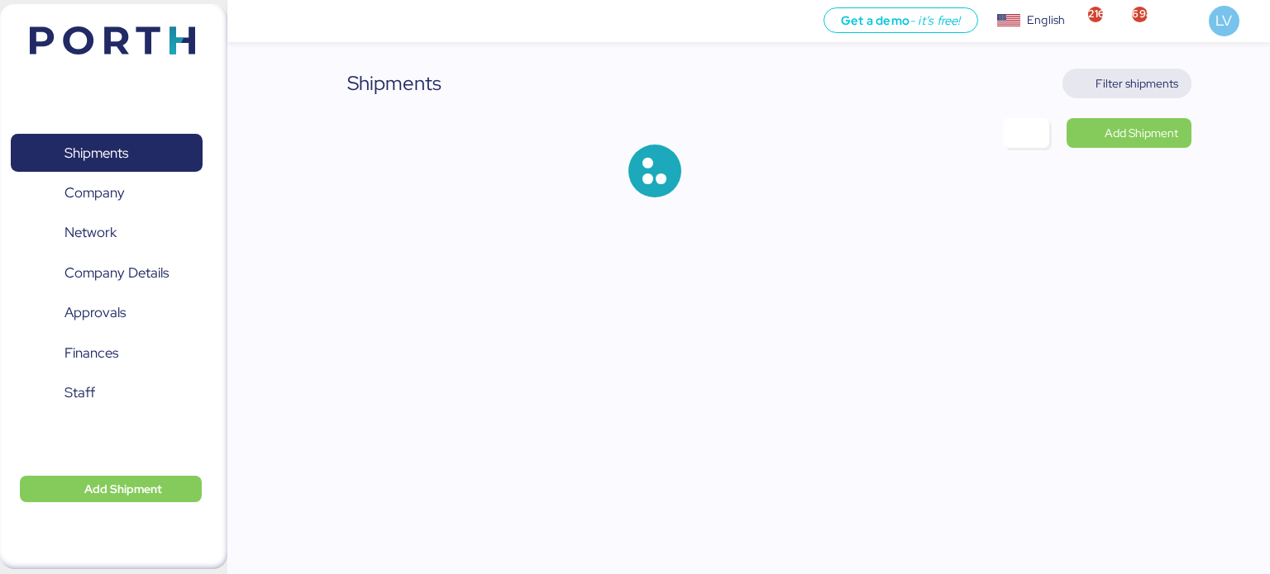
click at [1097, 85] on span "Filter shipments" at bounding box center [1136, 84] width 83 height 20
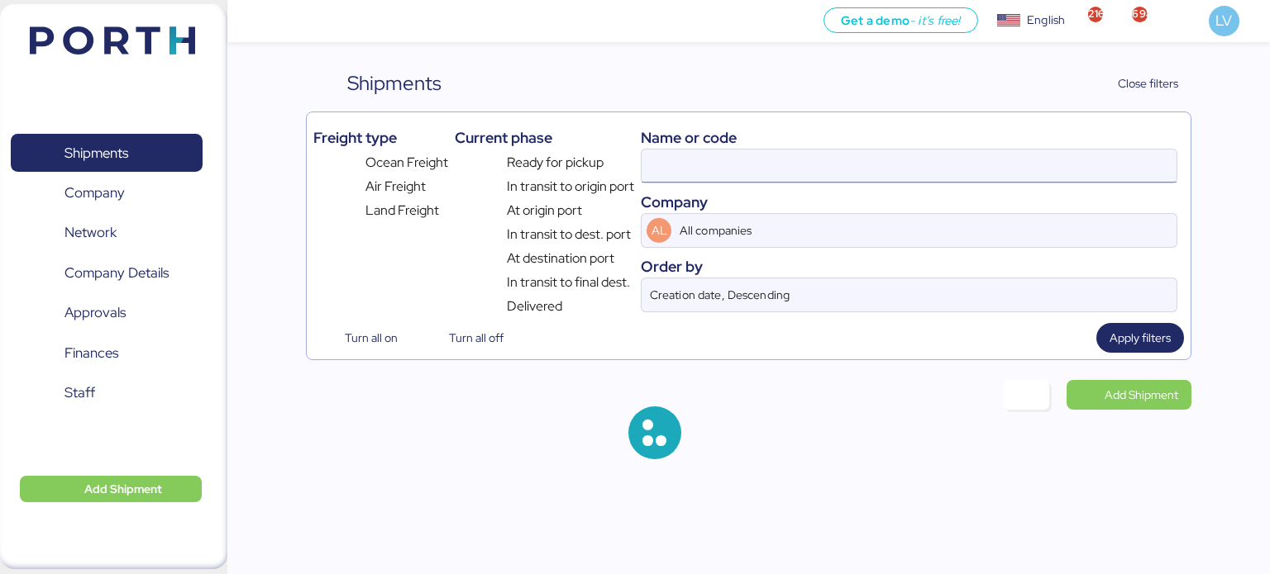
click at [972, 158] on input at bounding box center [908, 166] width 535 height 33
paste input "O0052118"
type input "O0052118"
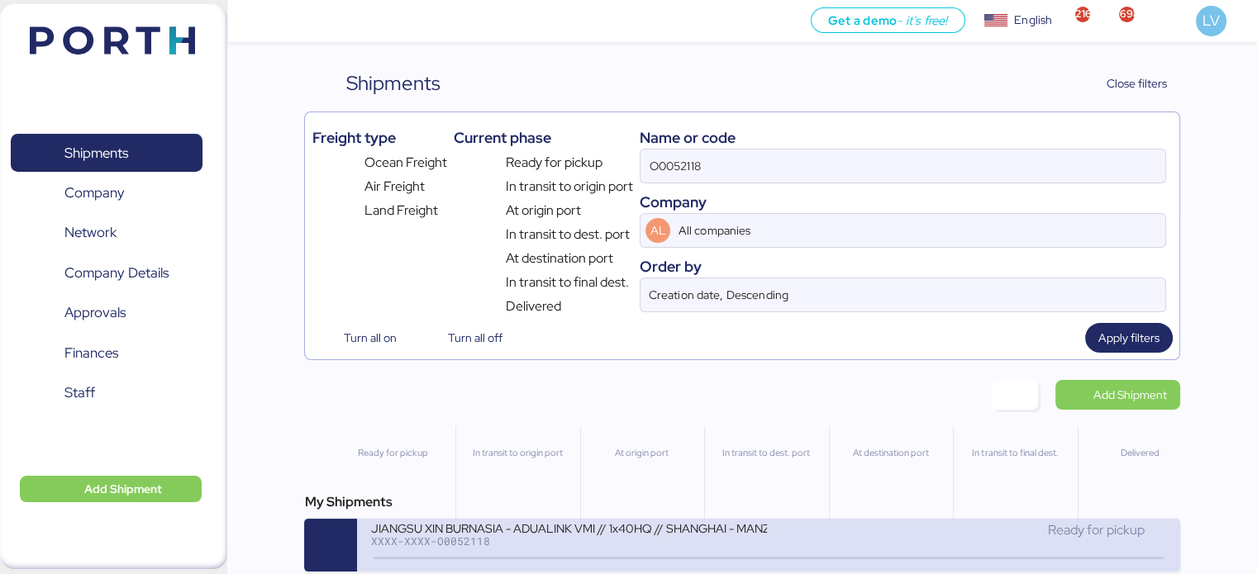
click at [552, 535] on div "JIANGSU XIN BURNASIA - ADUALINK VMI // 1x40HQ // SHANGHAI - MANZANILLO / HBL: B…" at bounding box center [568, 528] width 397 height 14
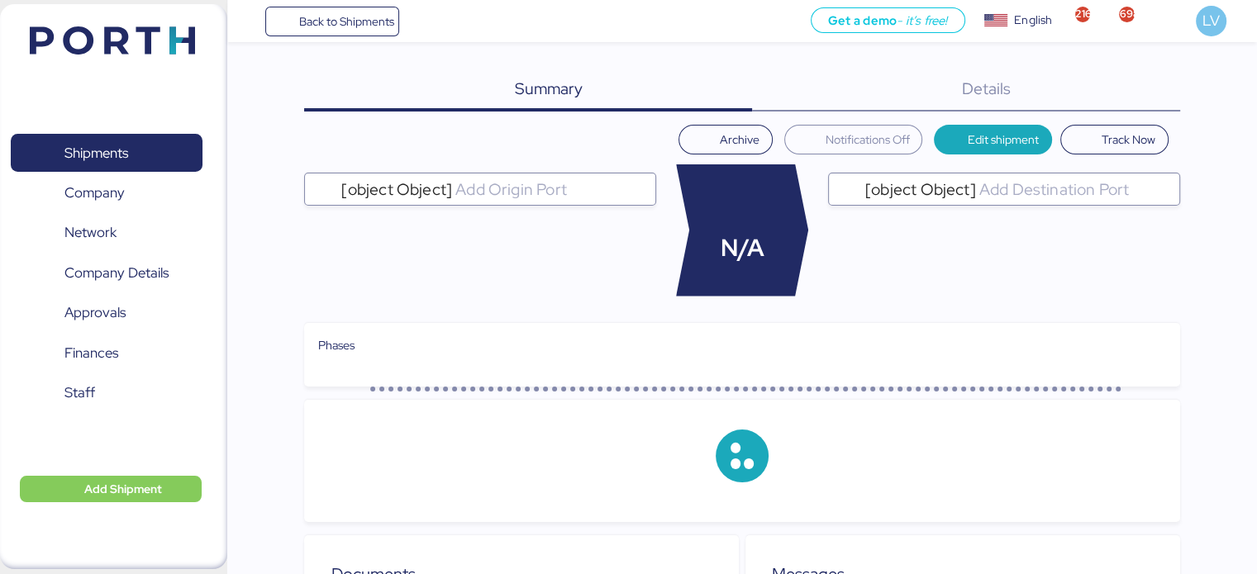
click at [1124, 84] on div "Details 0" at bounding box center [966, 90] width 428 height 43
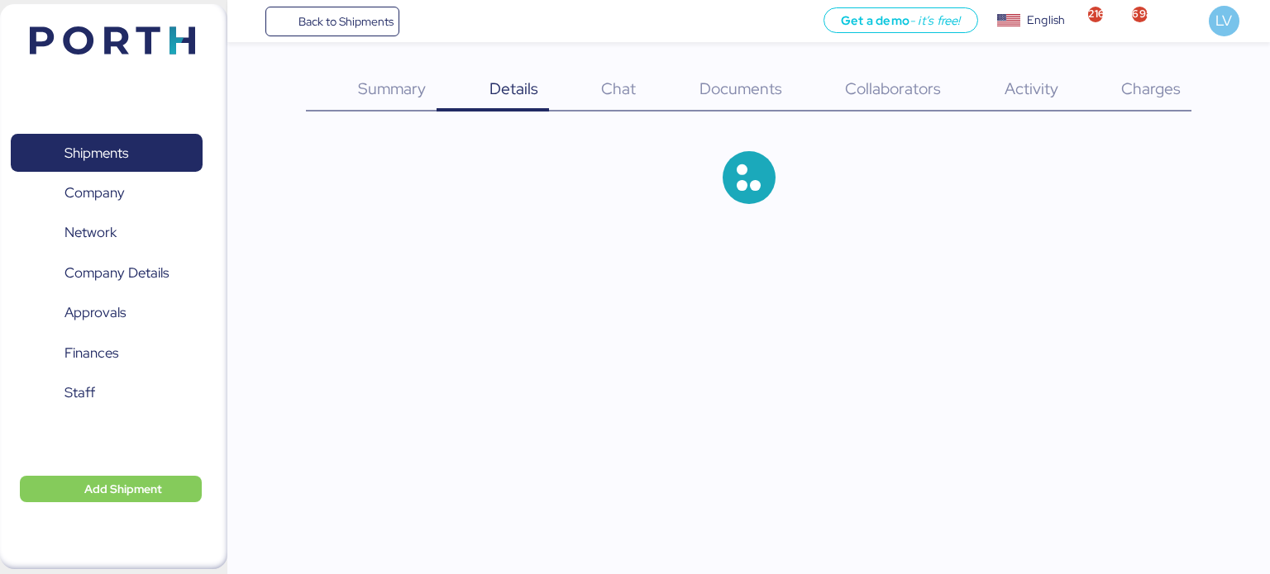
click at [1124, 84] on span "Charges" at bounding box center [1151, 88] width 60 height 21
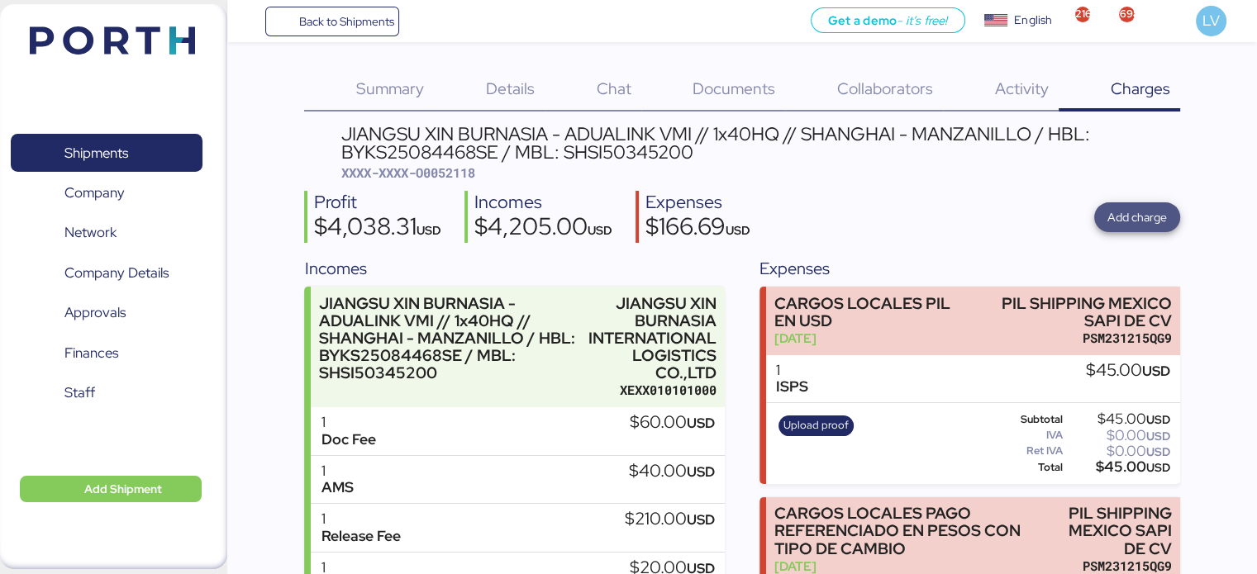
click at [1121, 209] on span "Add charge" at bounding box center [1138, 217] width 60 height 20
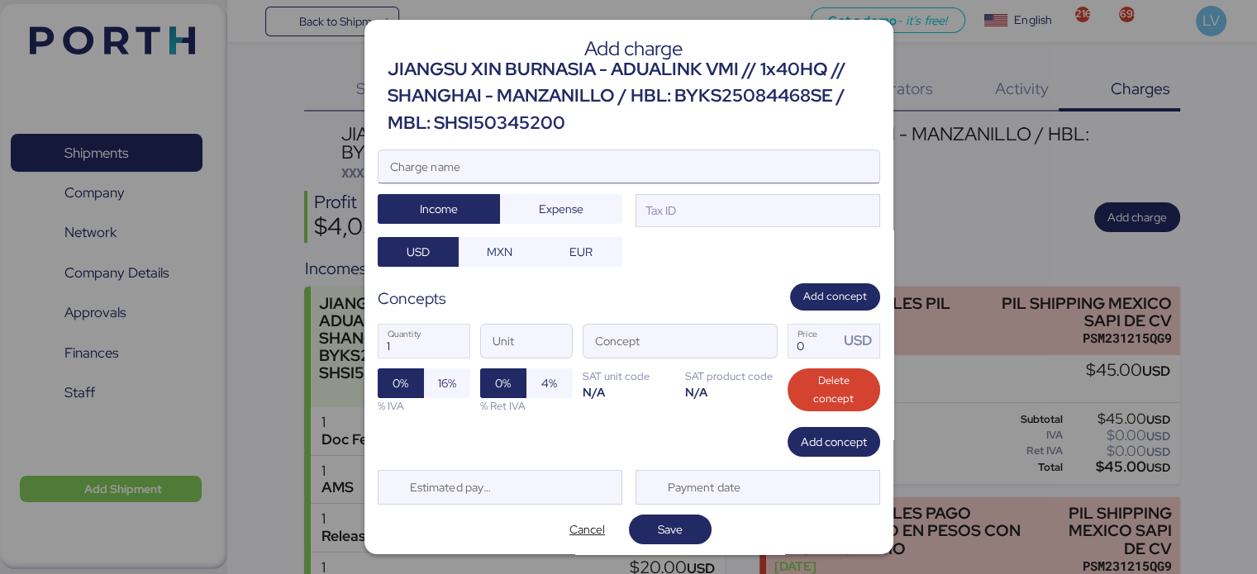
click at [706, 169] on input "Charge name" at bounding box center [629, 166] width 501 height 33
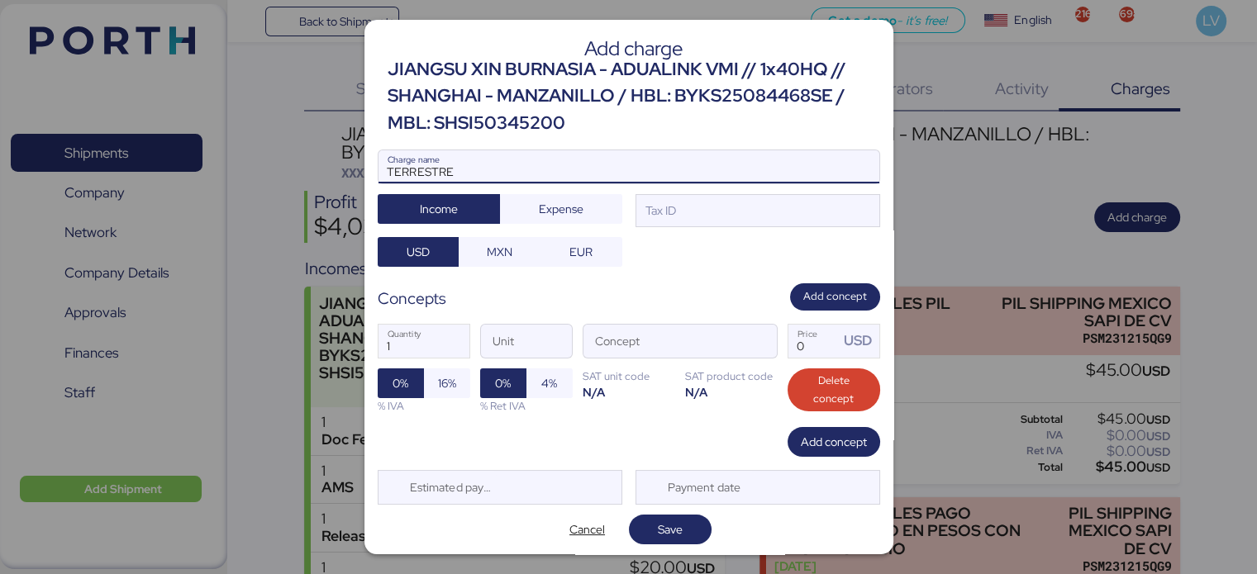
type input "TERRESTRE"
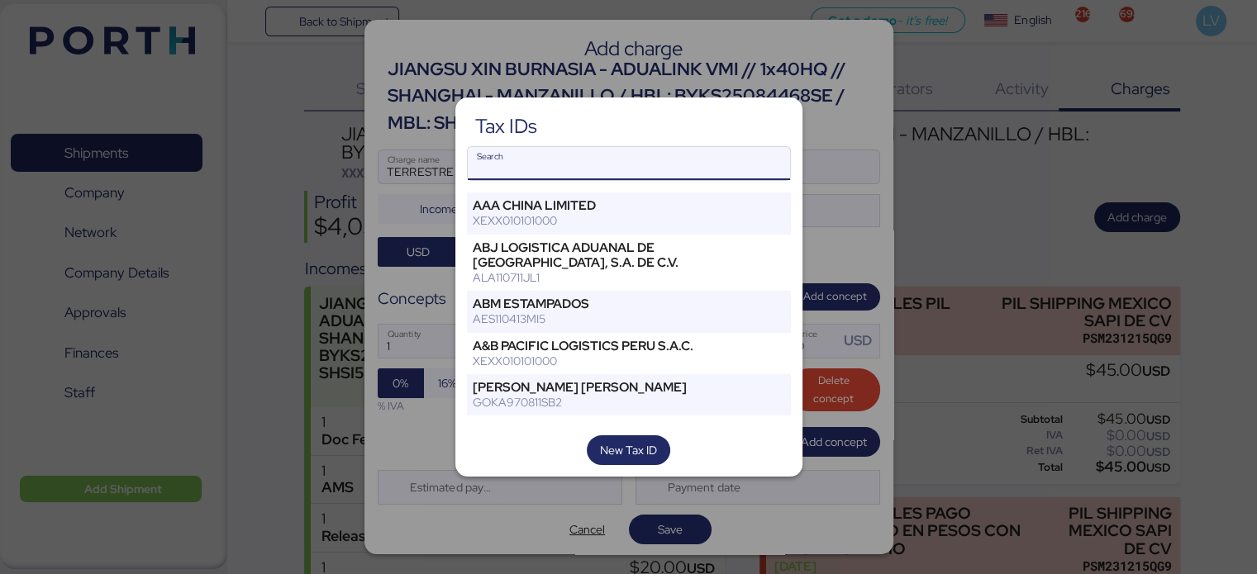
click at [637, 164] on input "Search" at bounding box center [629, 163] width 322 height 33
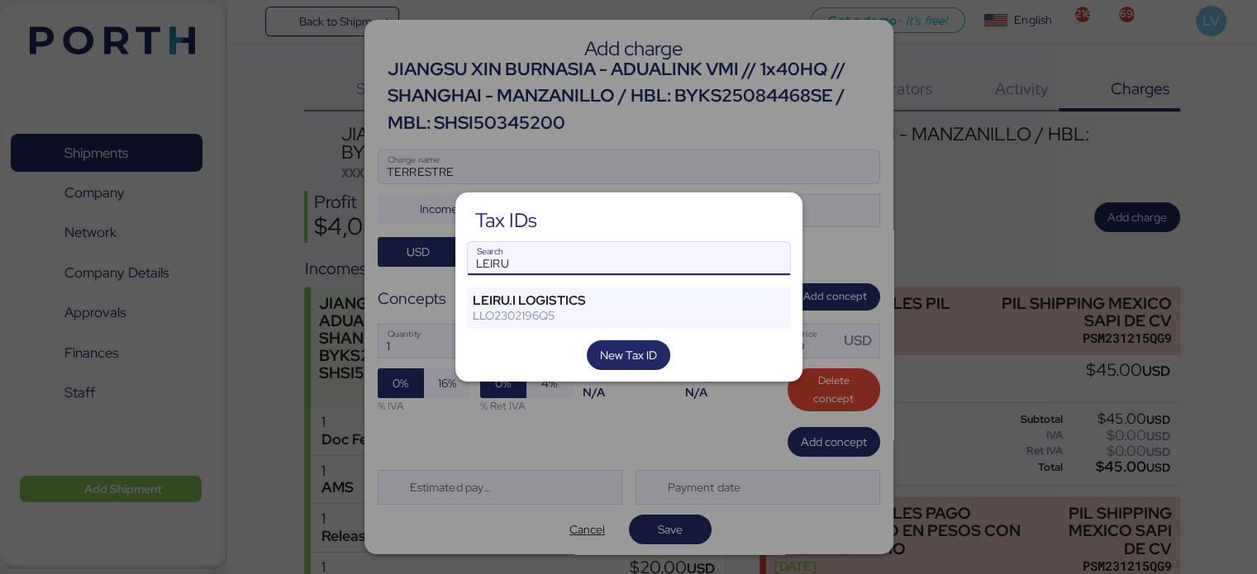
type input "LEIRU"
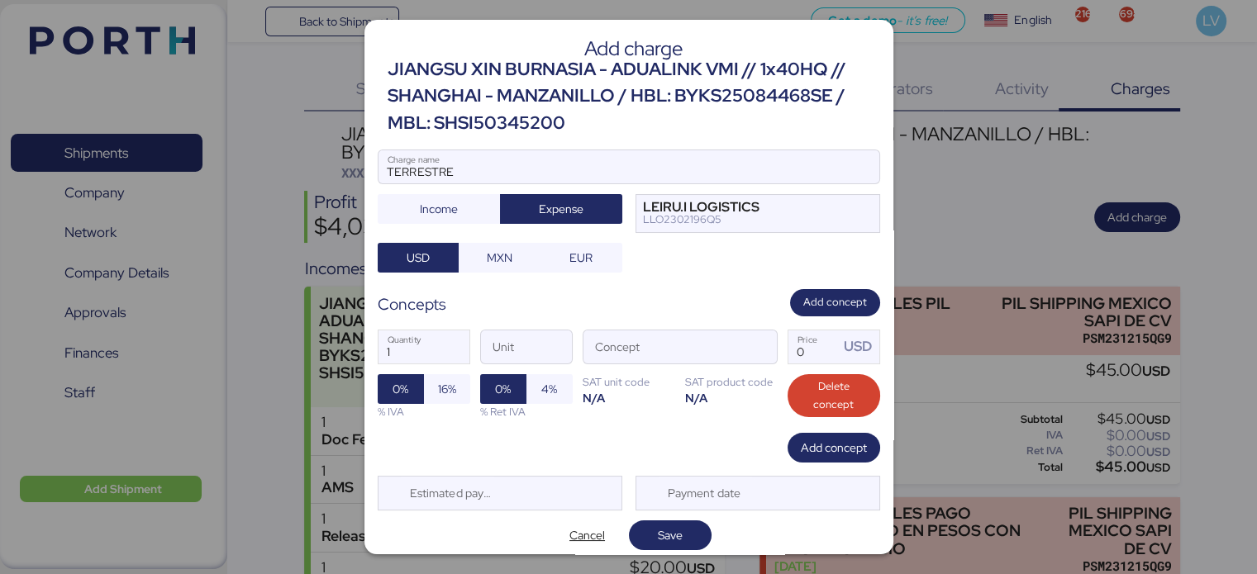
click at [473, 241] on div "TERRESTRE Charge name Income Expense LEIRU.I LOGISTICS LLO2302196Q5 USD MXN EUR" at bounding box center [629, 211] width 503 height 123
click at [512, 267] on span "MXN" at bounding box center [499, 257] width 55 height 23
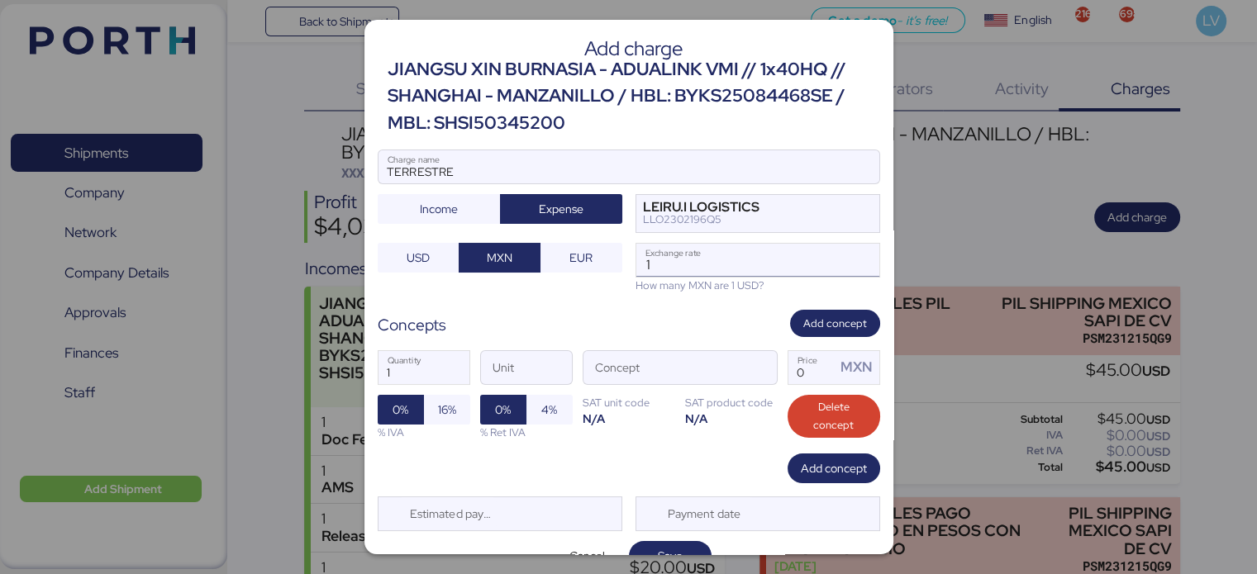
click at [660, 248] on input "1" at bounding box center [757, 260] width 243 height 33
paste input "8.5064"
type input "18.5064"
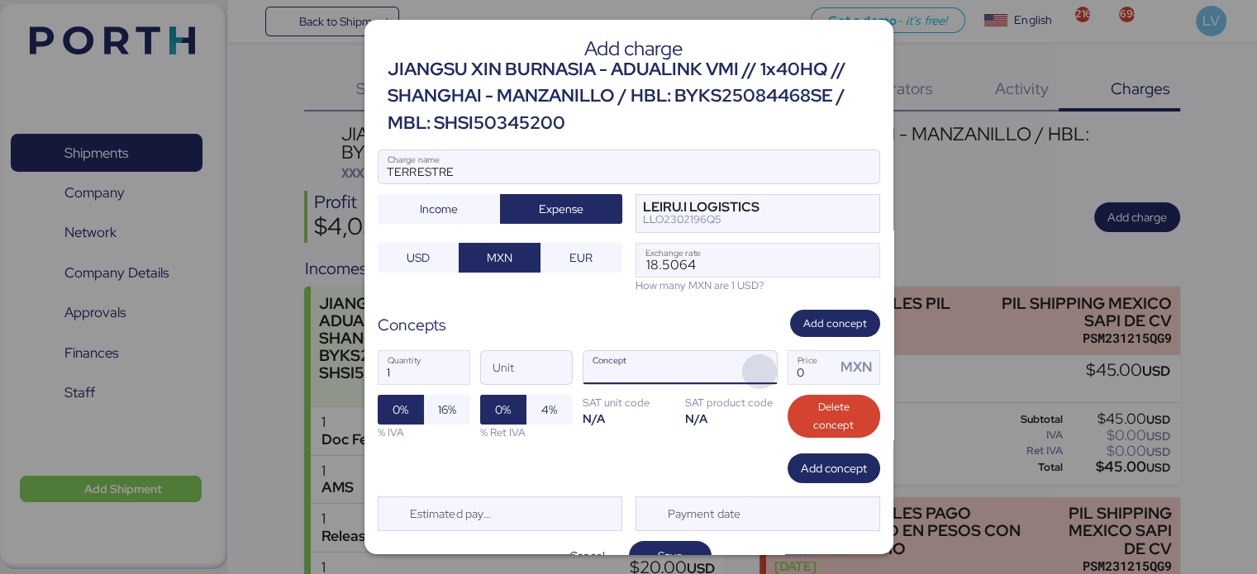
click at [748, 357] on span "button" at bounding box center [759, 372] width 35 height 35
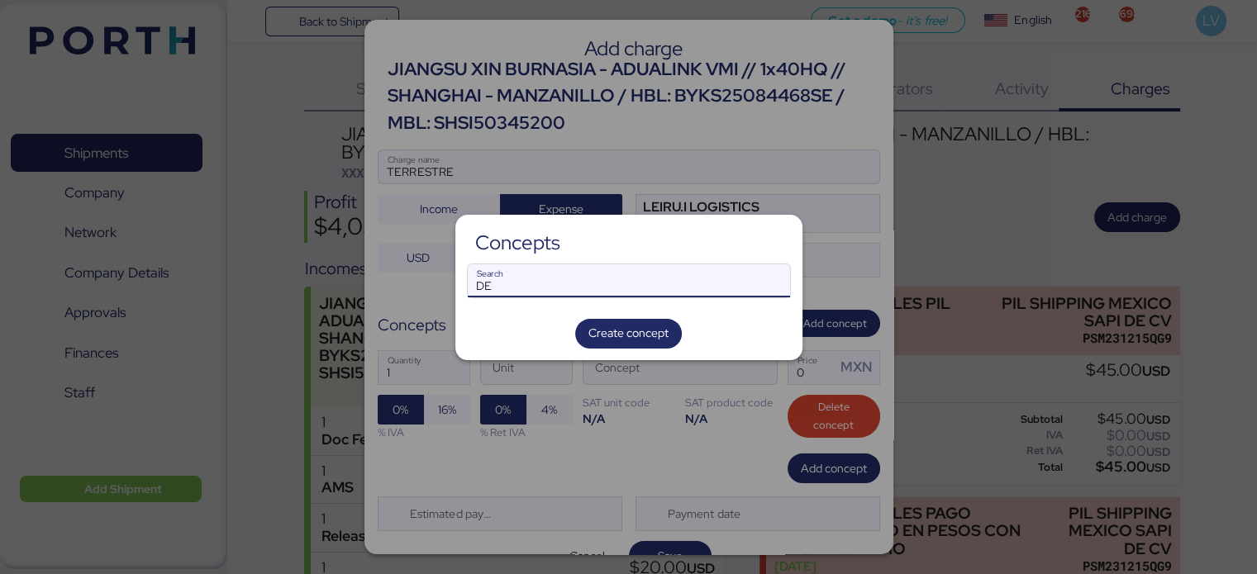
type input "D"
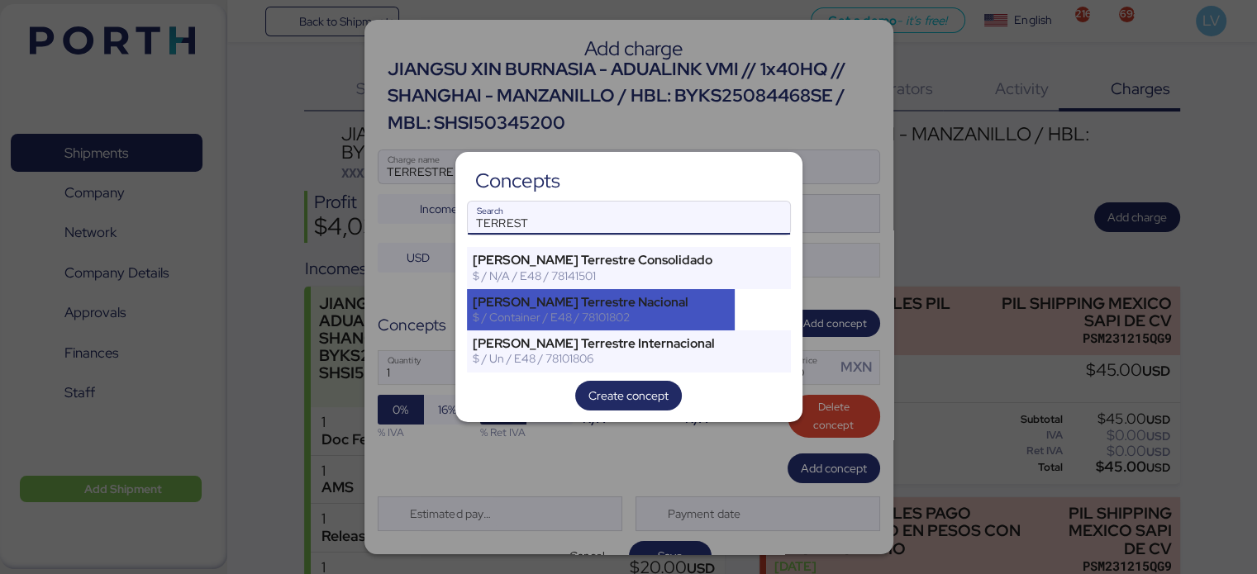
type input "TERREST"
click at [512, 303] on div "[PERSON_NAME] Terrestre Nacional" at bounding box center [601, 302] width 257 height 15
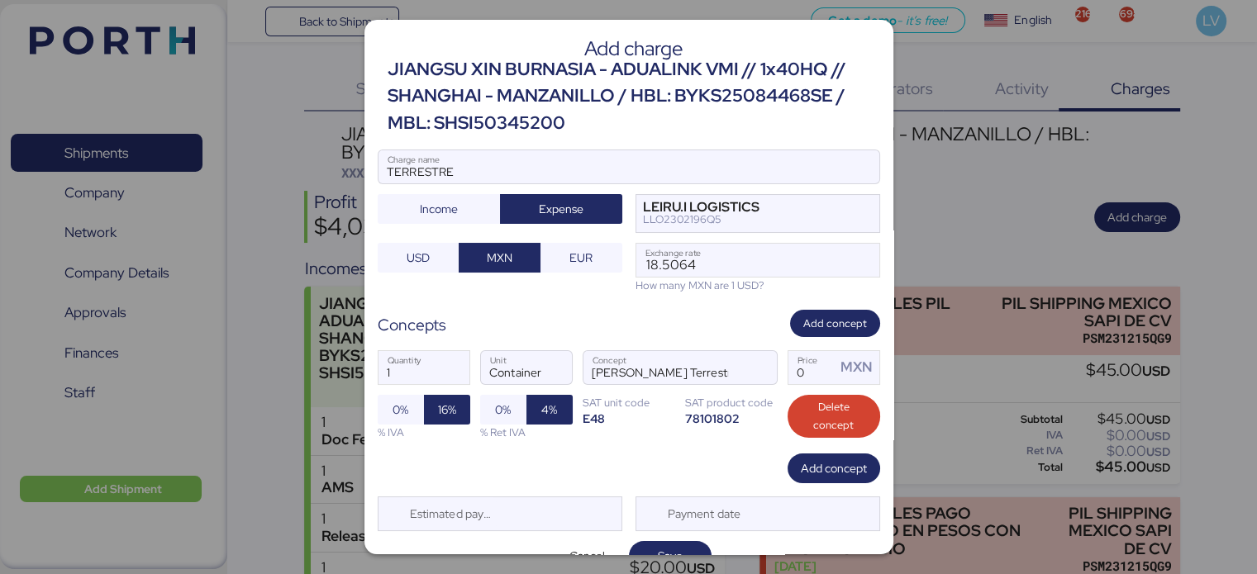
click at [512, 303] on div "Add charge JIANGSU XIN BURNASIA - ADUALINK VMI // 1x40HQ // SHANGHAI - MANZANIL…" at bounding box center [628, 287] width 529 height 535
click at [803, 379] on input "Price MXN" at bounding box center [812, 367] width 48 height 33
type input "0"
click at [811, 358] on input "Price MXN" at bounding box center [812, 367] width 48 height 33
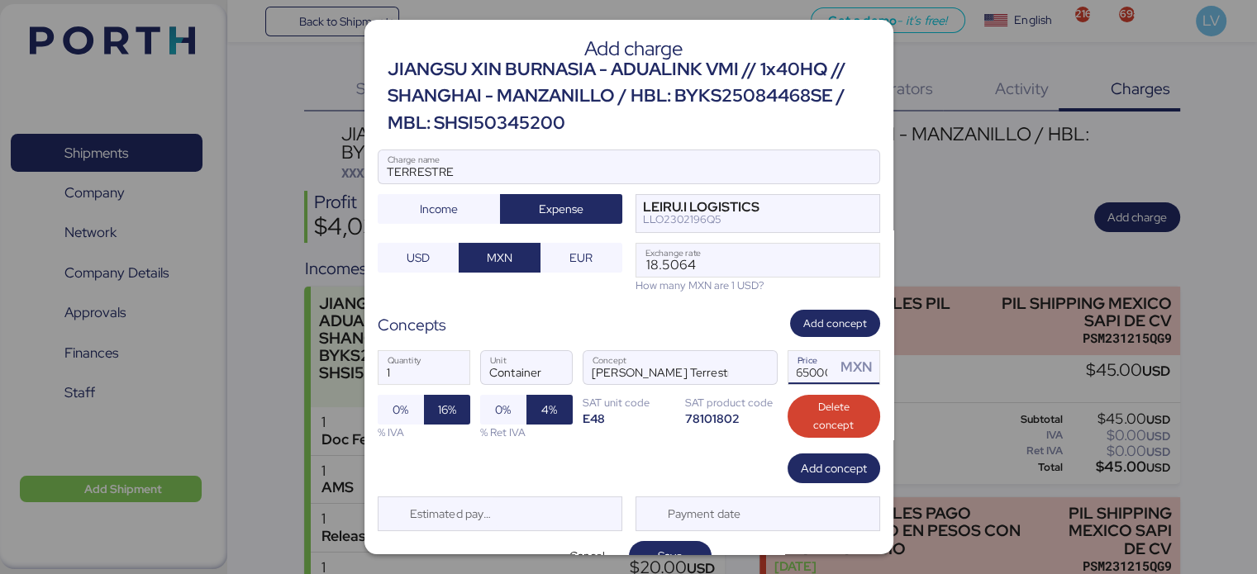
scroll to position [0, 9]
type input "65000"
click at [686, 545] on span "Save" at bounding box center [670, 556] width 56 height 23
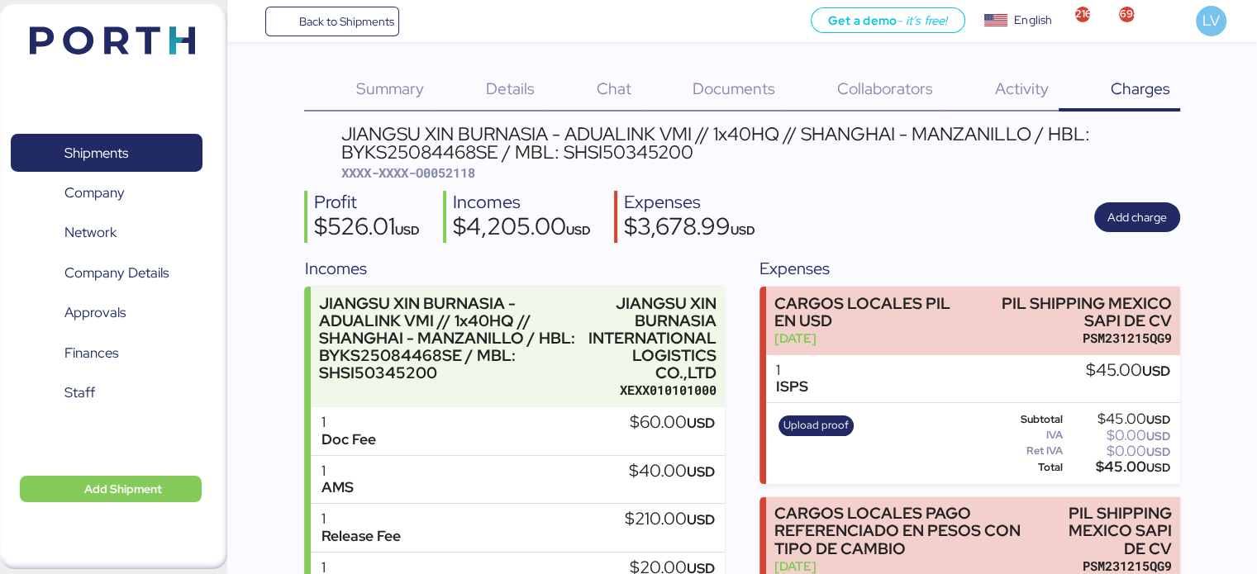
scroll to position [430, 0]
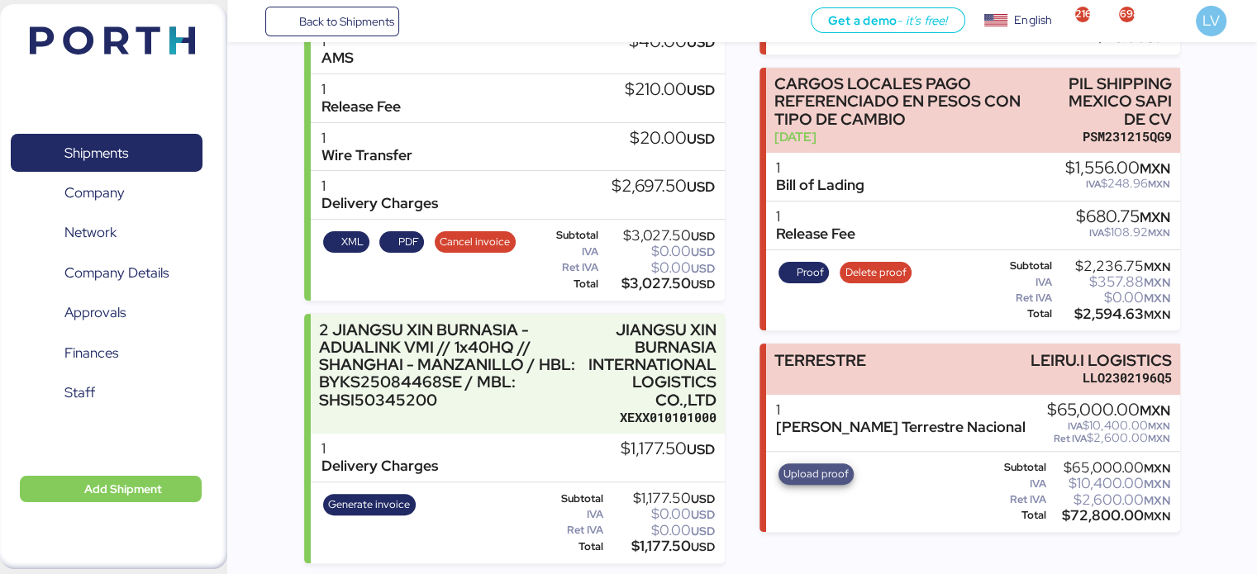
click at [830, 473] on span "Upload proof" at bounding box center [816, 474] width 65 height 18
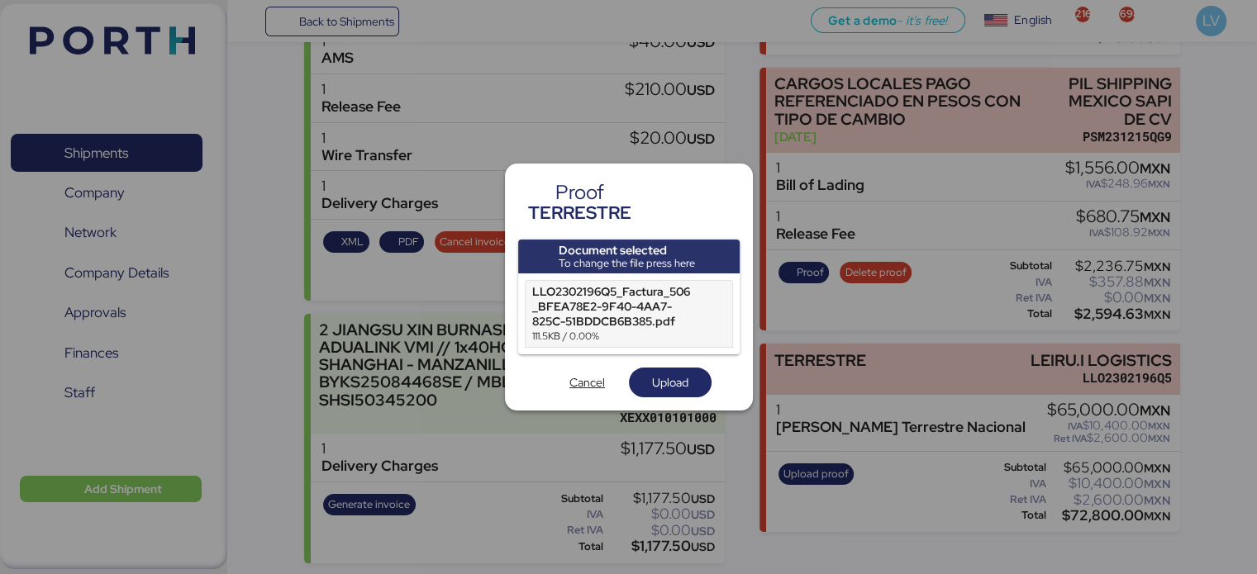
click at [658, 360] on div "Document selected To change the file press here LLO2302196Q5_Factura_506_BFEA78…" at bounding box center [629, 319] width 222 height 159
click at [656, 376] on span "Upload" at bounding box center [670, 383] width 36 height 20
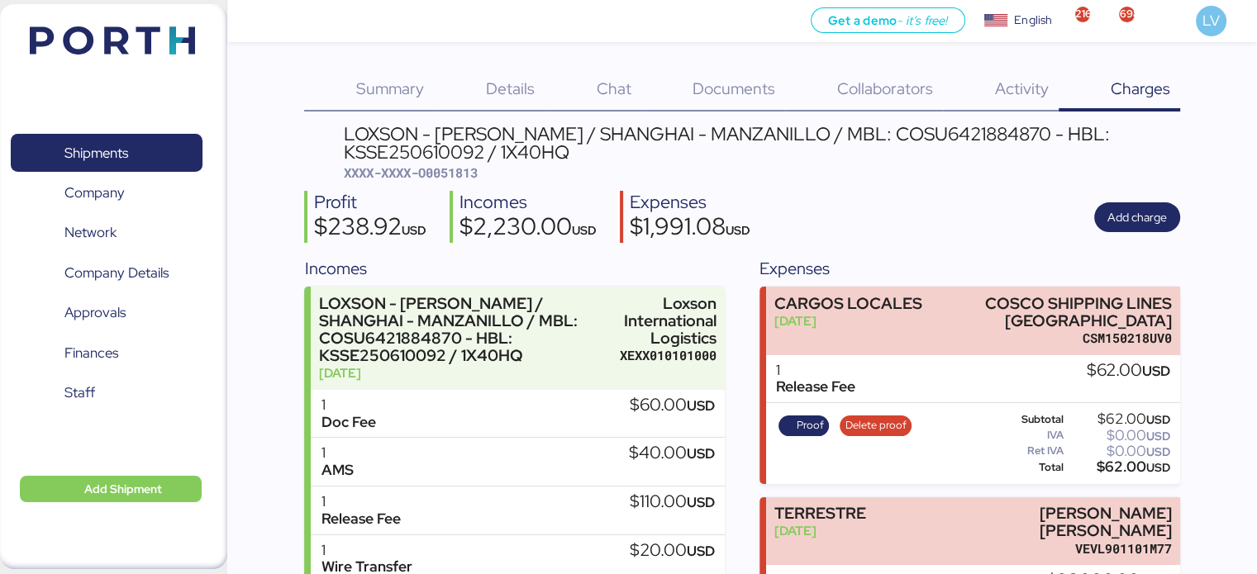
click at [139, 48] on img at bounding box center [112, 40] width 165 height 28
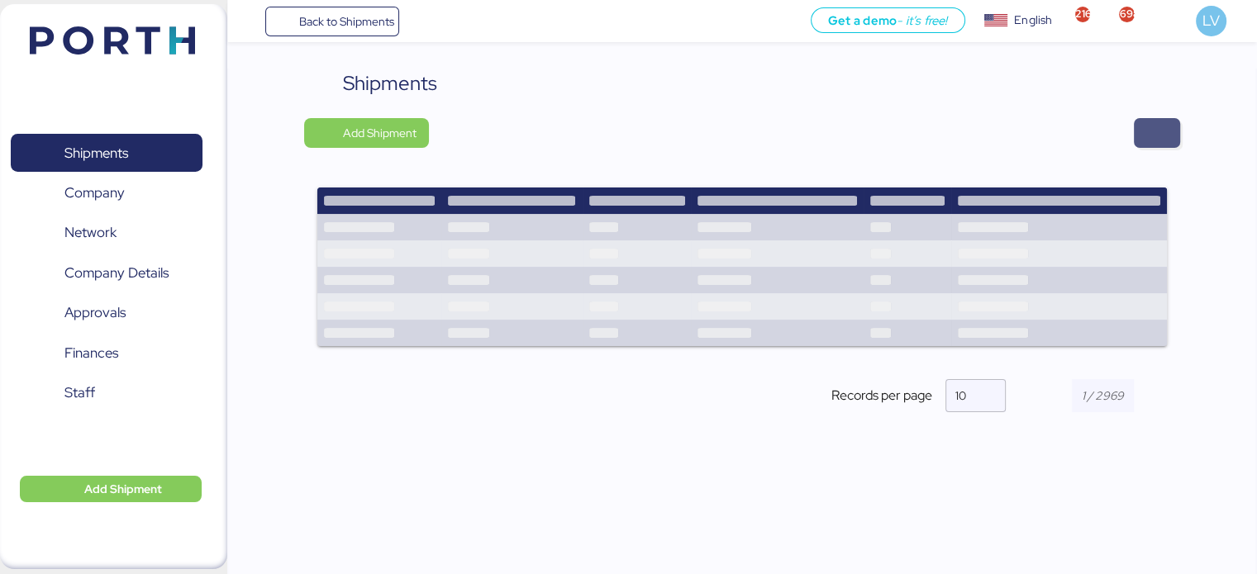
click at [1160, 125] on span "button" at bounding box center [1157, 132] width 20 height 23
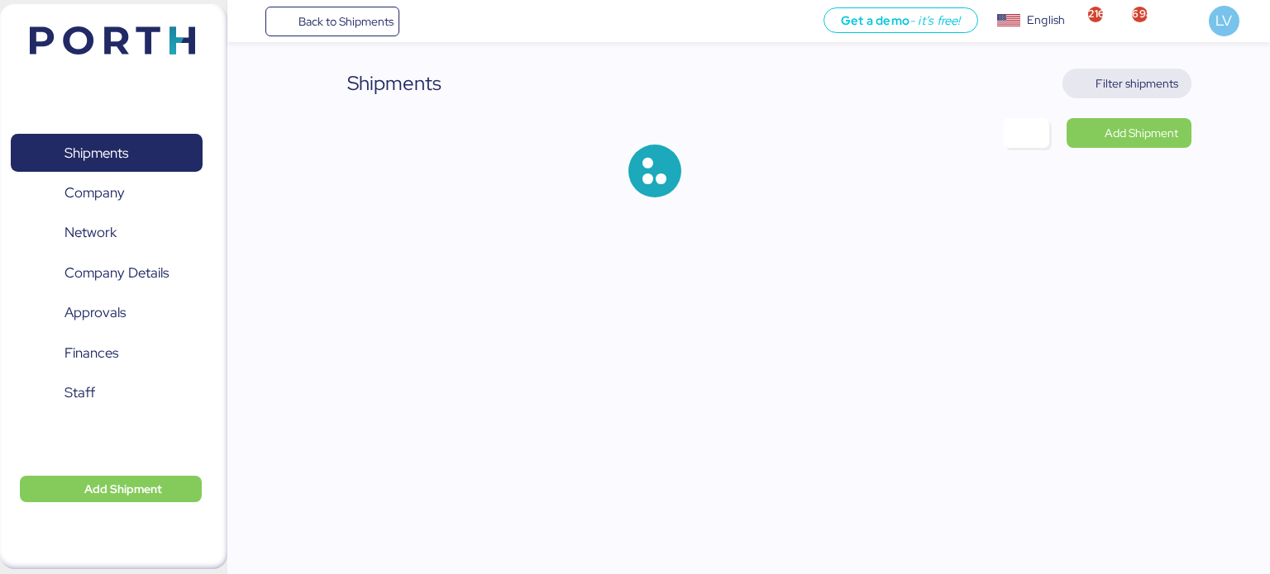
click at [1136, 88] on span "Filter shipments" at bounding box center [1136, 84] width 83 height 20
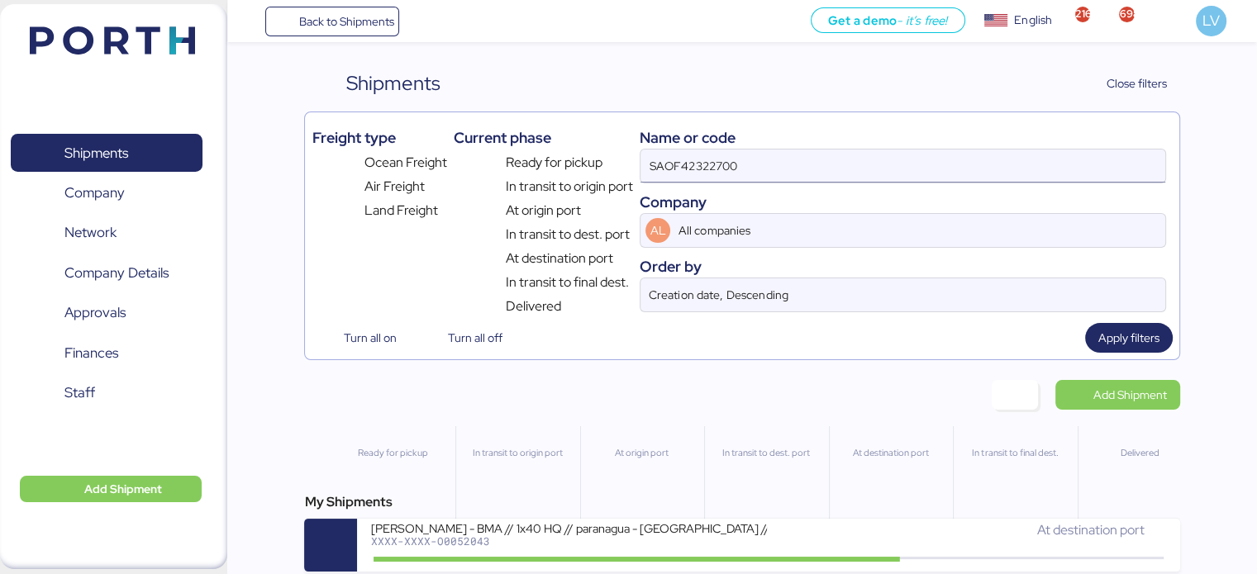
click at [756, 171] on input "SAOF42322700" at bounding box center [903, 166] width 524 height 33
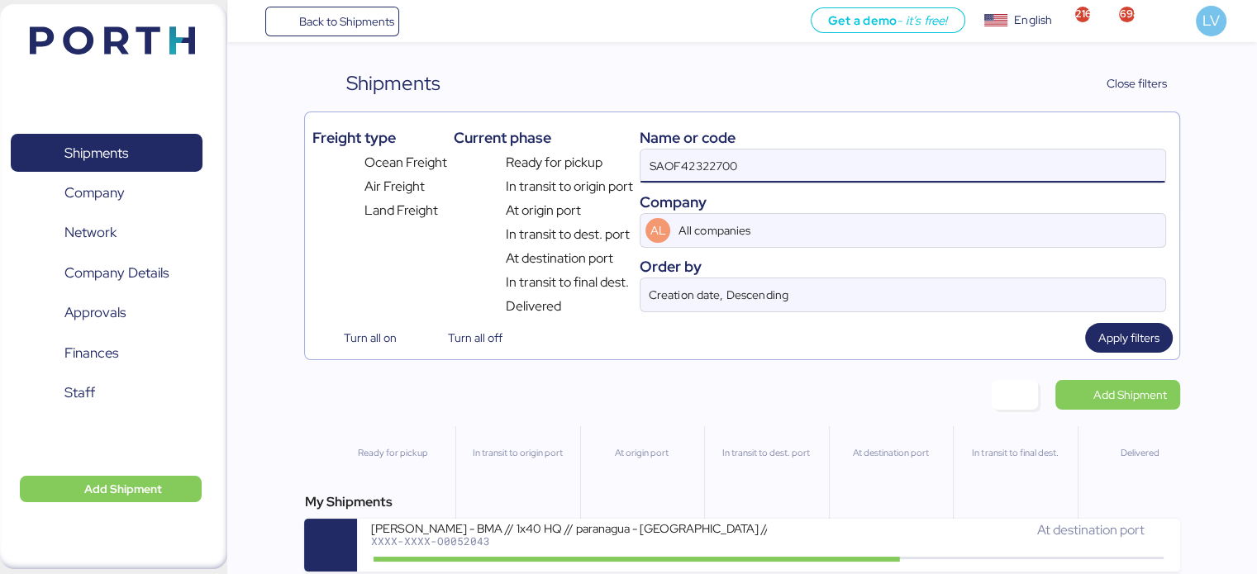
click at [756, 171] on input "SAOF42322700" at bounding box center [903, 166] width 524 height 33
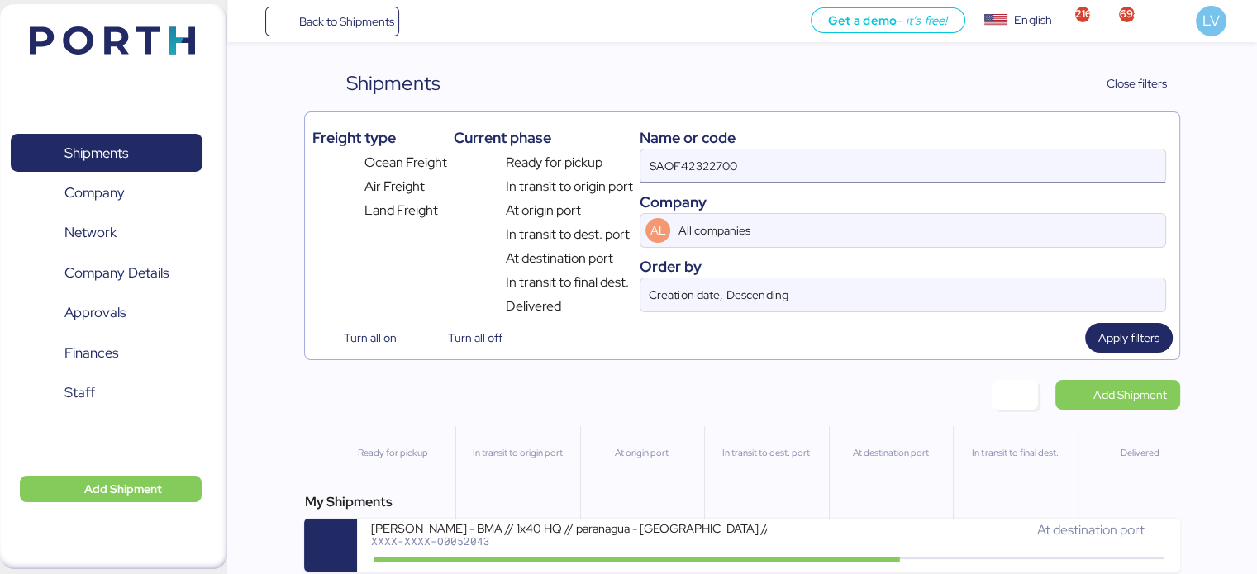
click at [889, 158] on input "SAOF42322700" at bounding box center [903, 166] width 524 height 33
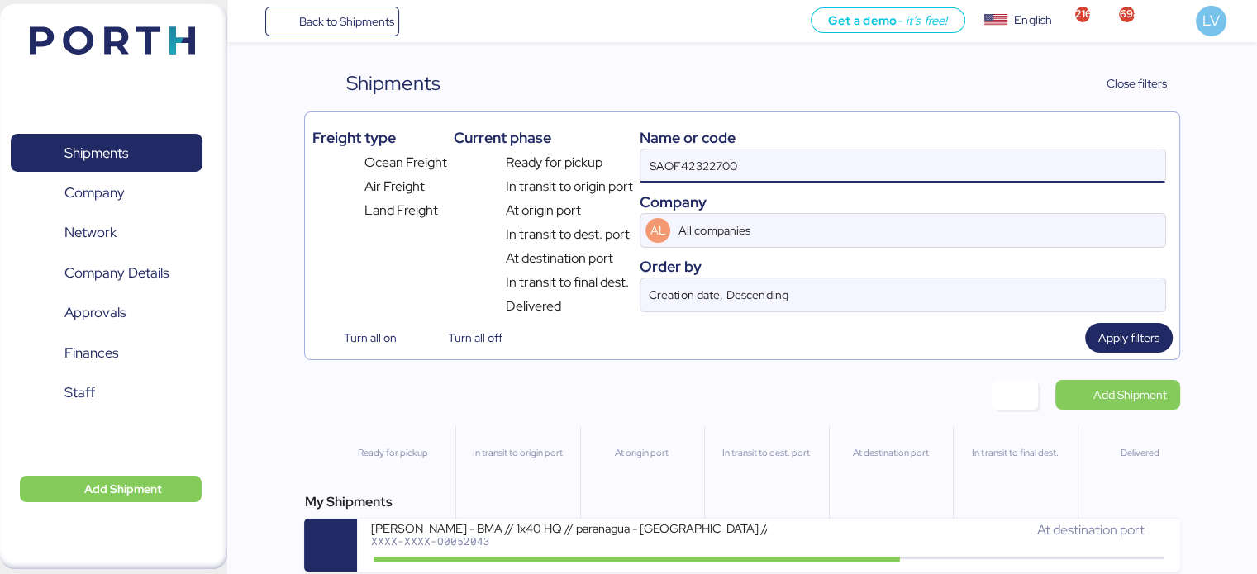
click at [889, 158] on input "SAOF42322700" at bounding box center [903, 166] width 524 height 33
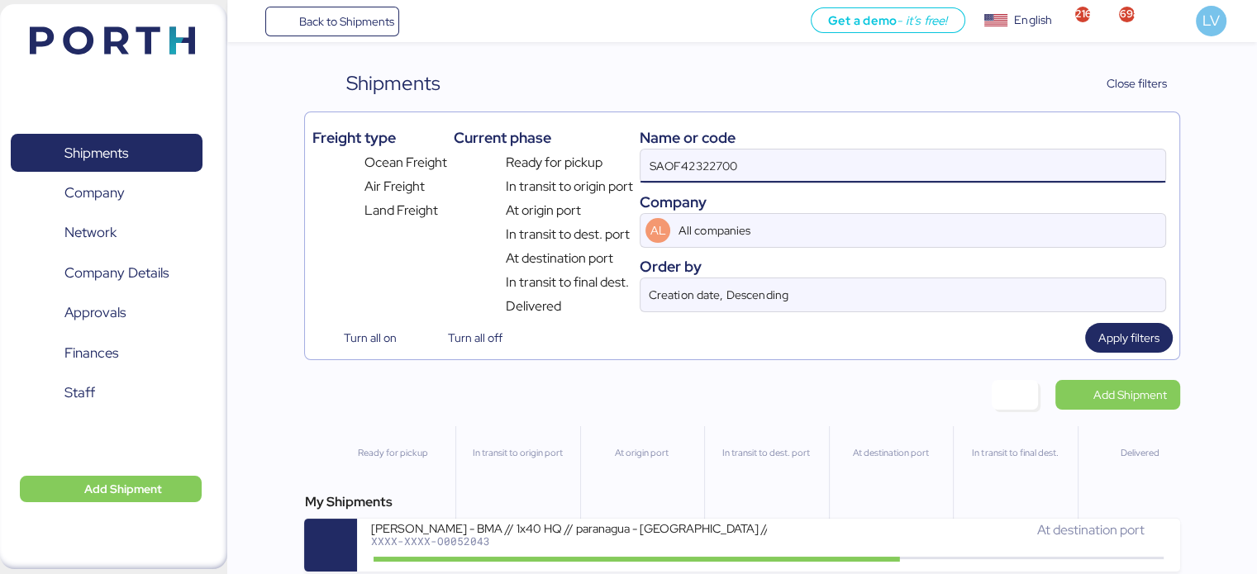
paste input
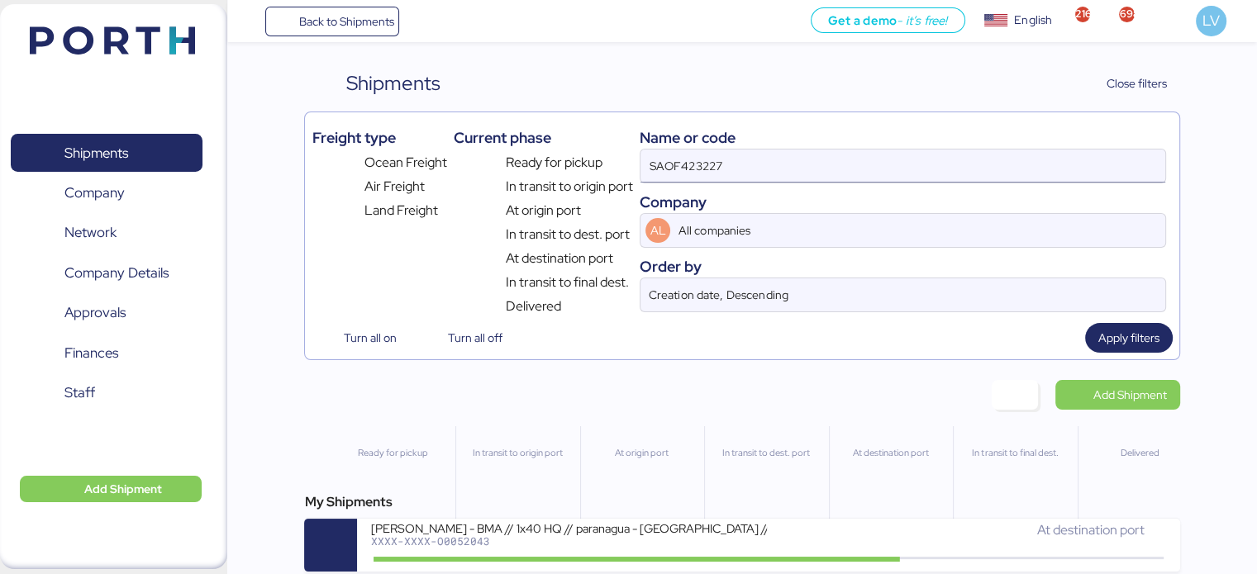
click at [969, 169] on input "SAOF423227" at bounding box center [903, 166] width 524 height 33
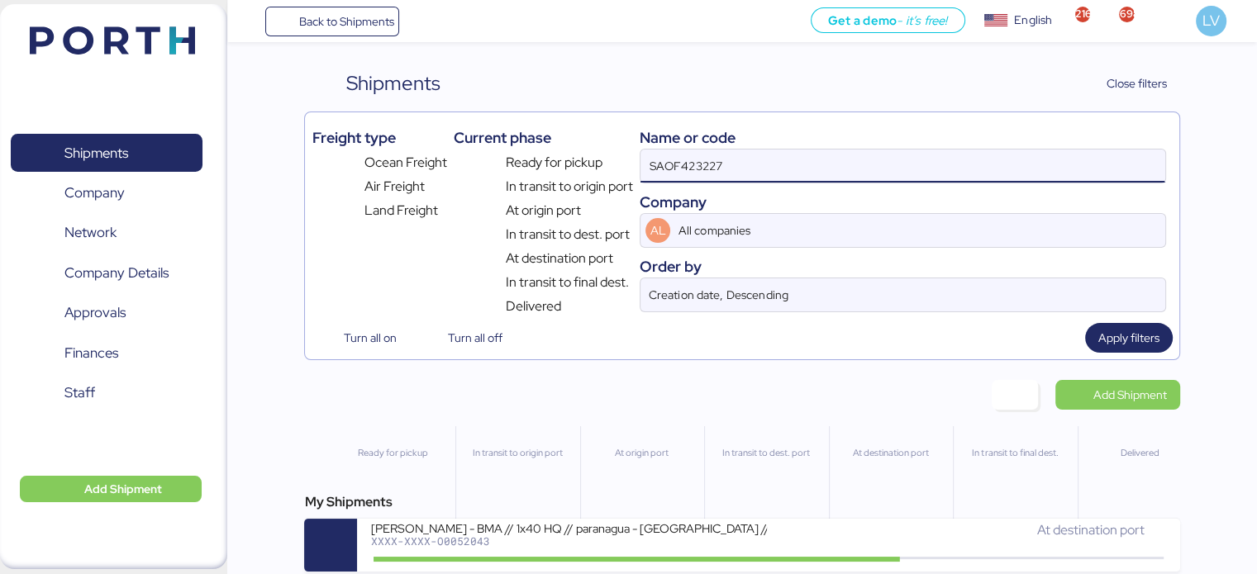
click at [969, 169] on input "SAOF423227" at bounding box center [903, 166] width 524 height 33
paste input "39716600 / ONEYSAOF39716600"
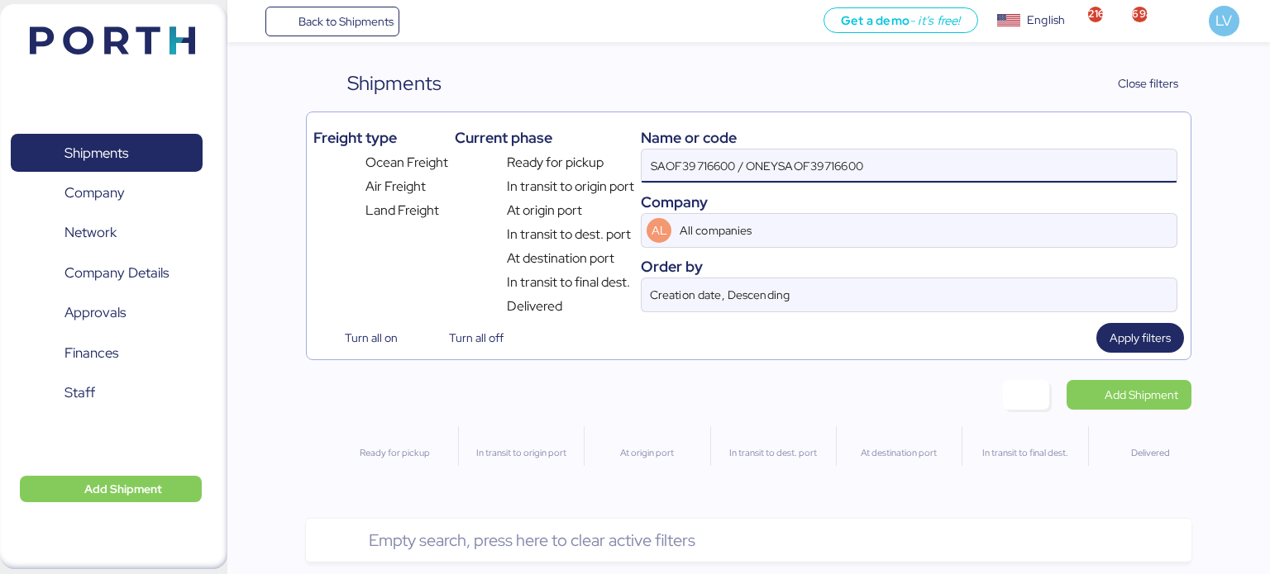
drag, startPoint x: 737, startPoint y: 164, endPoint x: 985, endPoint y: 161, distance: 248.0
click at [985, 161] on input "SAOF39716600 / ONEYSAOF39716600" at bounding box center [908, 166] width 535 height 33
type input "SAOF39716600"
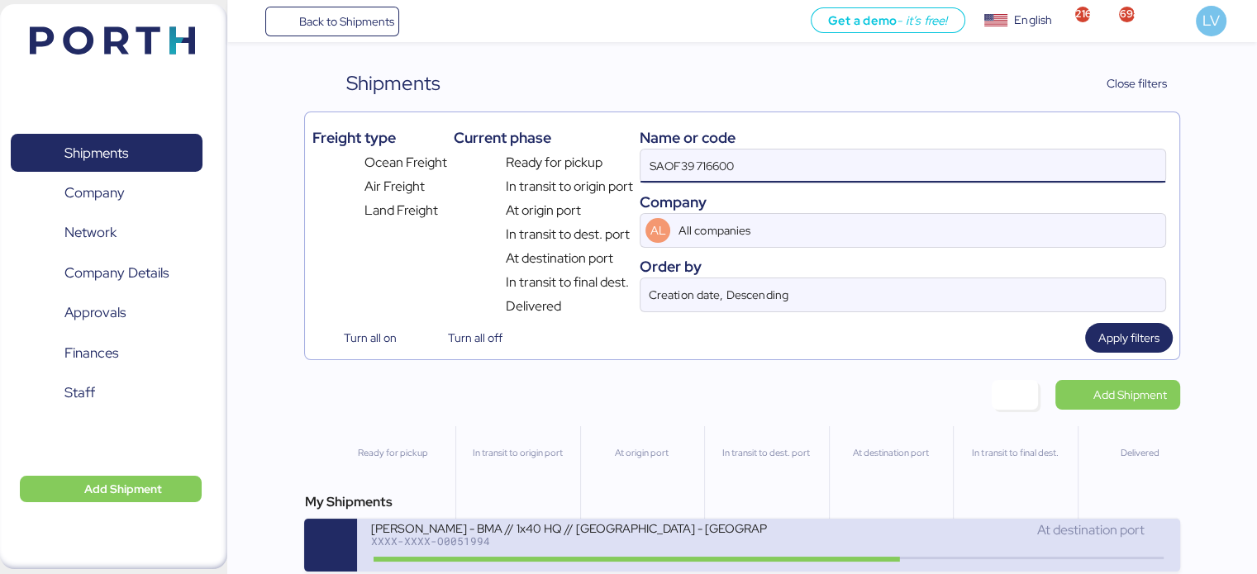
click at [757, 533] on div "[PERSON_NAME] - BMA // 1x40 HQ // [GEOGRAPHIC_DATA] - [GEOGRAPHIC_DATA] // MBL:…" at bounding box center [568, 528] width 397 height 14
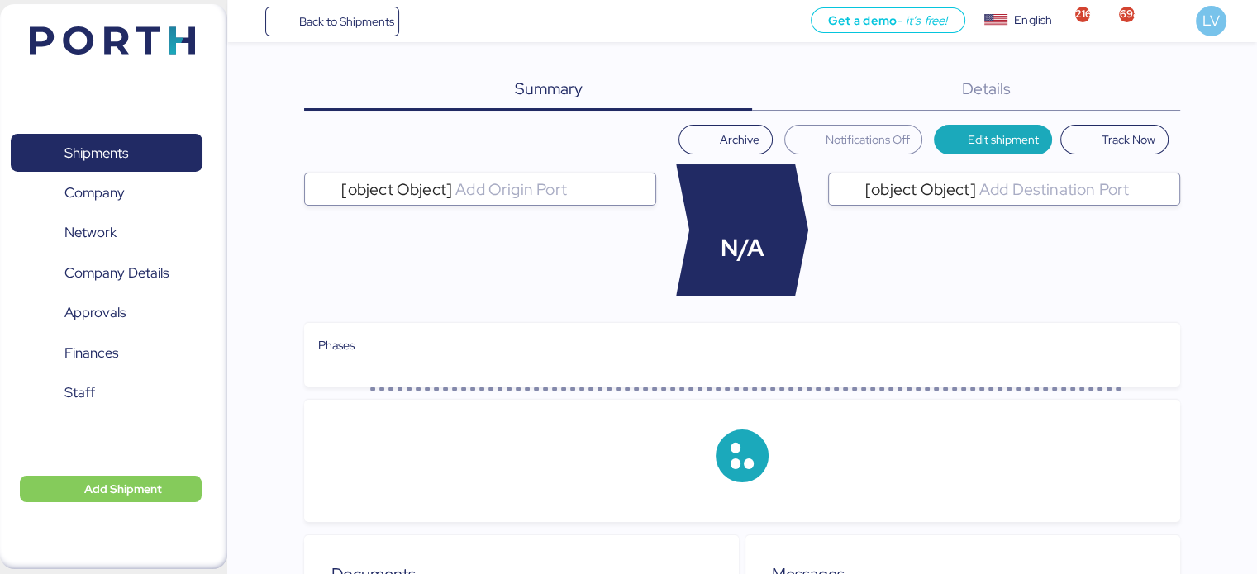
click at [1170, 94] on div "Details 0" at bounding box center [966, 90] width 428 height 43
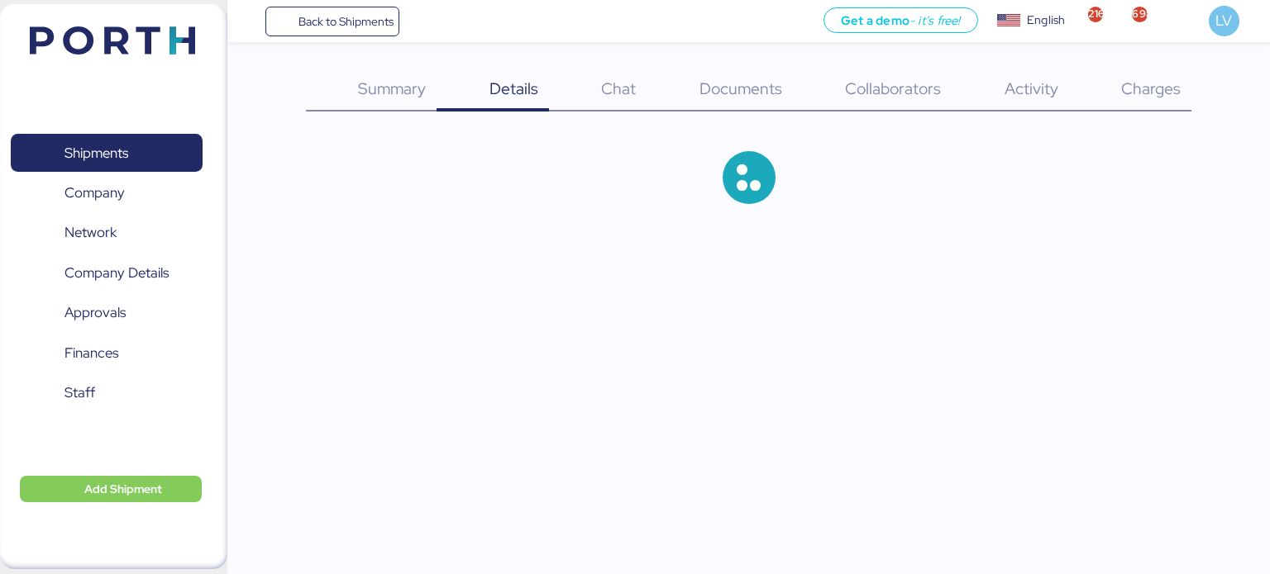
click at [1170, 94] on span "Charges" at bounding box center [1151, 88] width 60 height 21
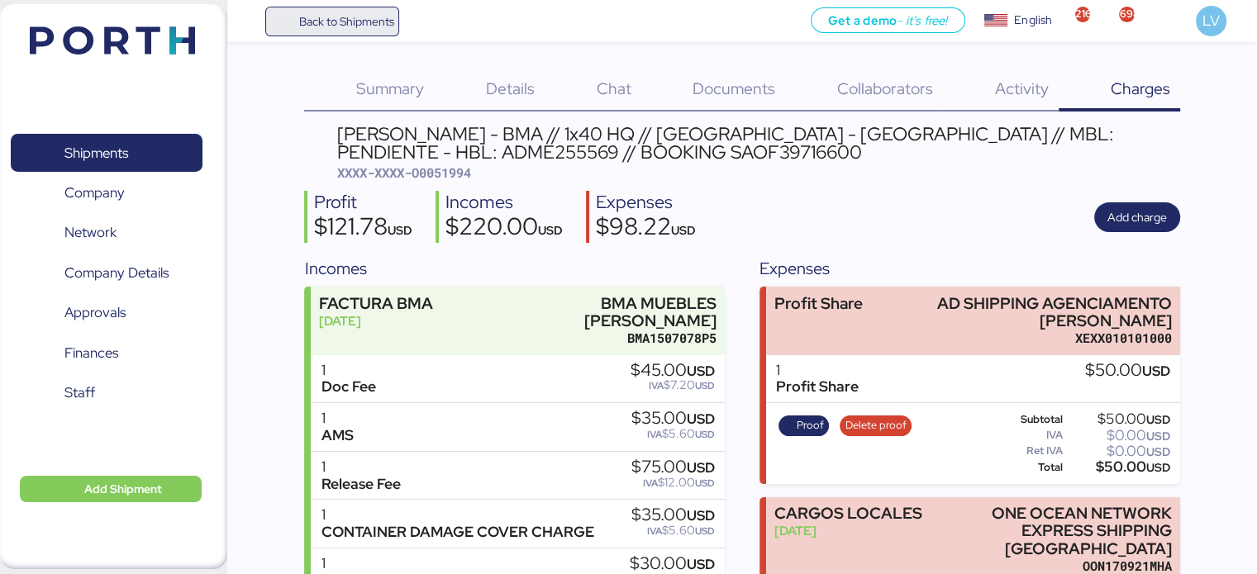
click at [364, 17] on span "Back to Shipments" at bounding box center [345, 22] width 95 height 20
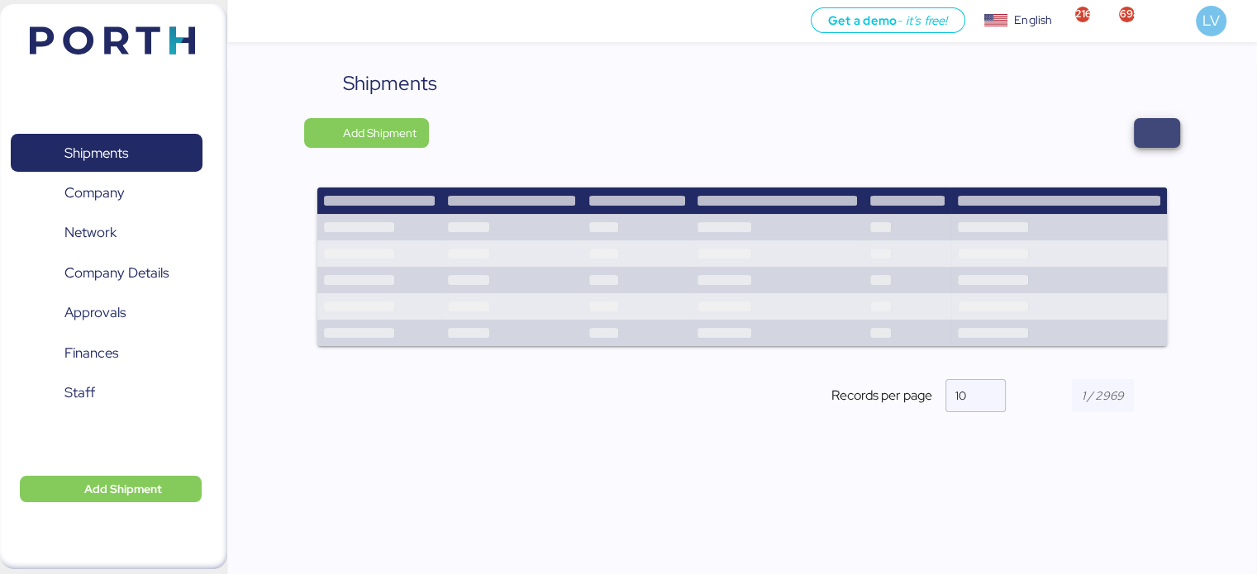
click at [1147, 125] on span "button" at bounding box center [1157, 132] width 20 height 23
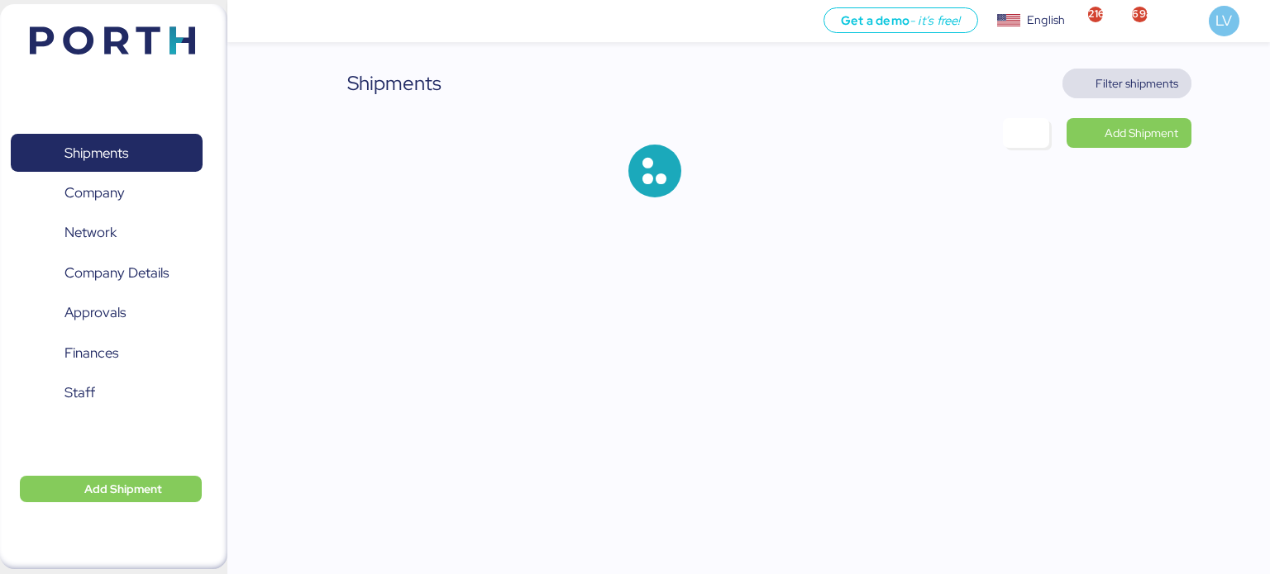
click at [1127, 75] on span "Filter shipments" at bounding box center [1136, 84] width 83 height 20
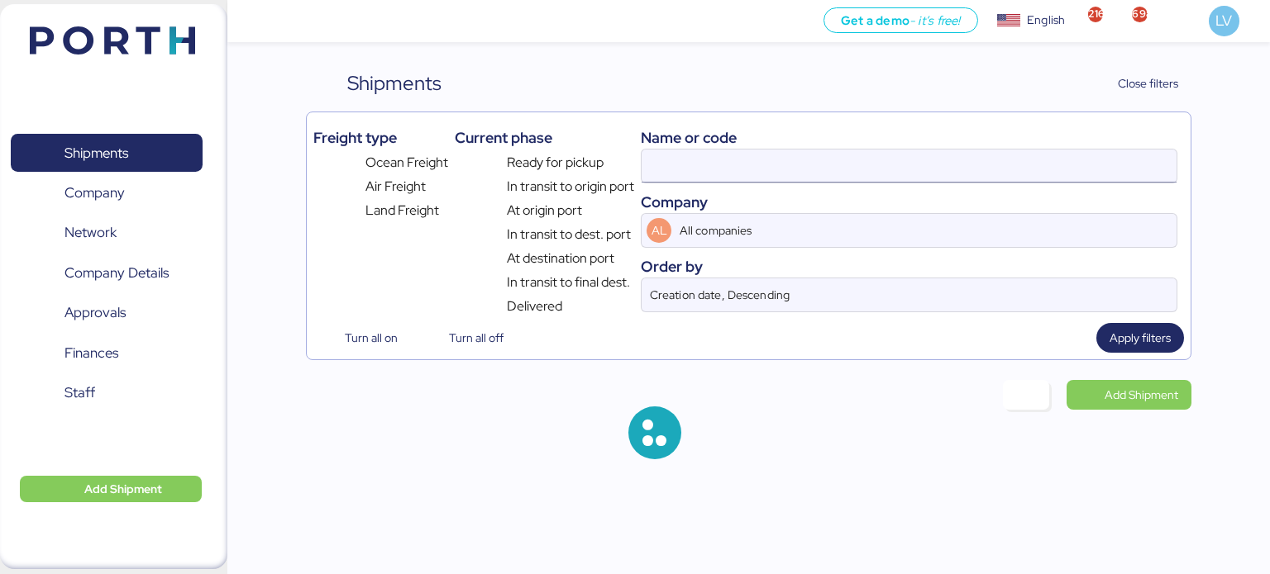
click at [896, 163] on input at bounding box center [908, 166] width 535 height 33
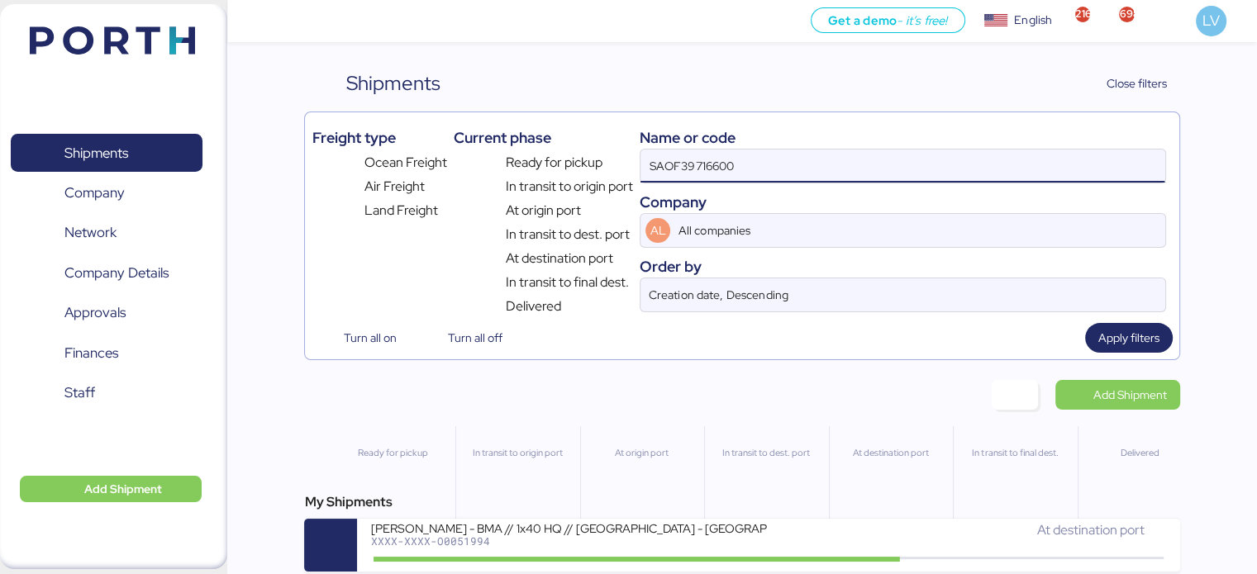
click at [749, 169] on input "SAOF39716600" at bounding box center [903, 166] width 524 height 33
paste input "76635"
type input "SAOF37663500"
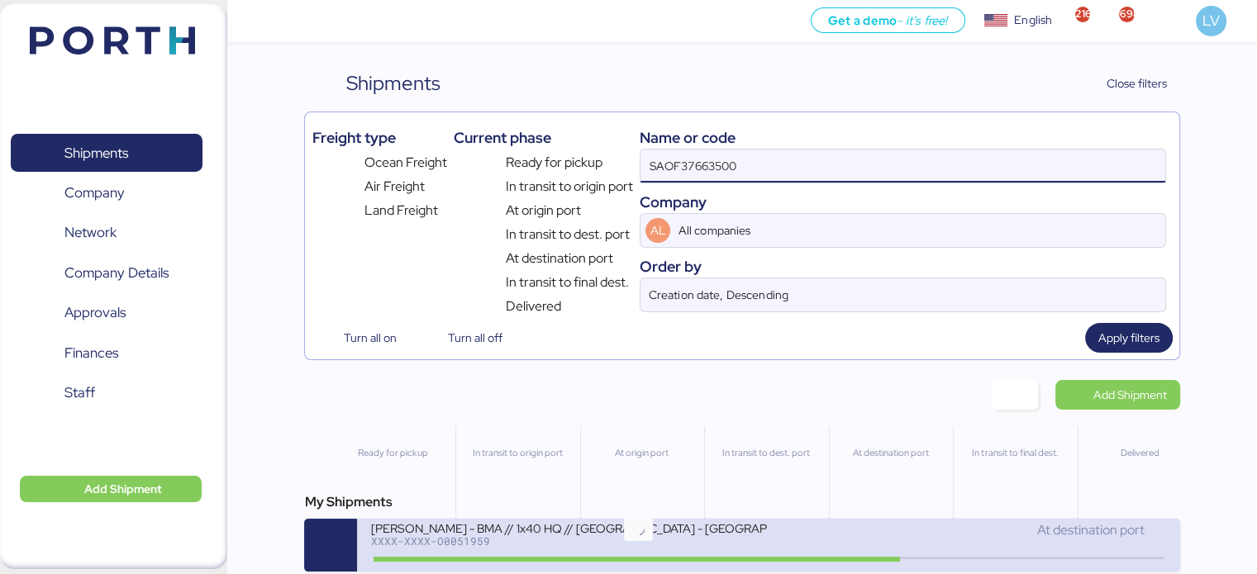
click at [618, 560] on icon at bounding box center [637, 559] width 79 height 18
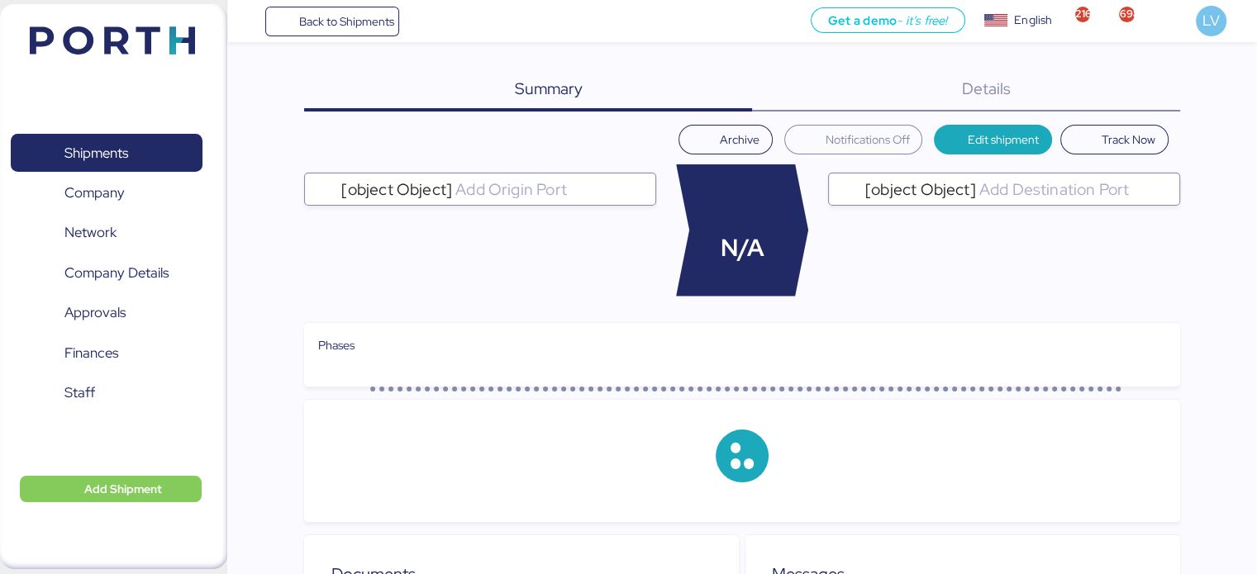
click at [1110, 73] on div "Details 0" at bounding box center [966, 90] width 428 height 43
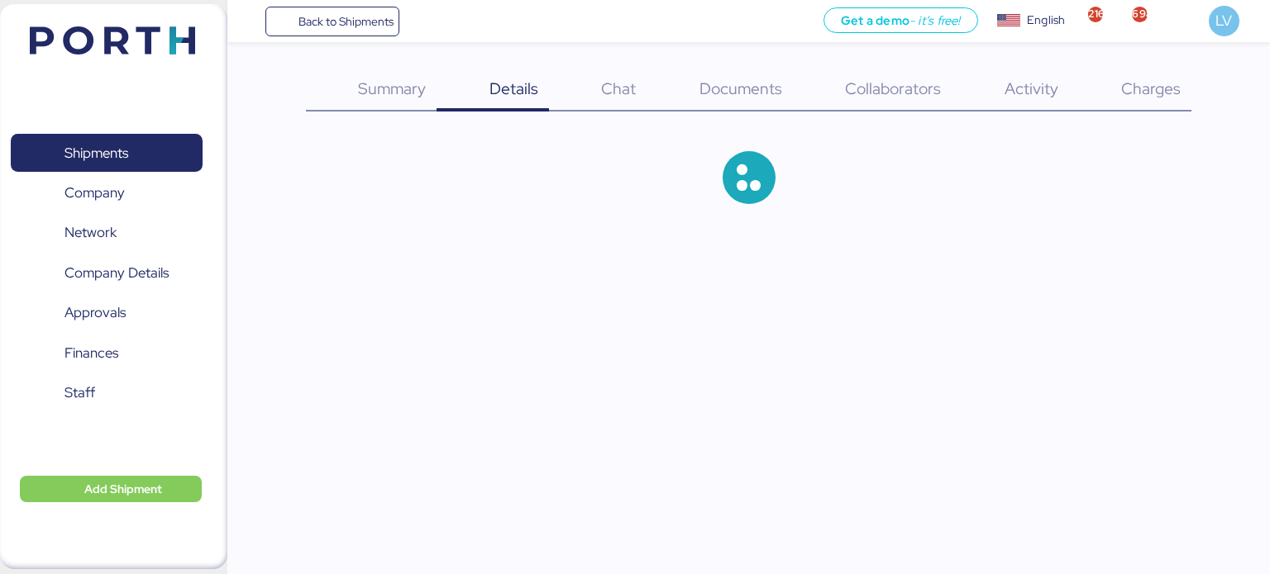
click at [1110, 80] on div "Charges 0" at bounding box center [1130, 90] width 123 height 43
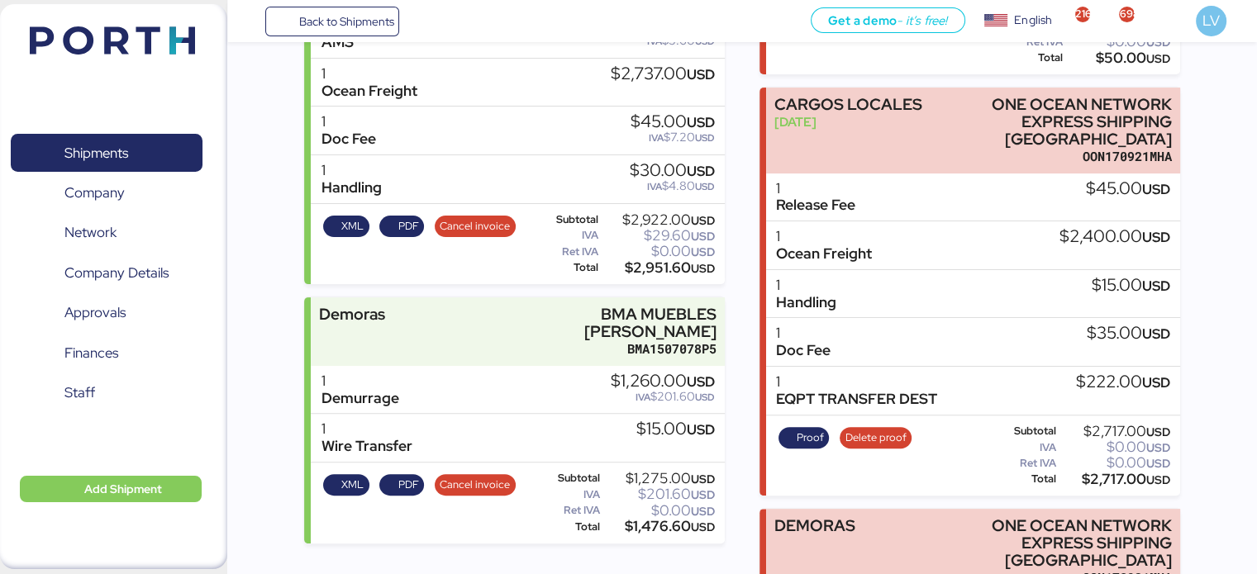
scroll to position [728, 0]
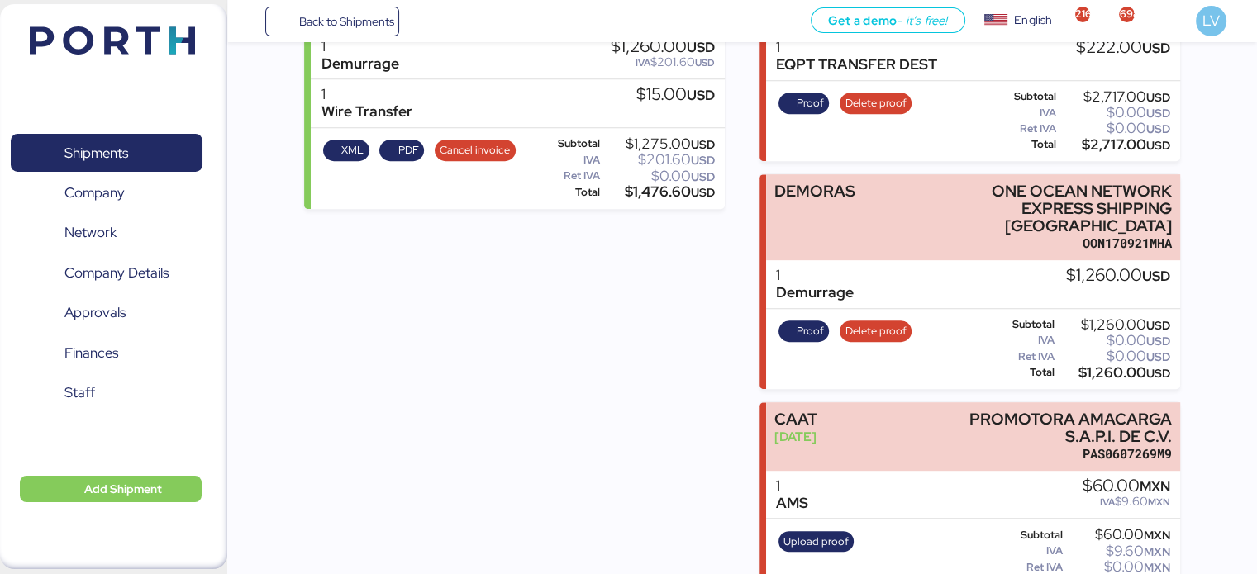
click at [793, 309] on div "Proof Delete proof Subtotal $1,260.00 USD IVA $0.00 USD Ret IVA $0.00 USD Total…" at bounding box center [972, 349] width 413 height 81
click at [794, 322] on span "Proof" at bounding box center [804, 331] width 40 height 18
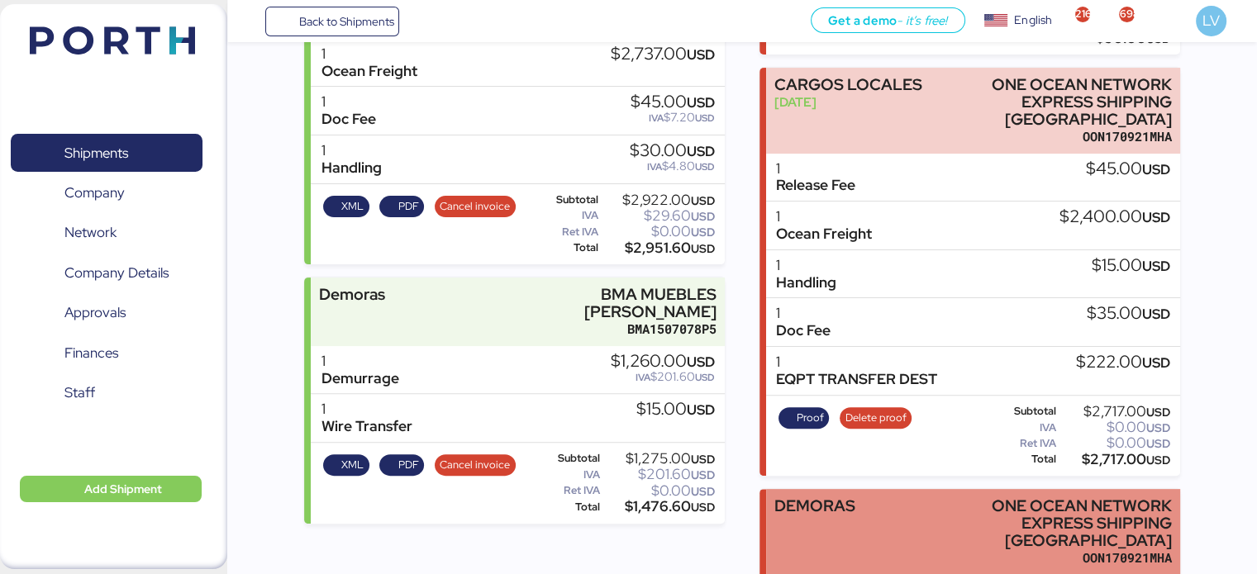
scroll to position [431, 0]
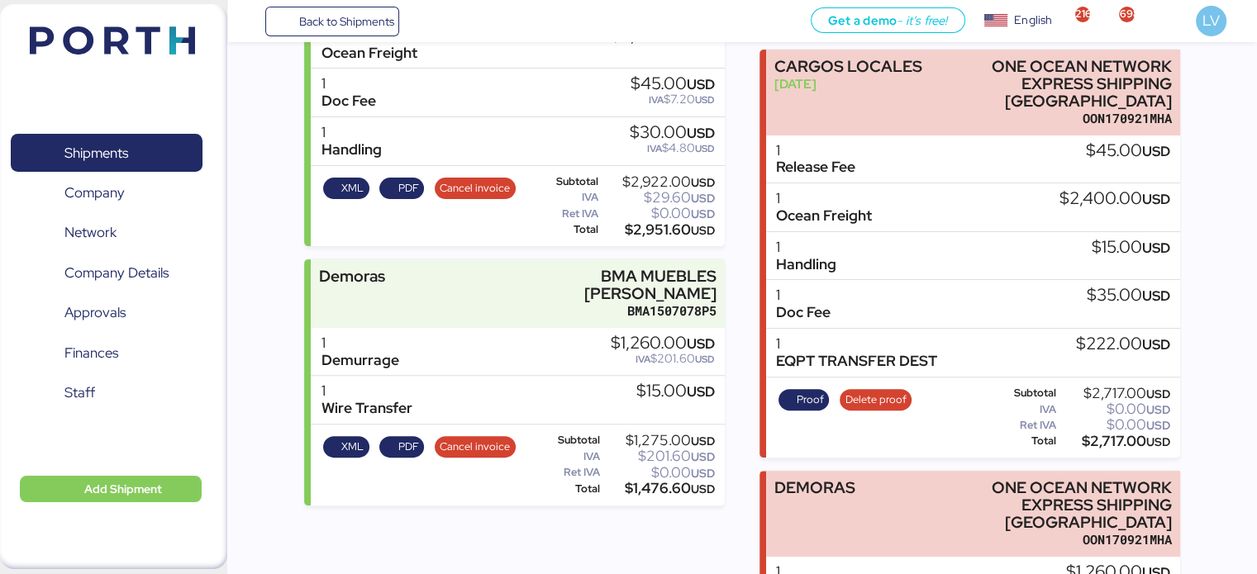
click at [857, 42] on div "Expenses [PERSON_NAME] sahre AD SHIPPING AGENCIAMENTO [PERSON_NAME] XEXX0101010…" at bounding box center [970, 361] width 420 height 1072
